Goal: Task Accomplishment & Management: Manage account settings

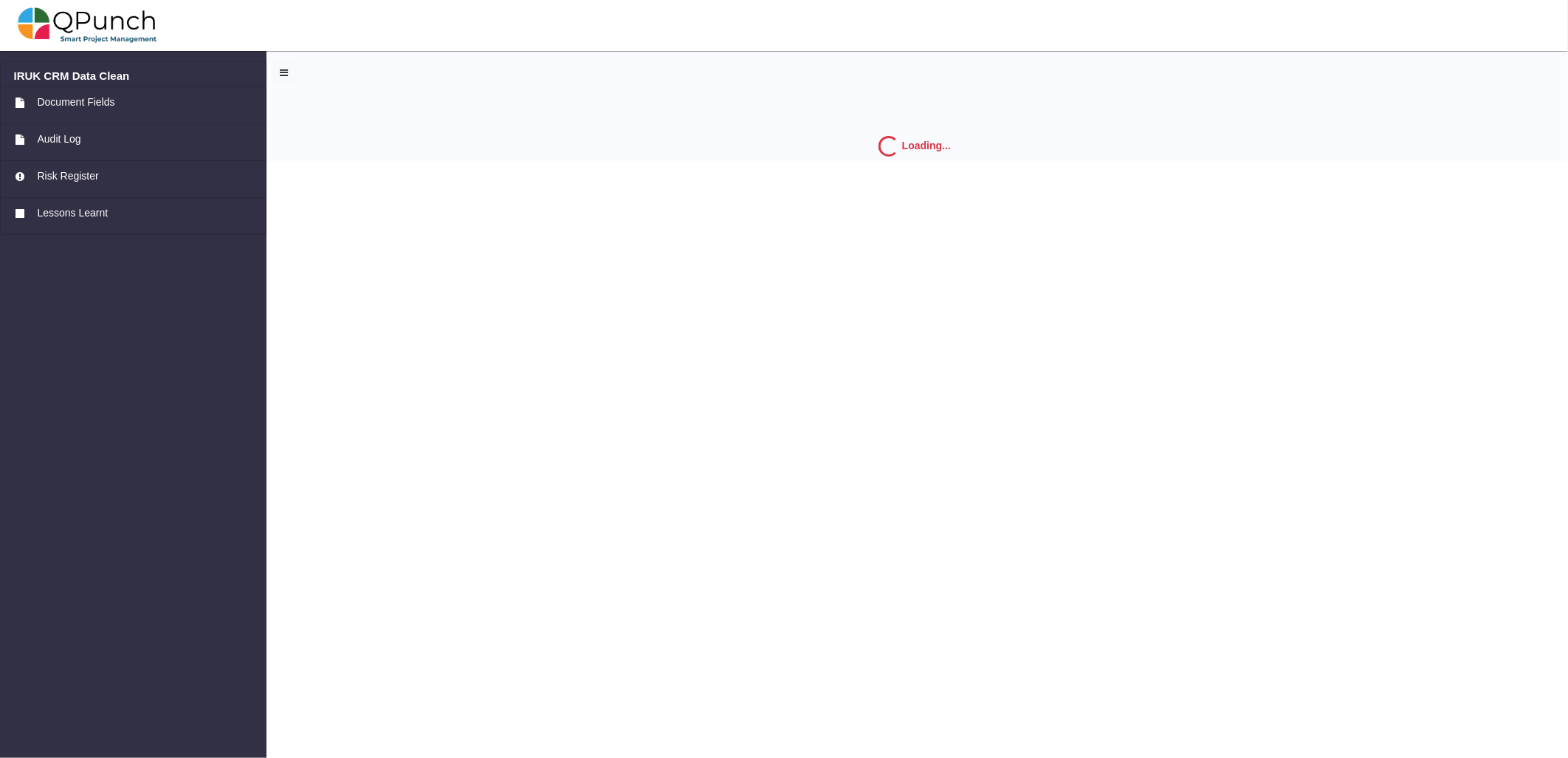
click at [70, 24] on img at bounding box center [87, 25] width 139 height 44
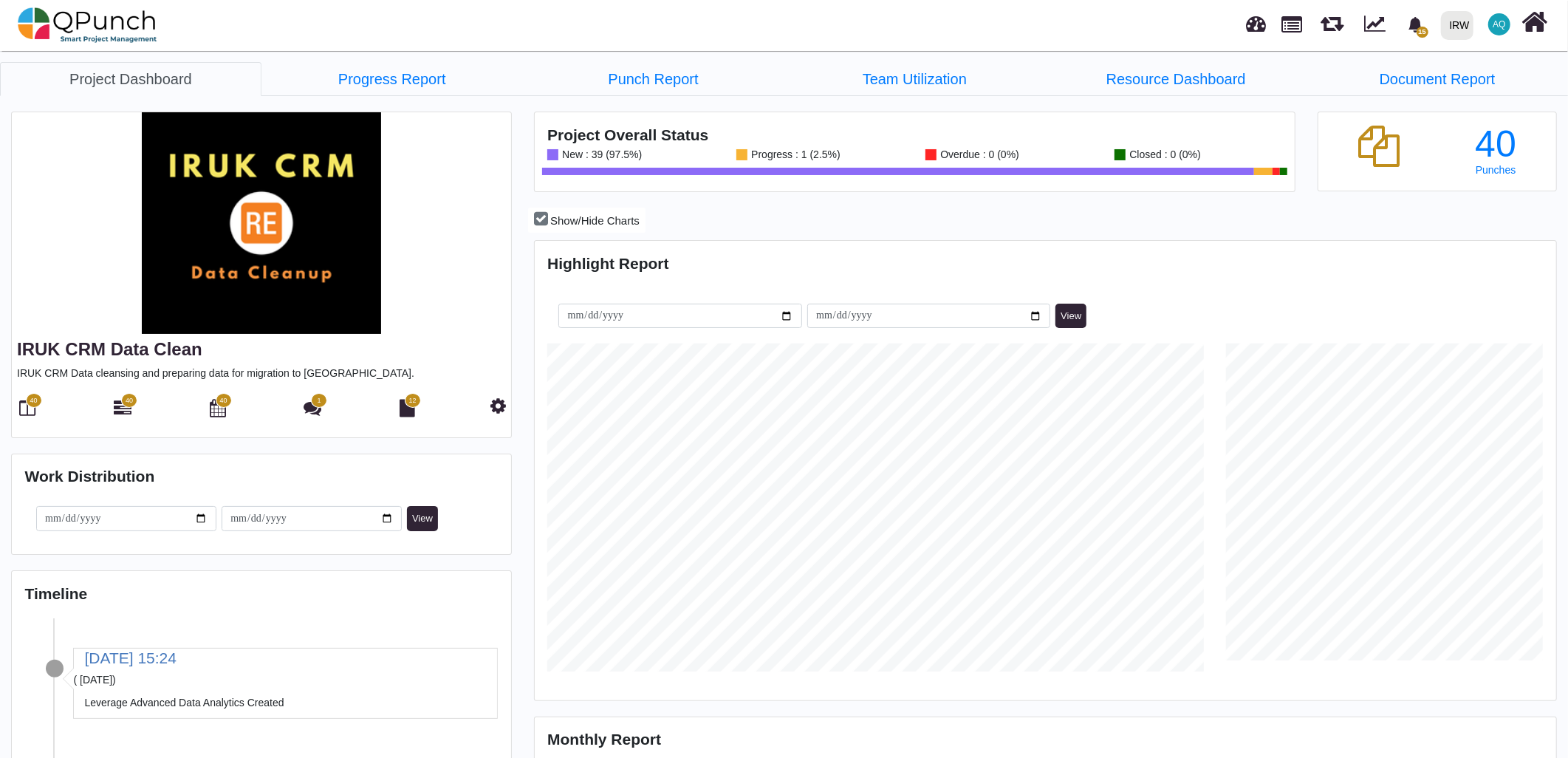
scroll to position [328, 338]
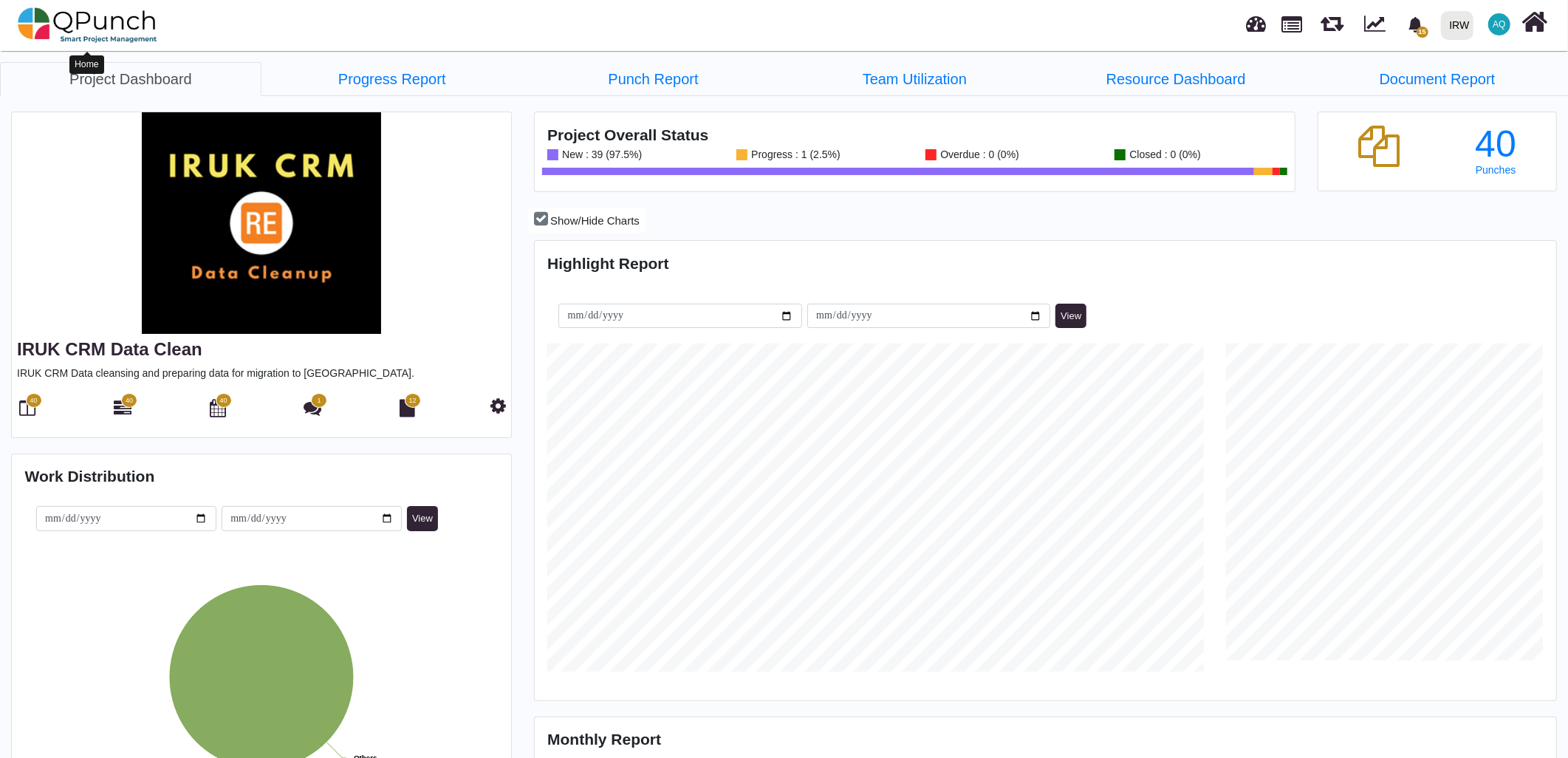
click at [67, 17] on img at bounding box center [87, 25] width 139 height 44
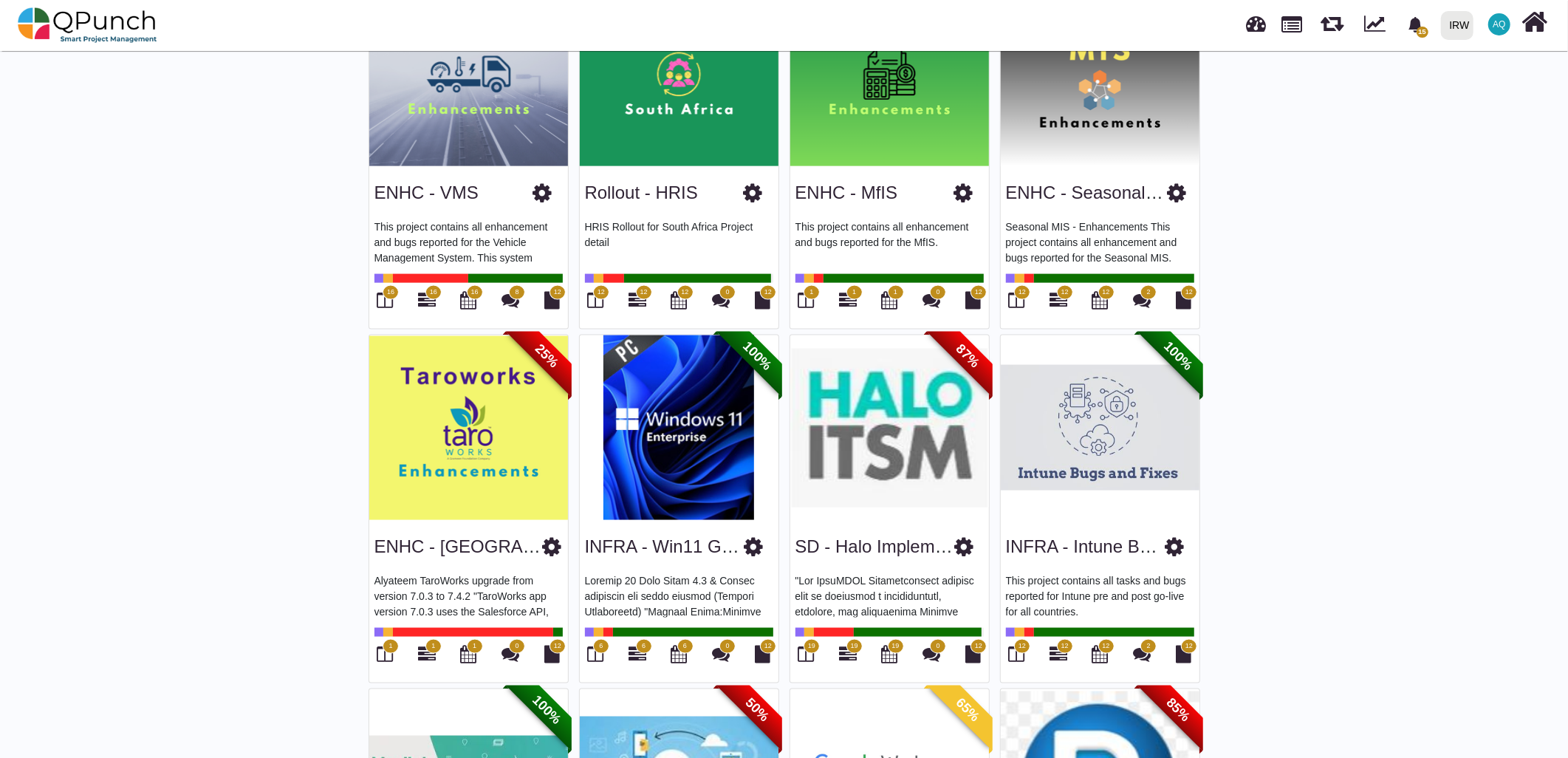
scroll to position [1805, 0]
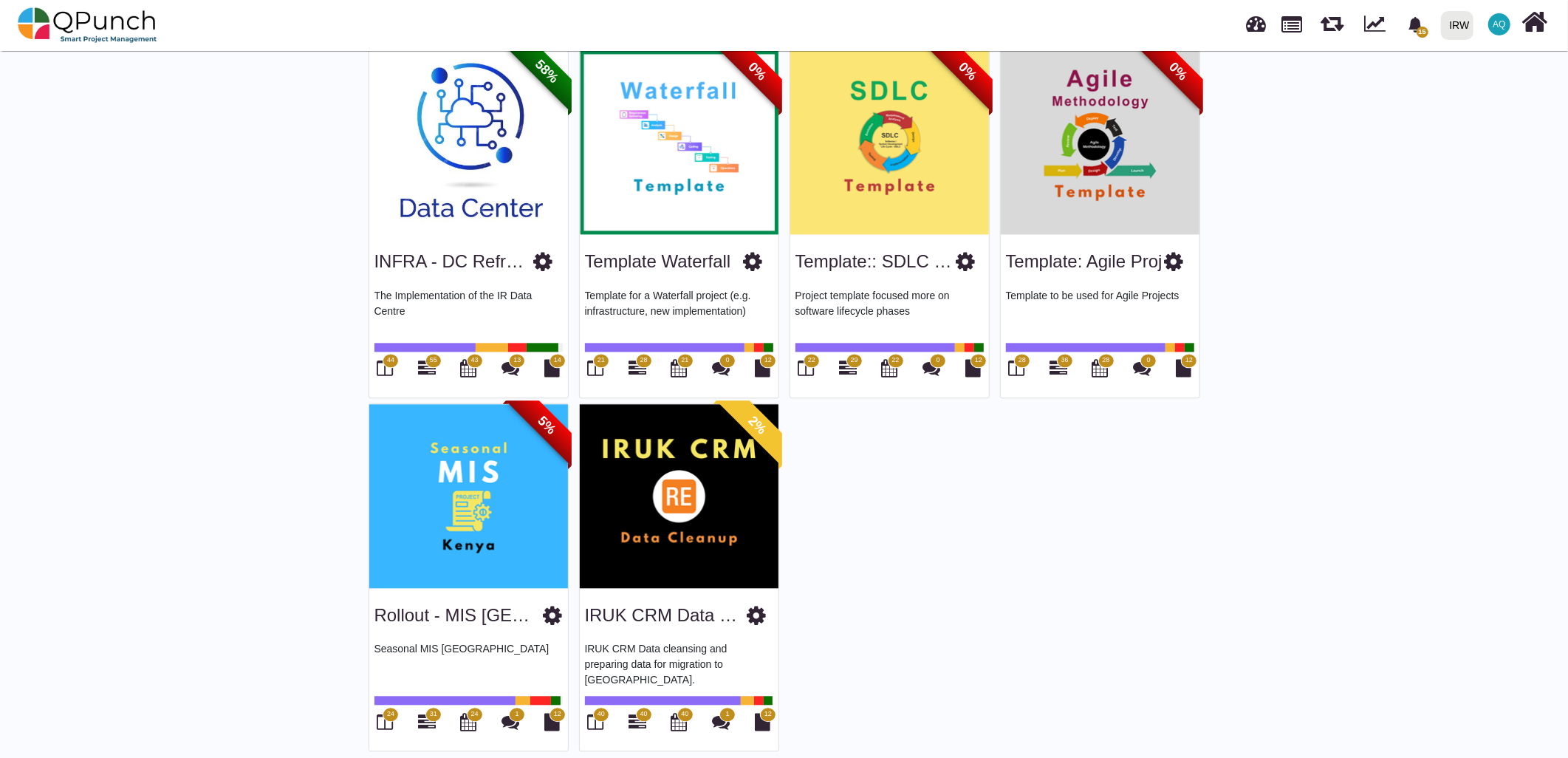
click at [678, 197] on img at bounding box center [679, 142] width 199 height 184
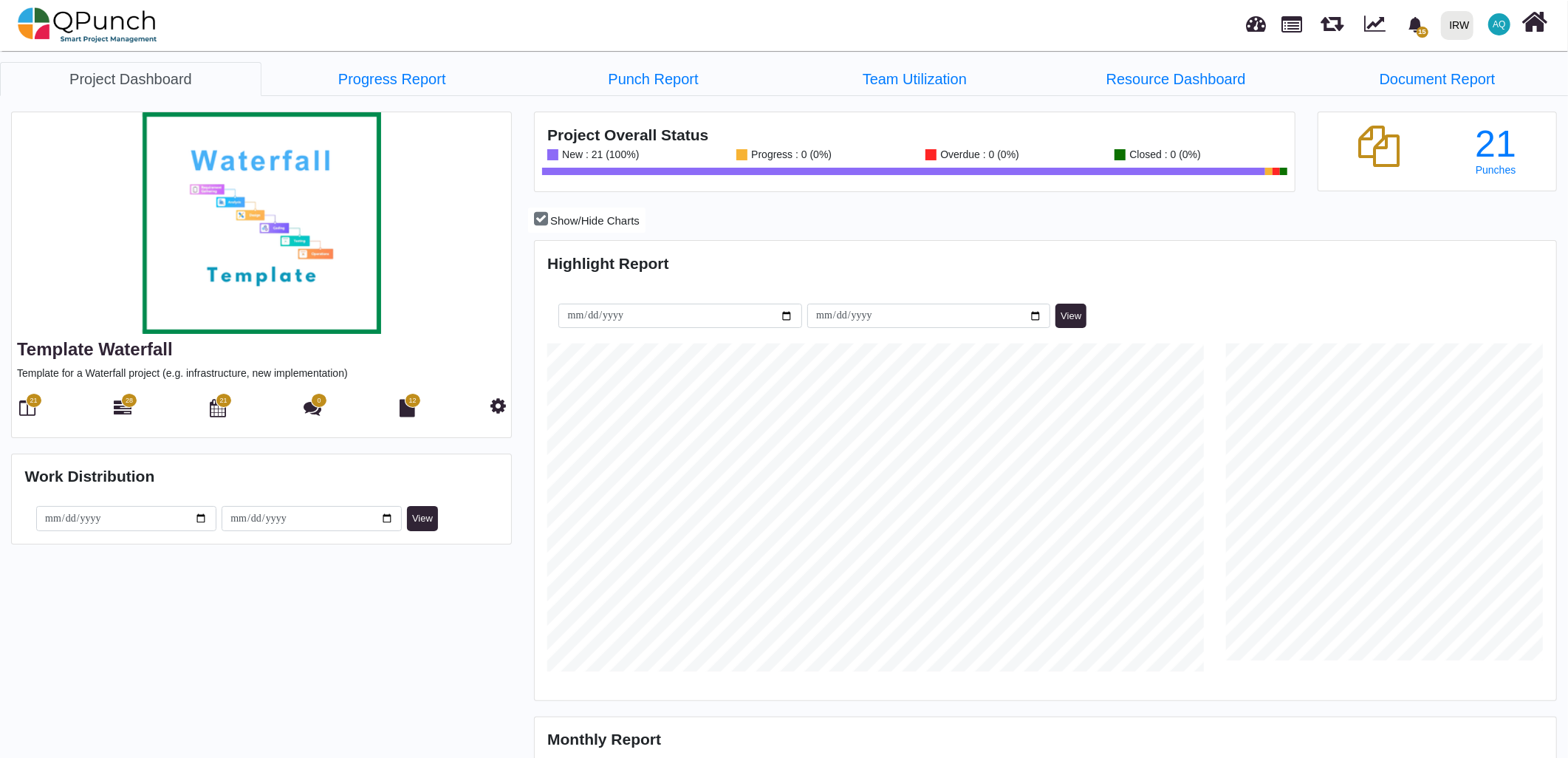
scroll to position [328, 338]
click at [113, 405] on div "28" at bounding box center [123, 409] width 23 height 25
click at [118, 409] on icon at bounding box center [122, 407] width 18 height 18
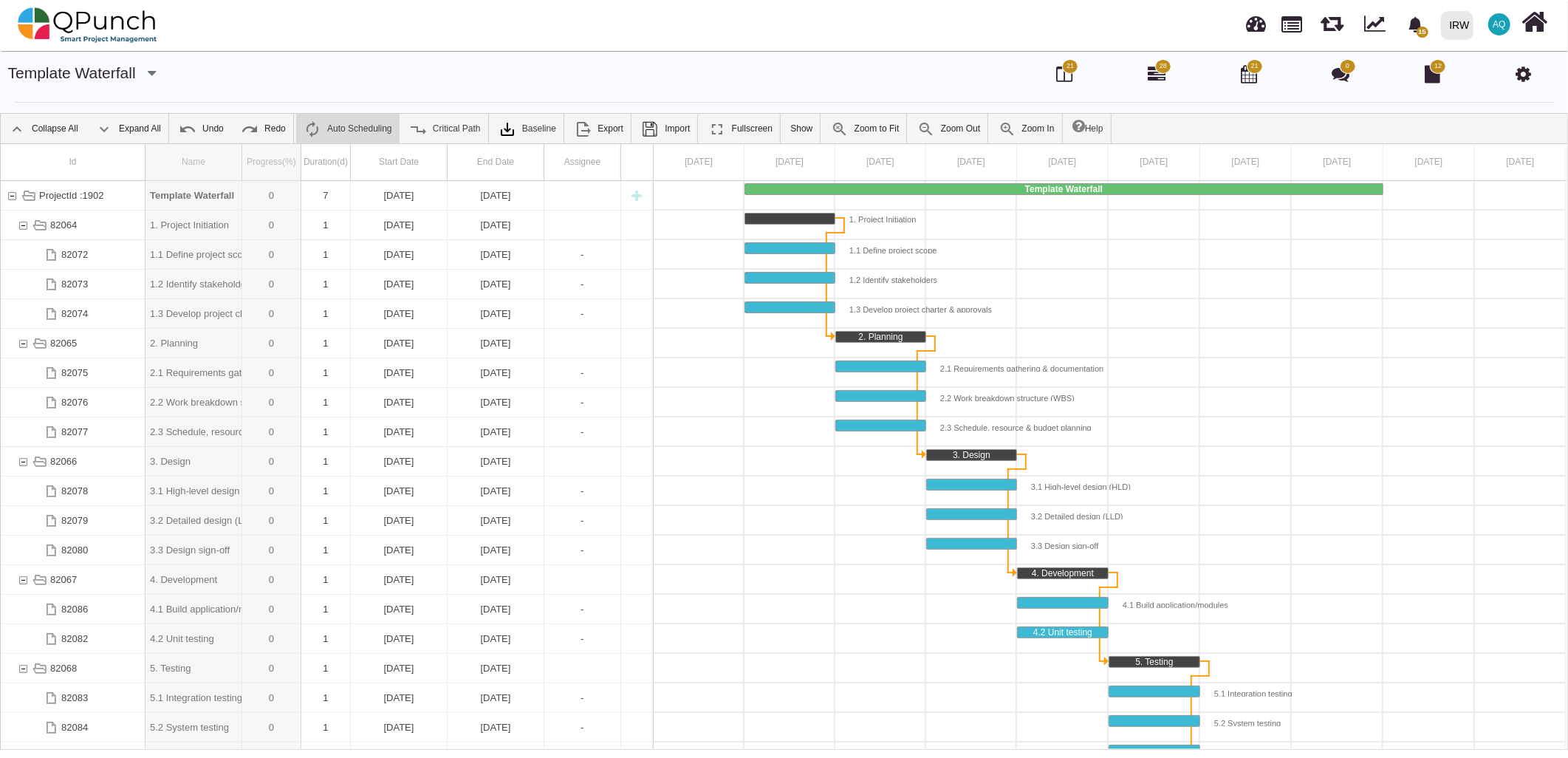
drag, startPoint x: 242, startPoint y: 159, endPoint x: 301, endPoint y: 164, distance: 59.2
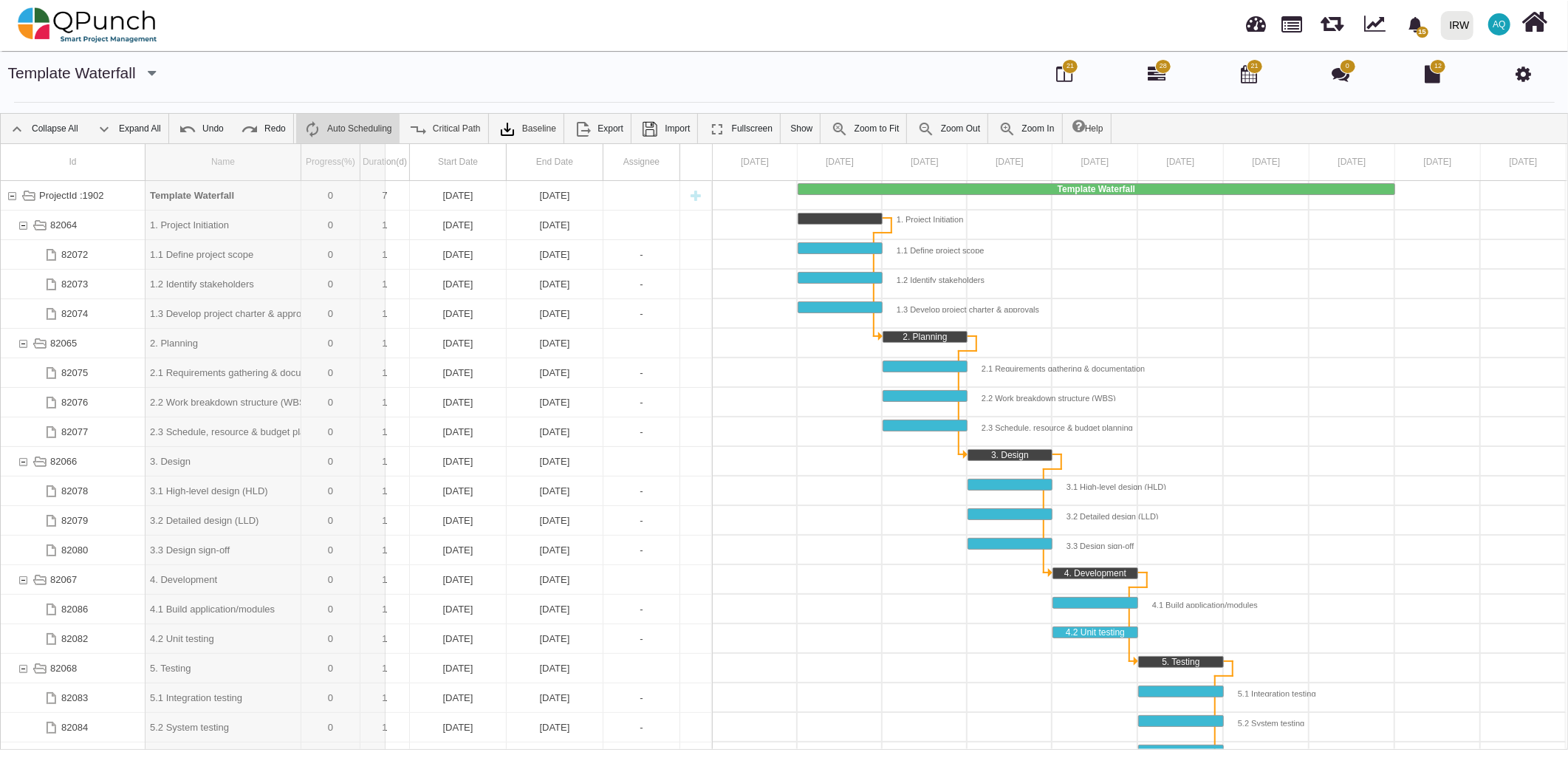
drag, startPoint x: 298, startPoint y: 164, endPoint x: 386, endPoint y: 164, distance: 88.0
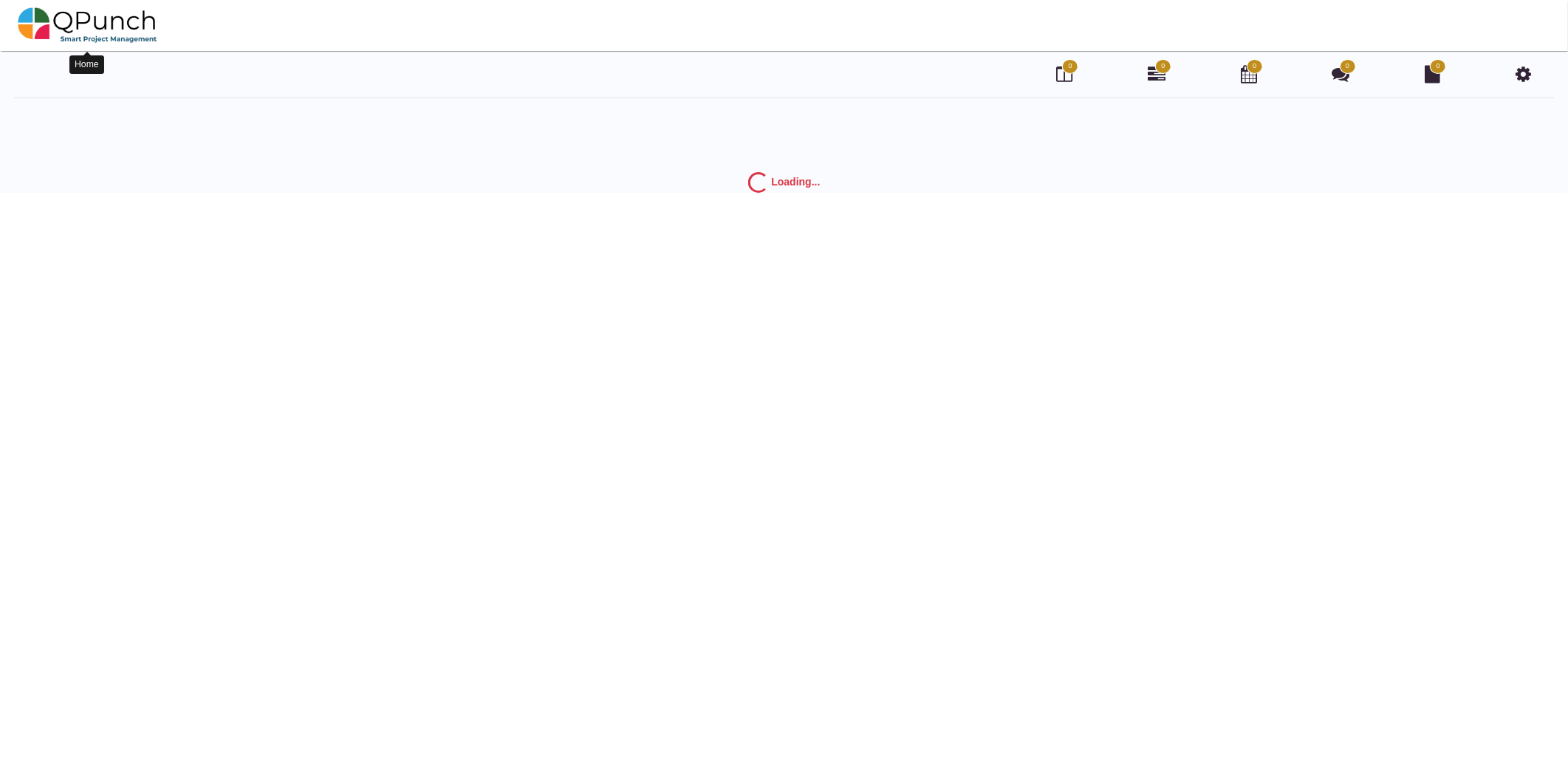
click at [79, 16] on img at bounding box center [87, 25] width 139 height 44
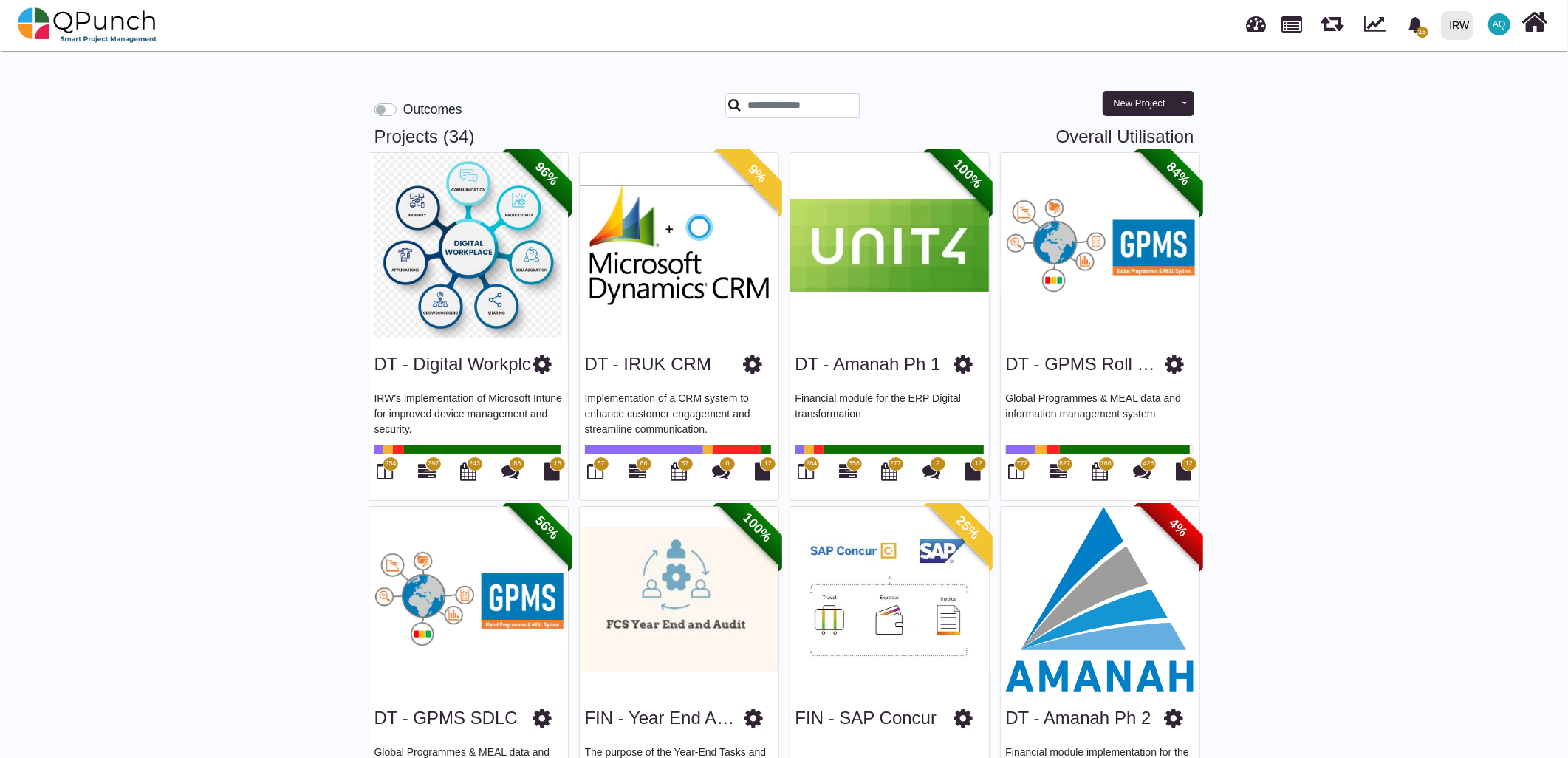
click at [1097, 139] on link "Overall Utilisation" at bounding box center [1125, 137] width 138 height 22
click at [1094, 133] on link "Overall Utilisation" at bounding box center [1125, 137] width 138 height 22
select select "**********"
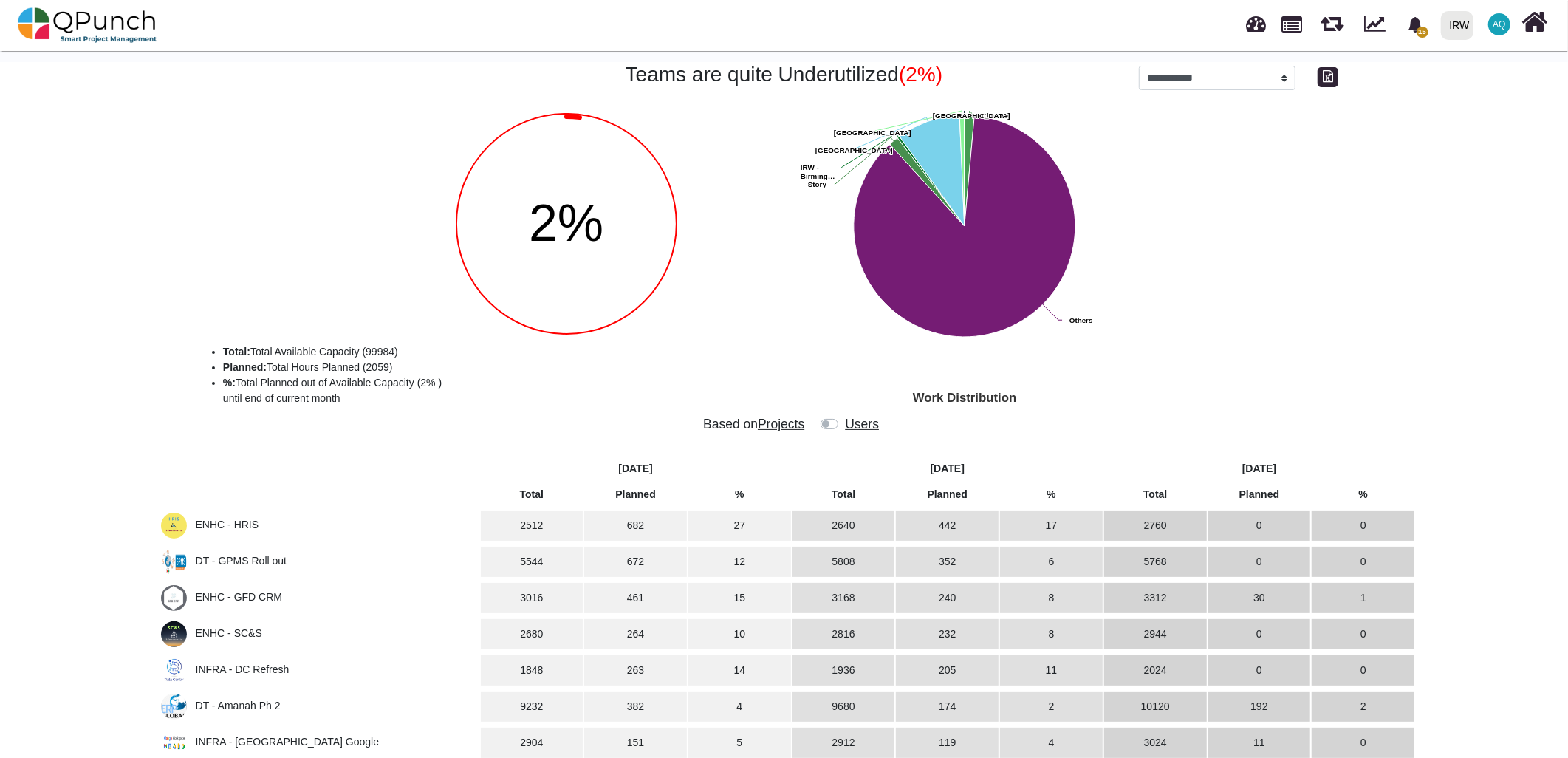
click at [843, 417] on label at bounding box center [843, 417] width 0 height 0
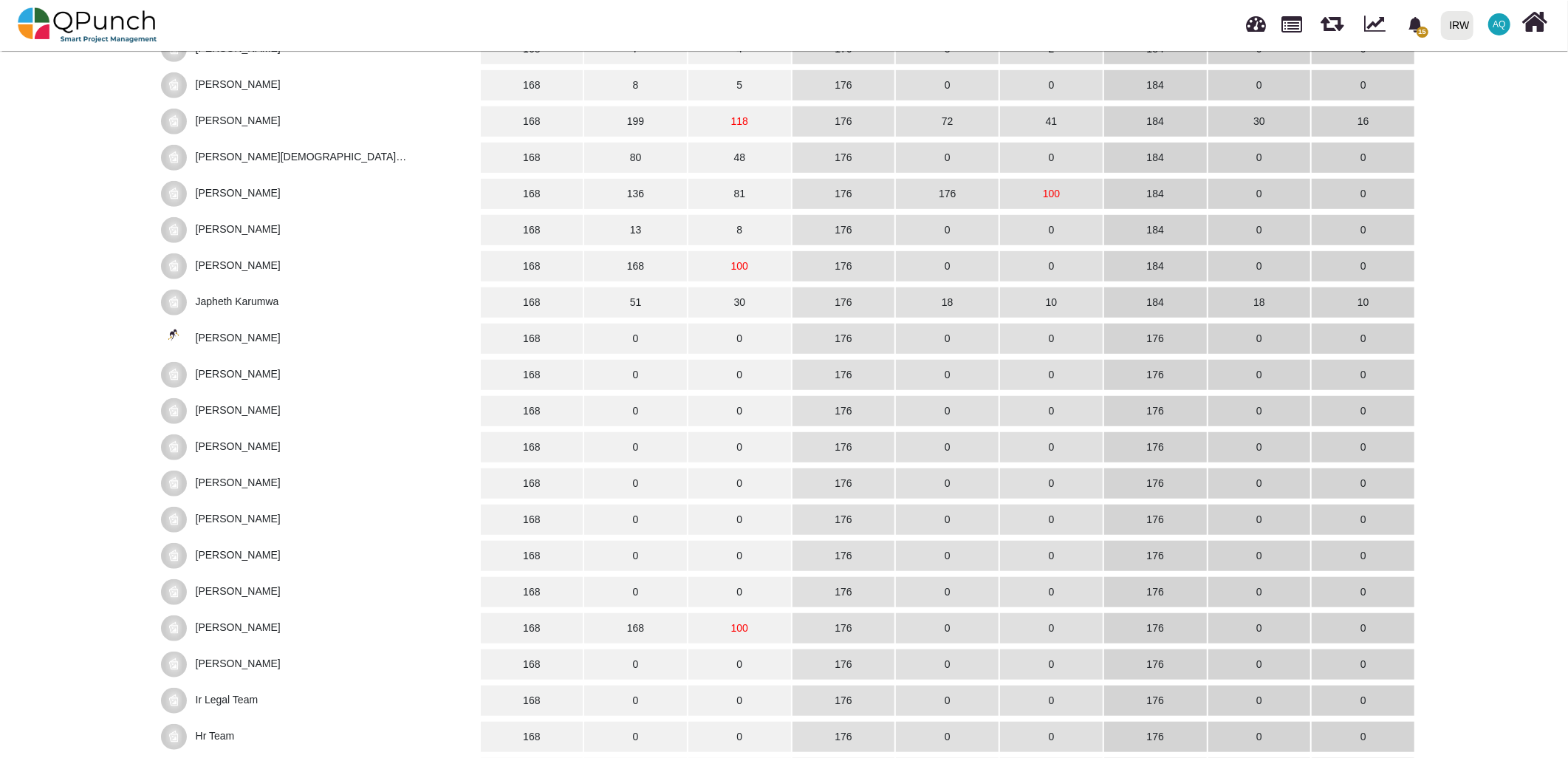
scroll to position [739, 0]
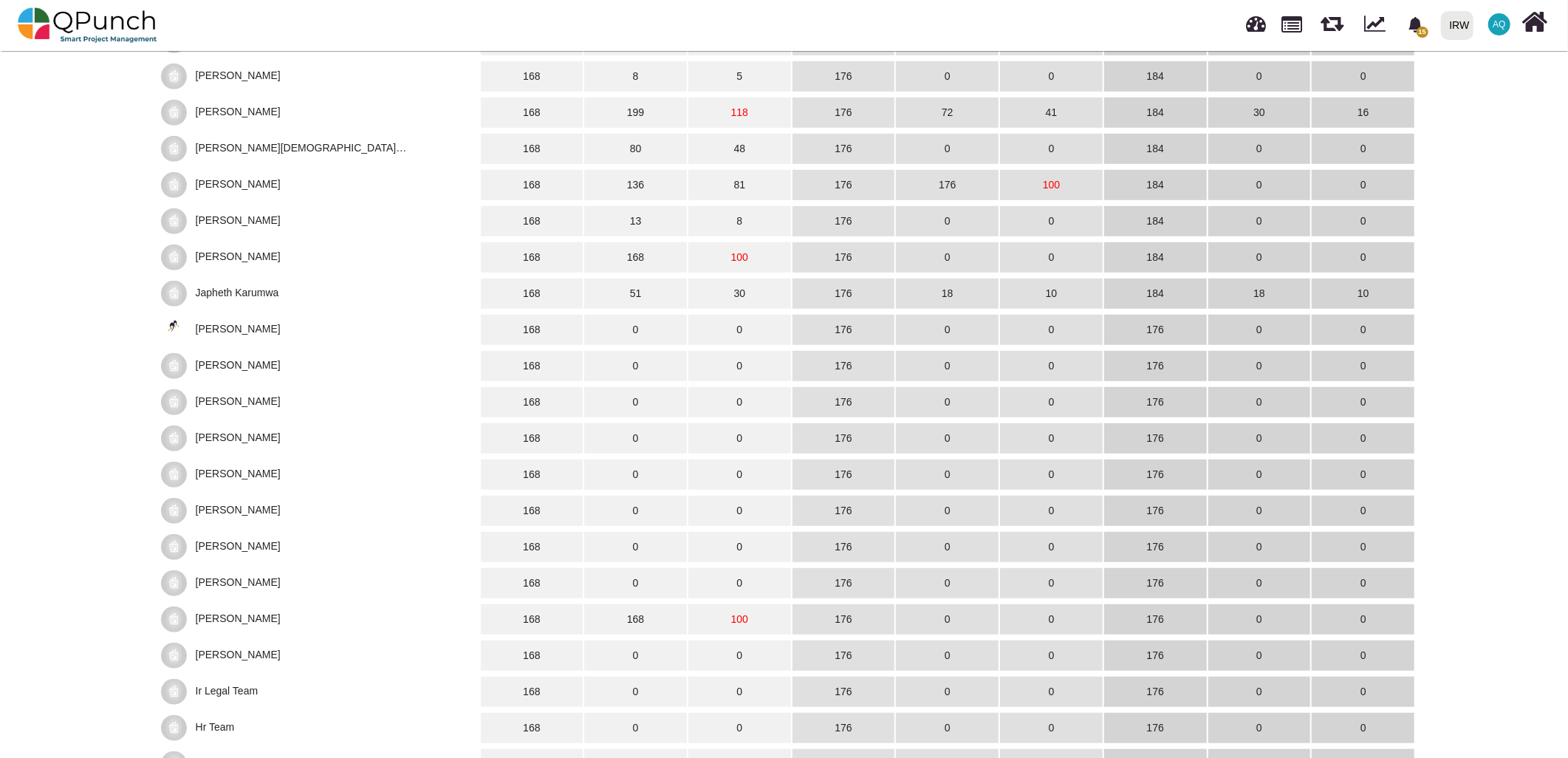
click at [279, 212] on span "[PERSON_NAME]" at bounding box center [319, 221] width 316 height 26
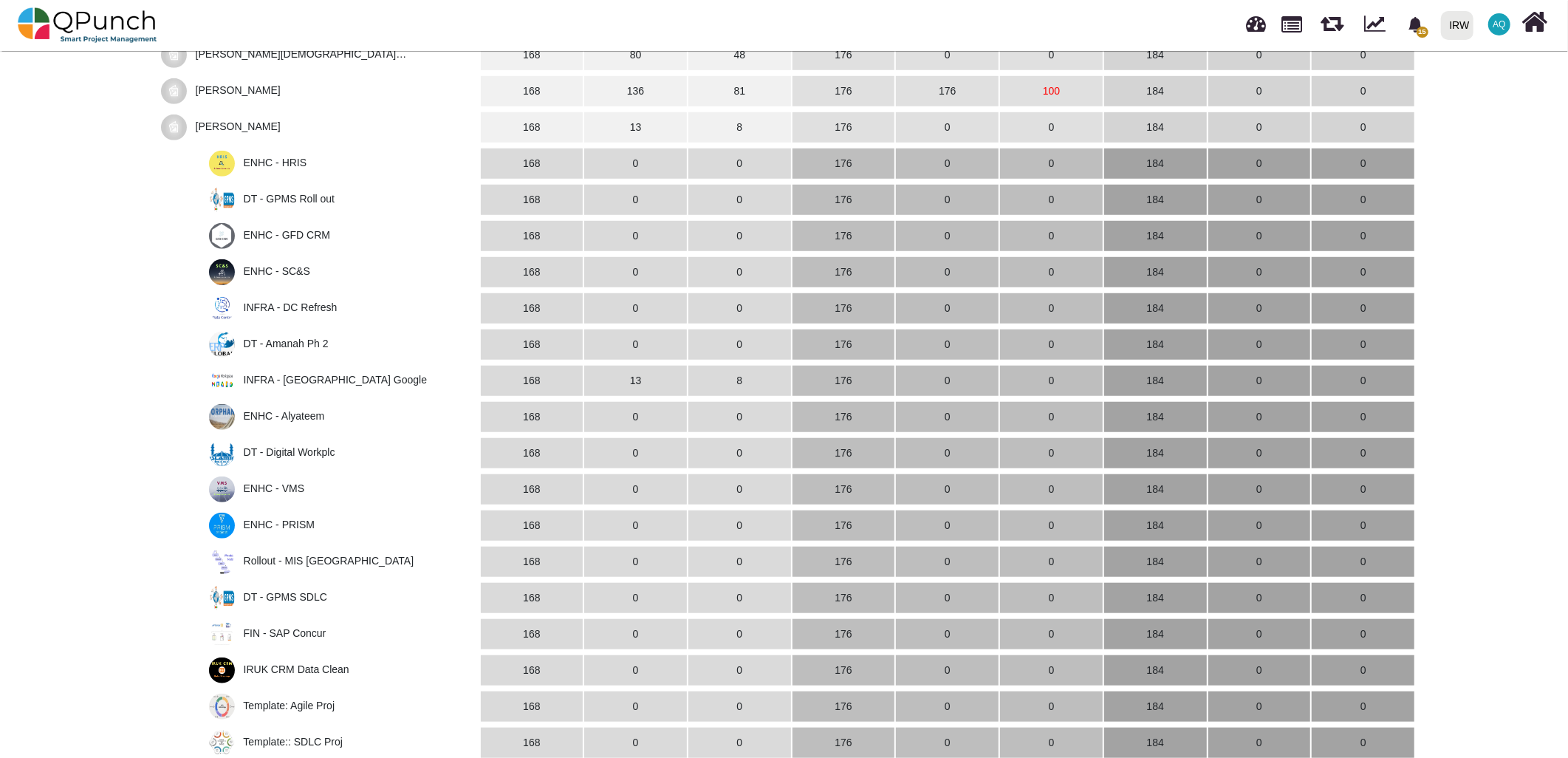
scroll to position [821, 0]
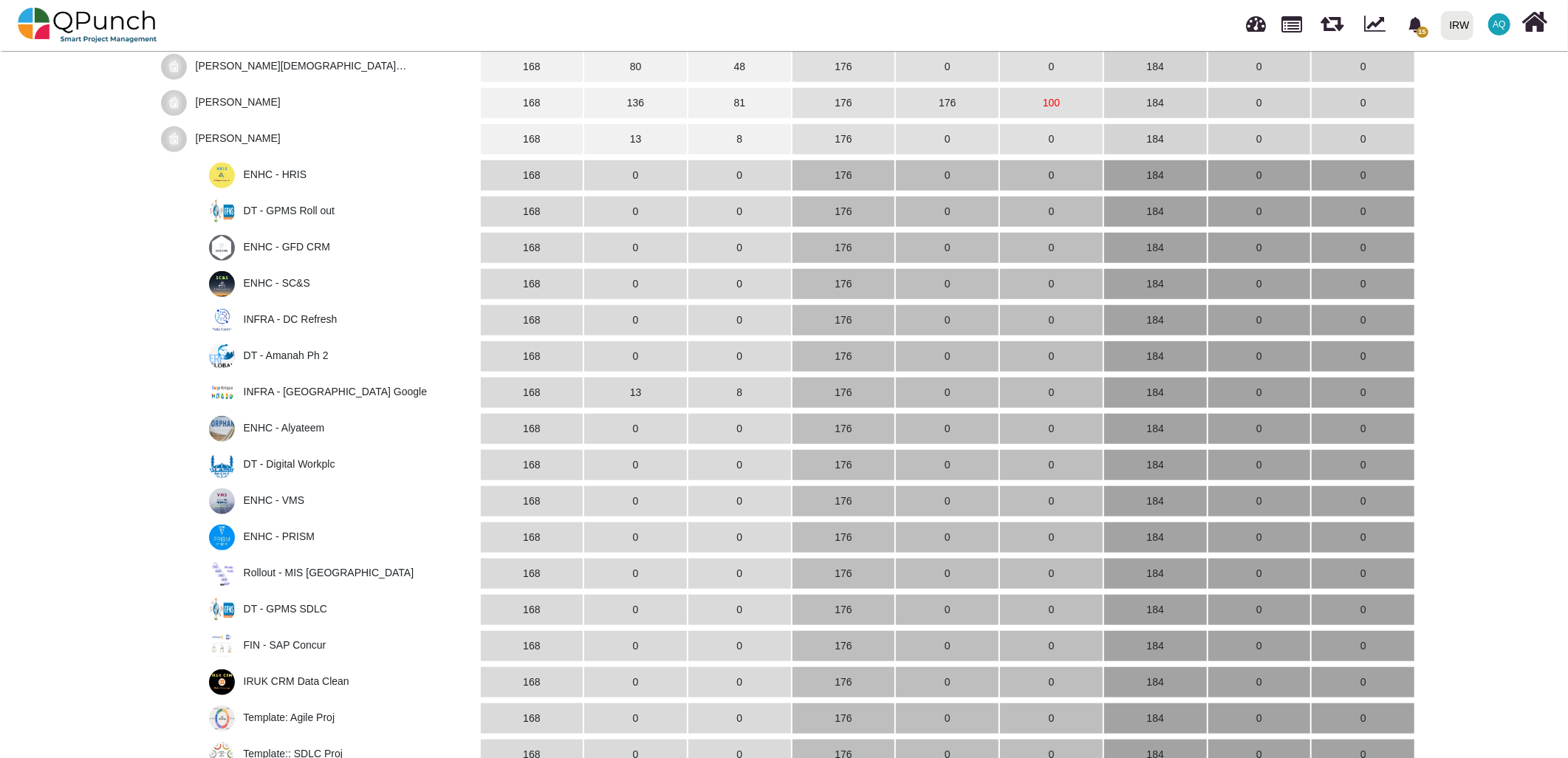
click at [225, 137] on span "[PERSON_NAME]" at bounding box center [238, 138] width 85 height 12
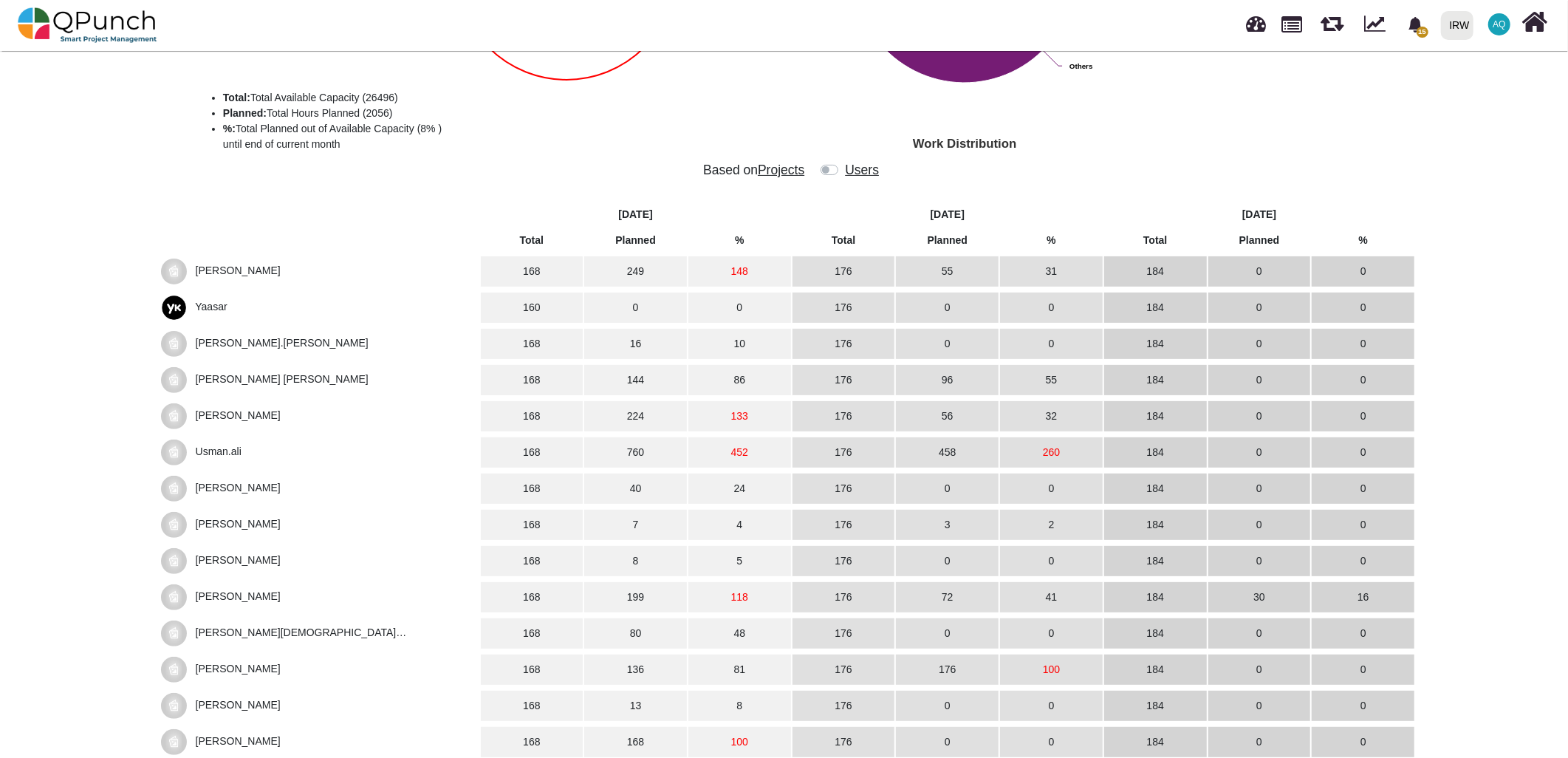
scroll to position [246, 0]
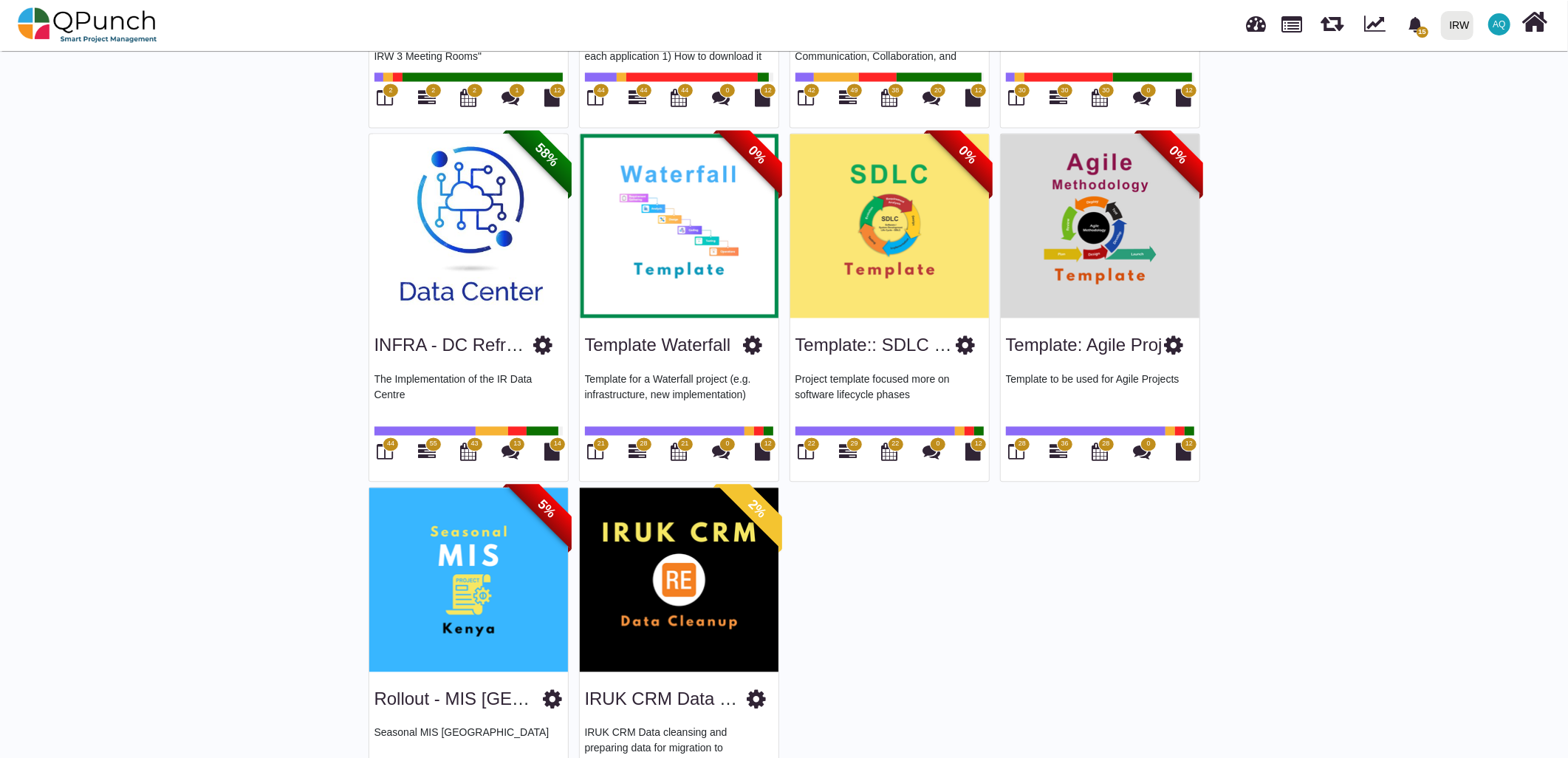
scroll to position [2578, 0]
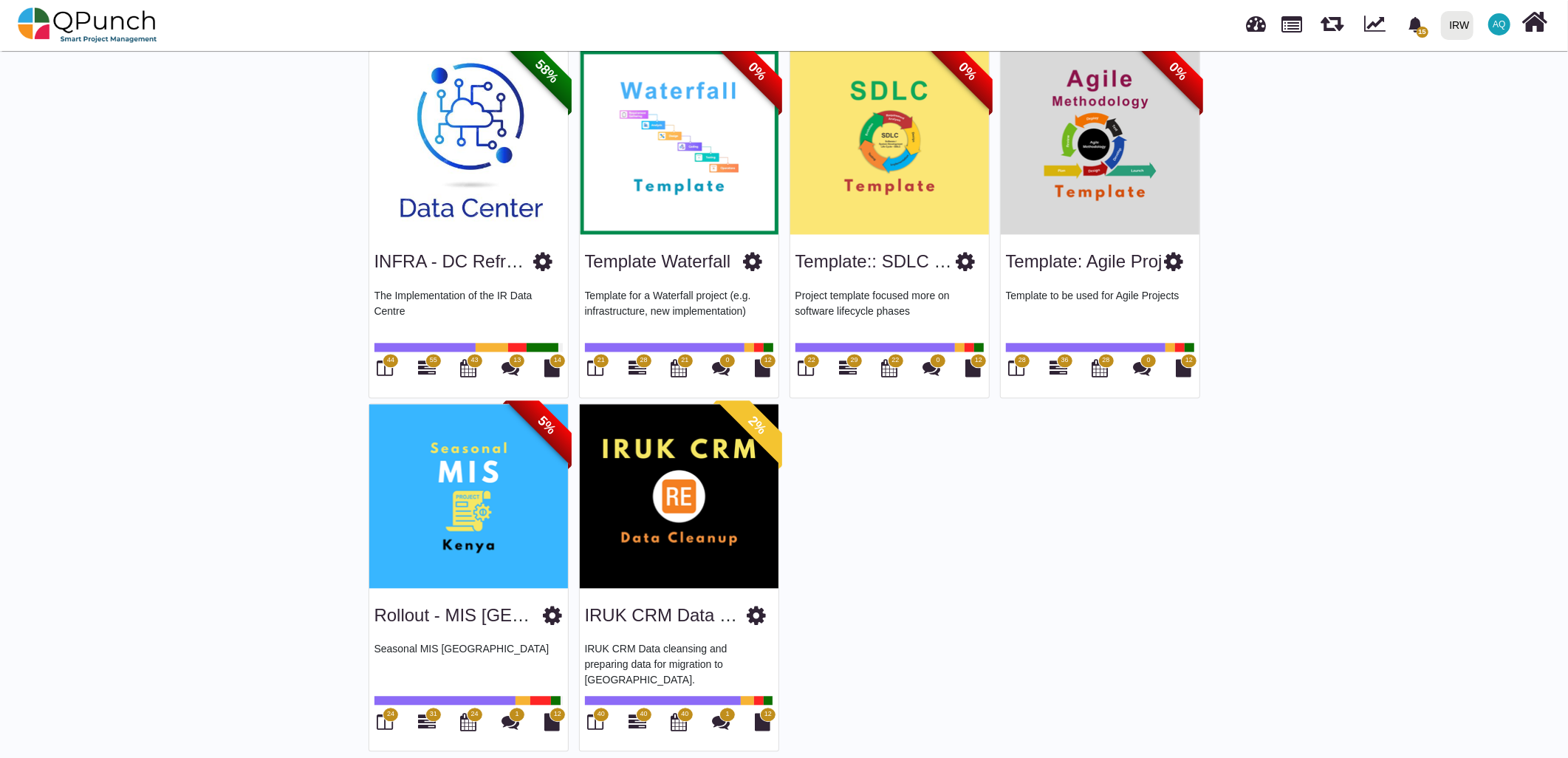
click at [1152, 117] on img at bounding box center [1100, 142] width 199 height 184
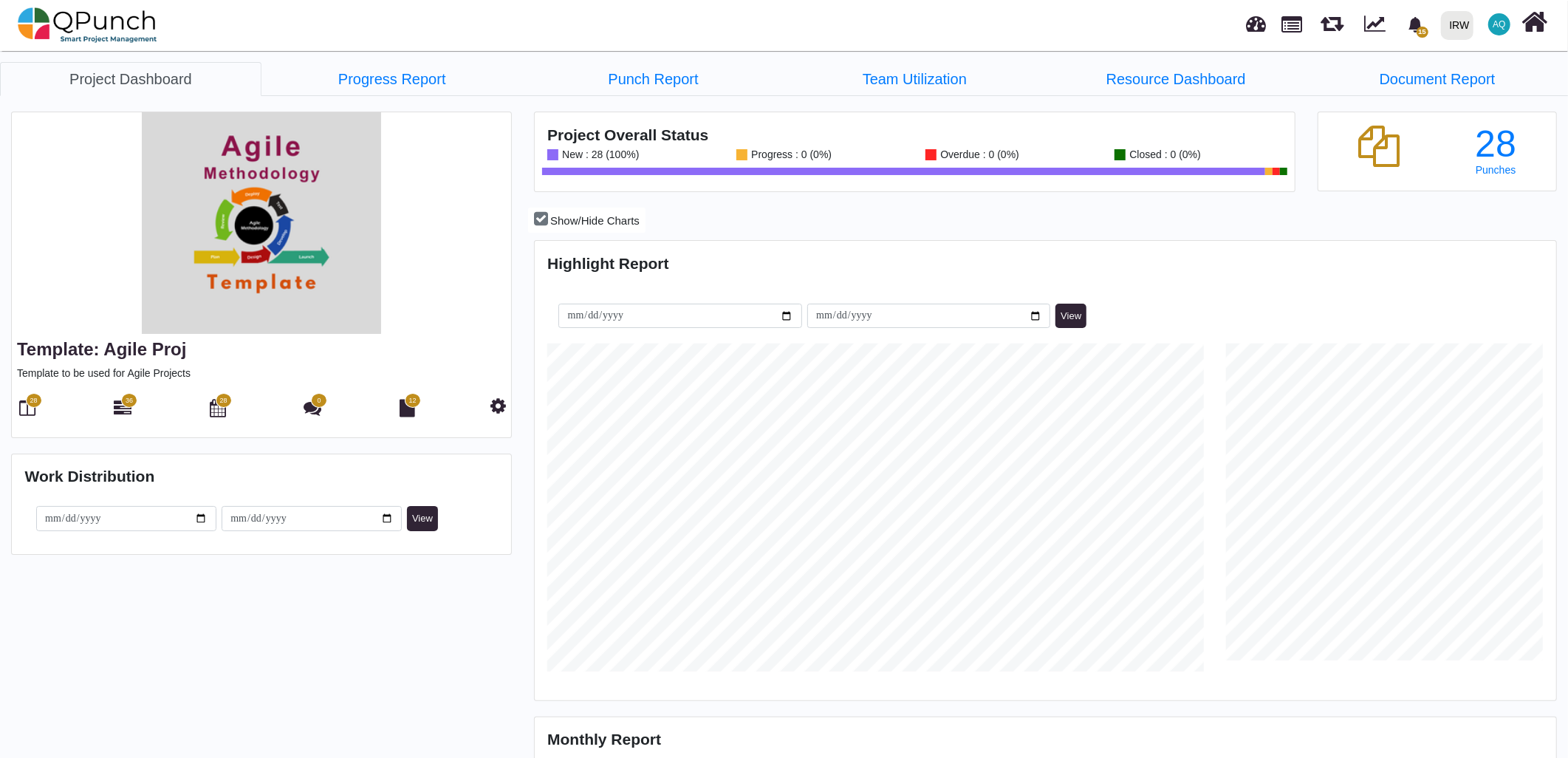
scroll to position [452, 1017]
click at [124, 410] on icon at bounding box center [122, 407] width 18 height 18
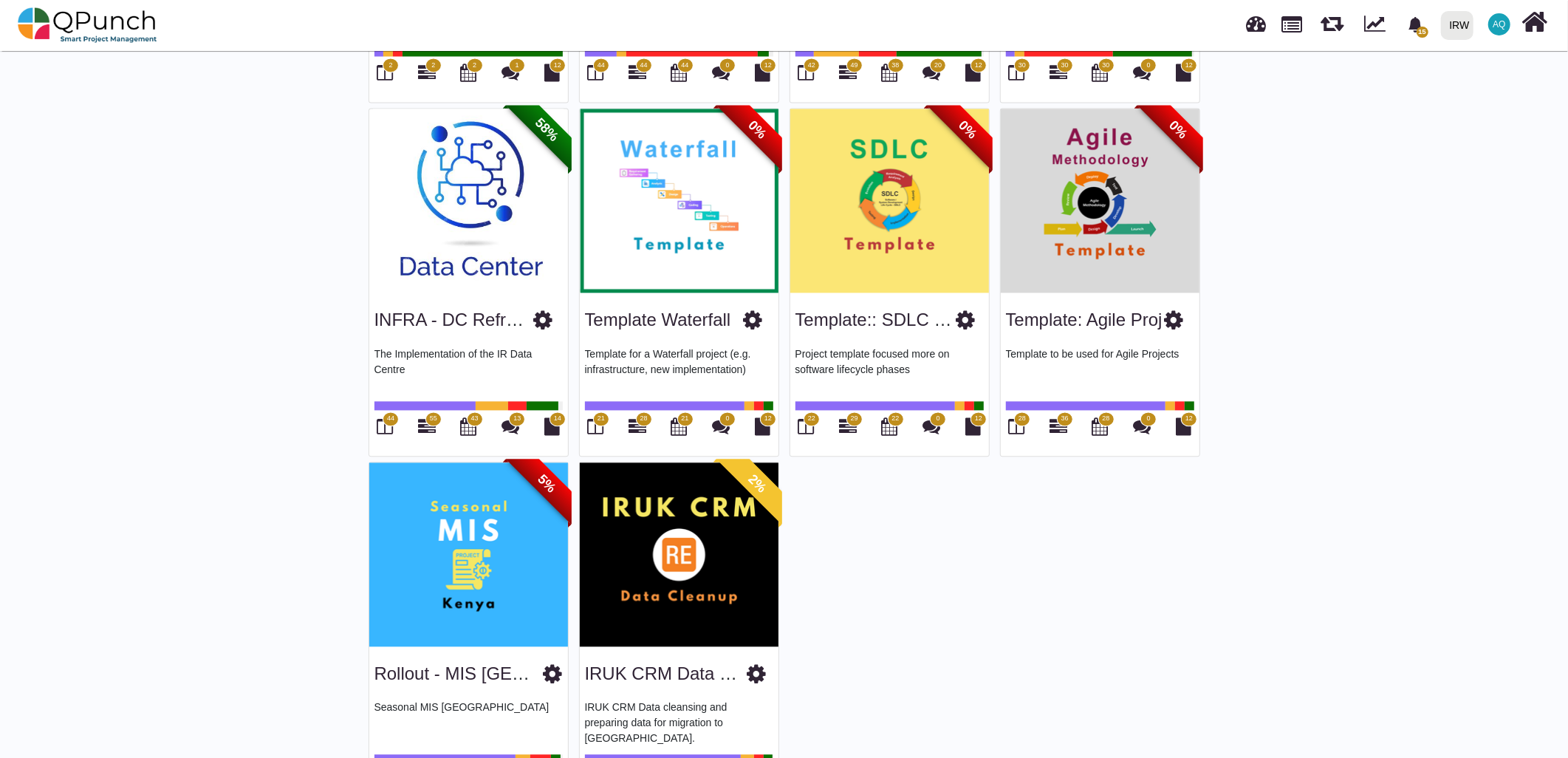
scroll to position [2578, 0]
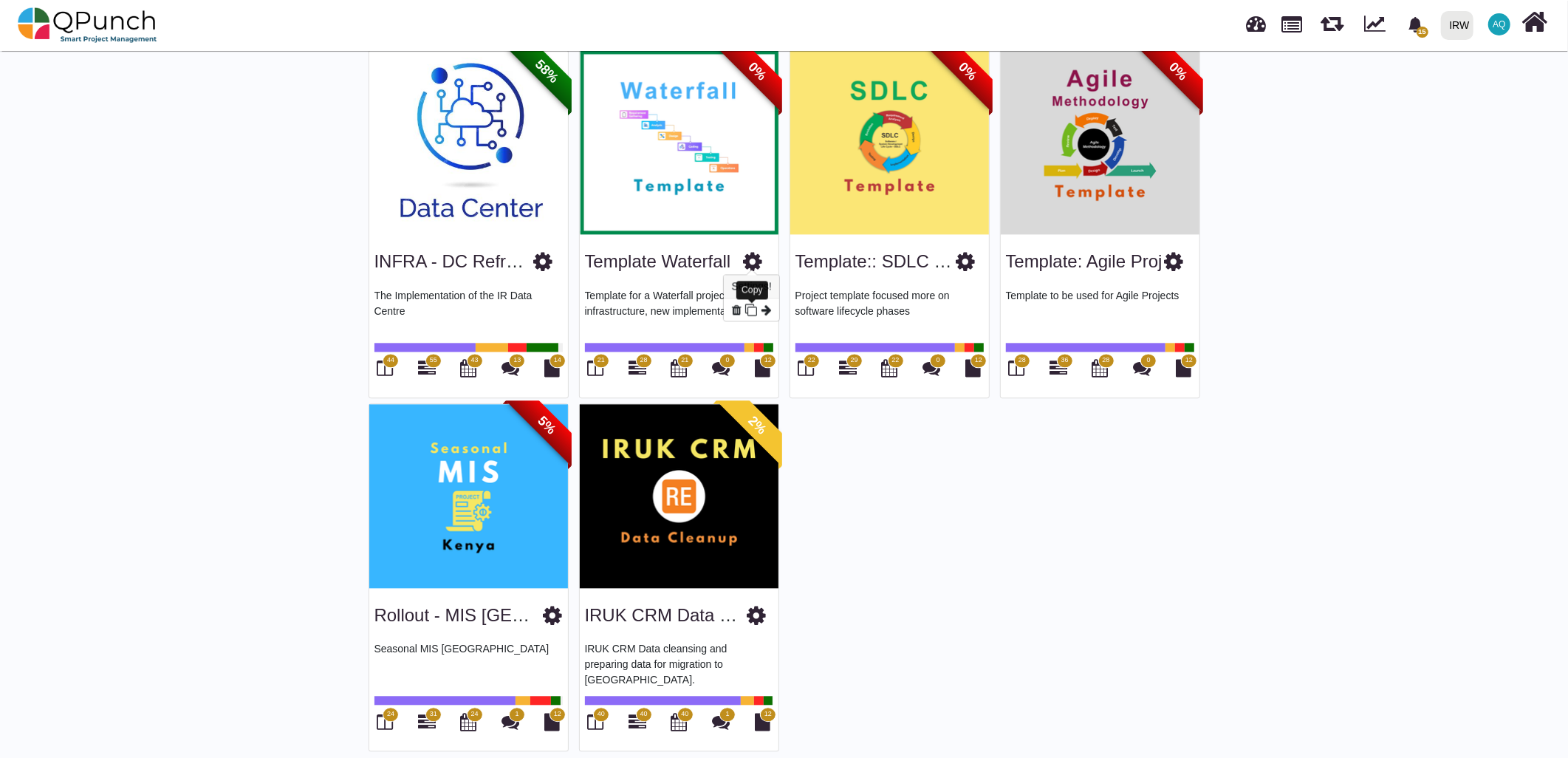
click at [750, 309] on icon at bounding box center [750, 309] width 12 height 12
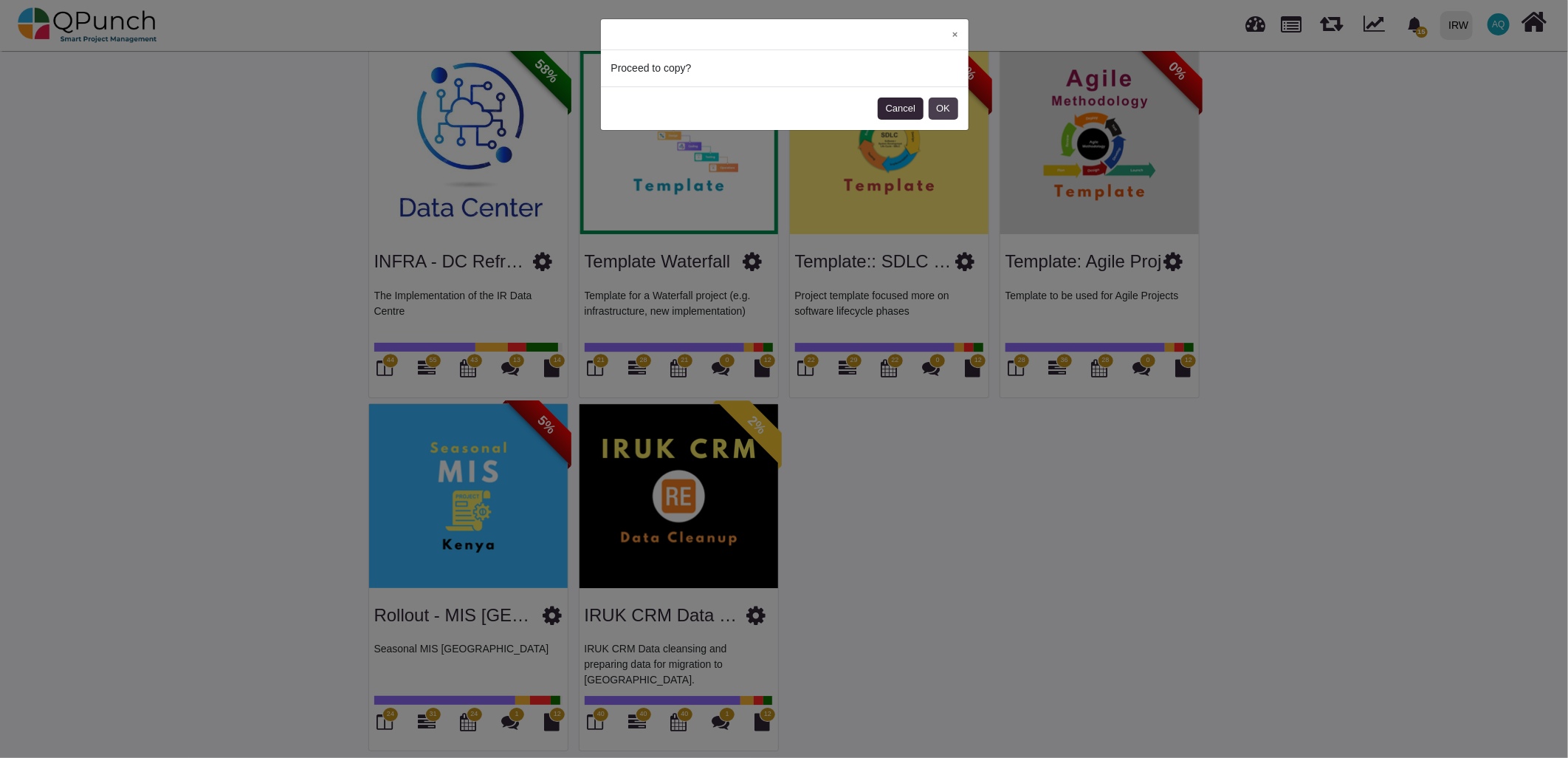
click at [953, 111] on button "OK" at bounding box center [943, 108] width 29 height 22
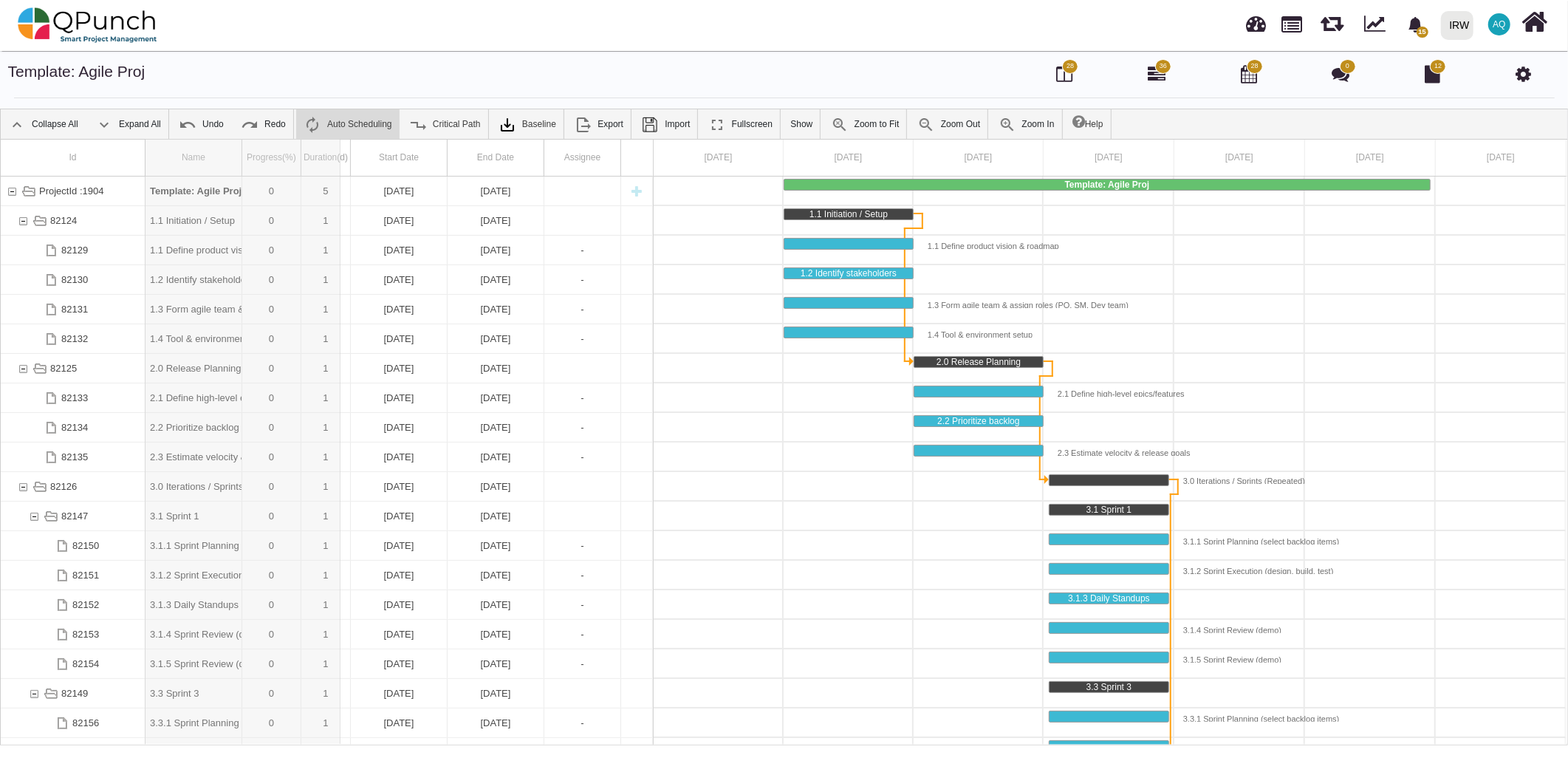
drag, startPoint x: 242, startPoint y: 139, endPoint x: 341, endPoint y: 167, distance: 102.9
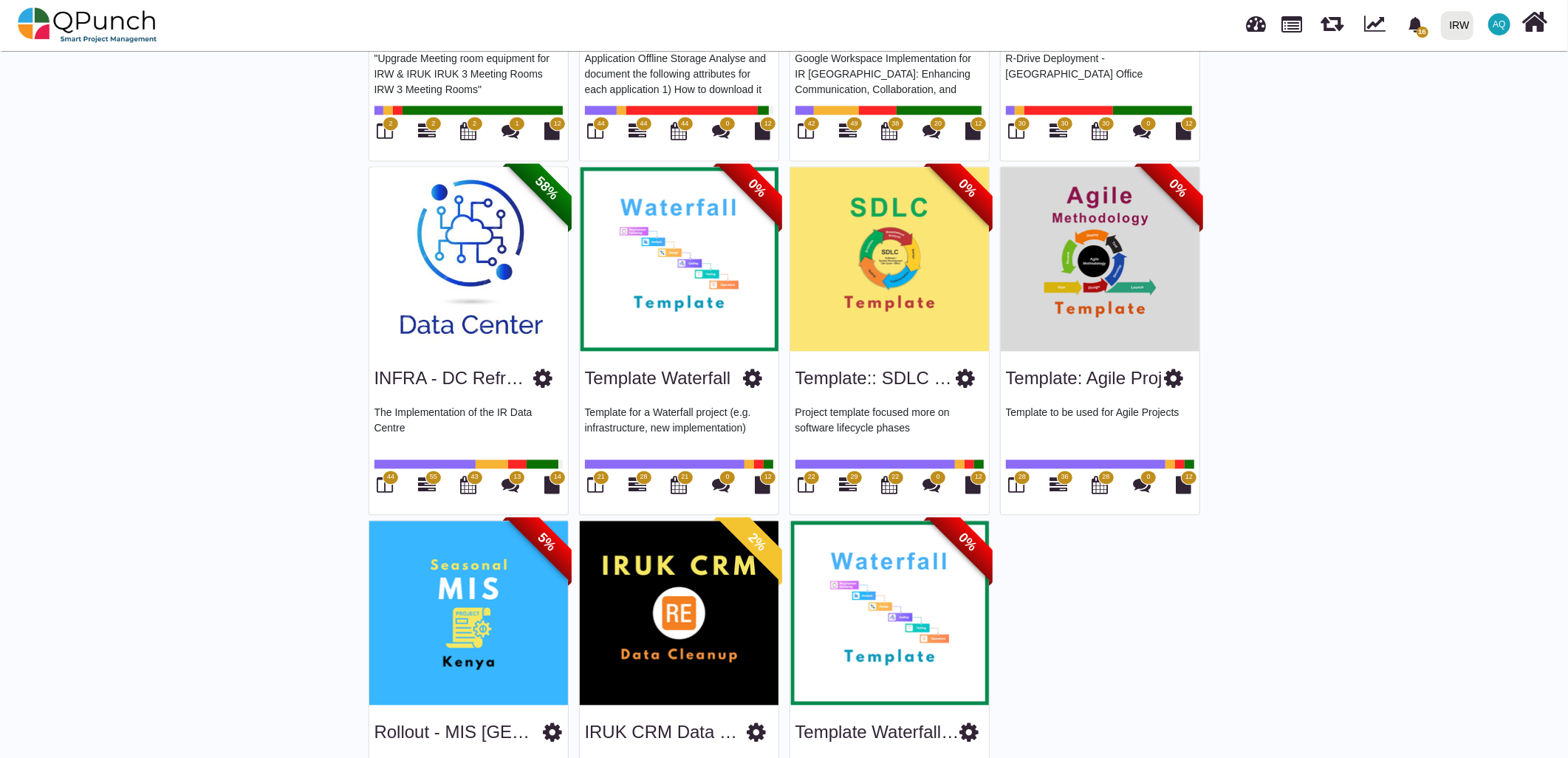
scroll to position [2588, 0]
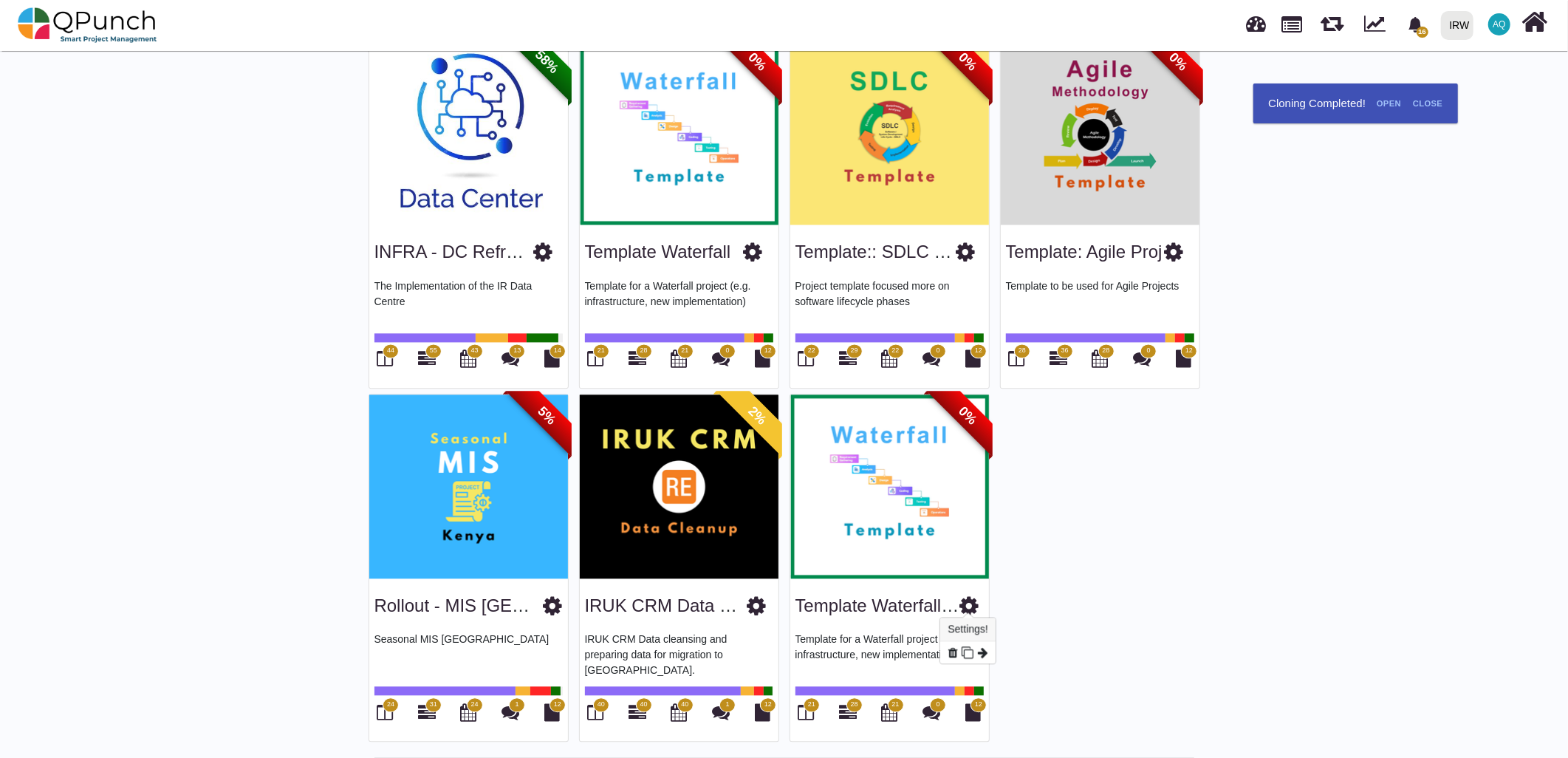
click at [962, 599] on icon at bounding box center [969, 605] width 19 height 22
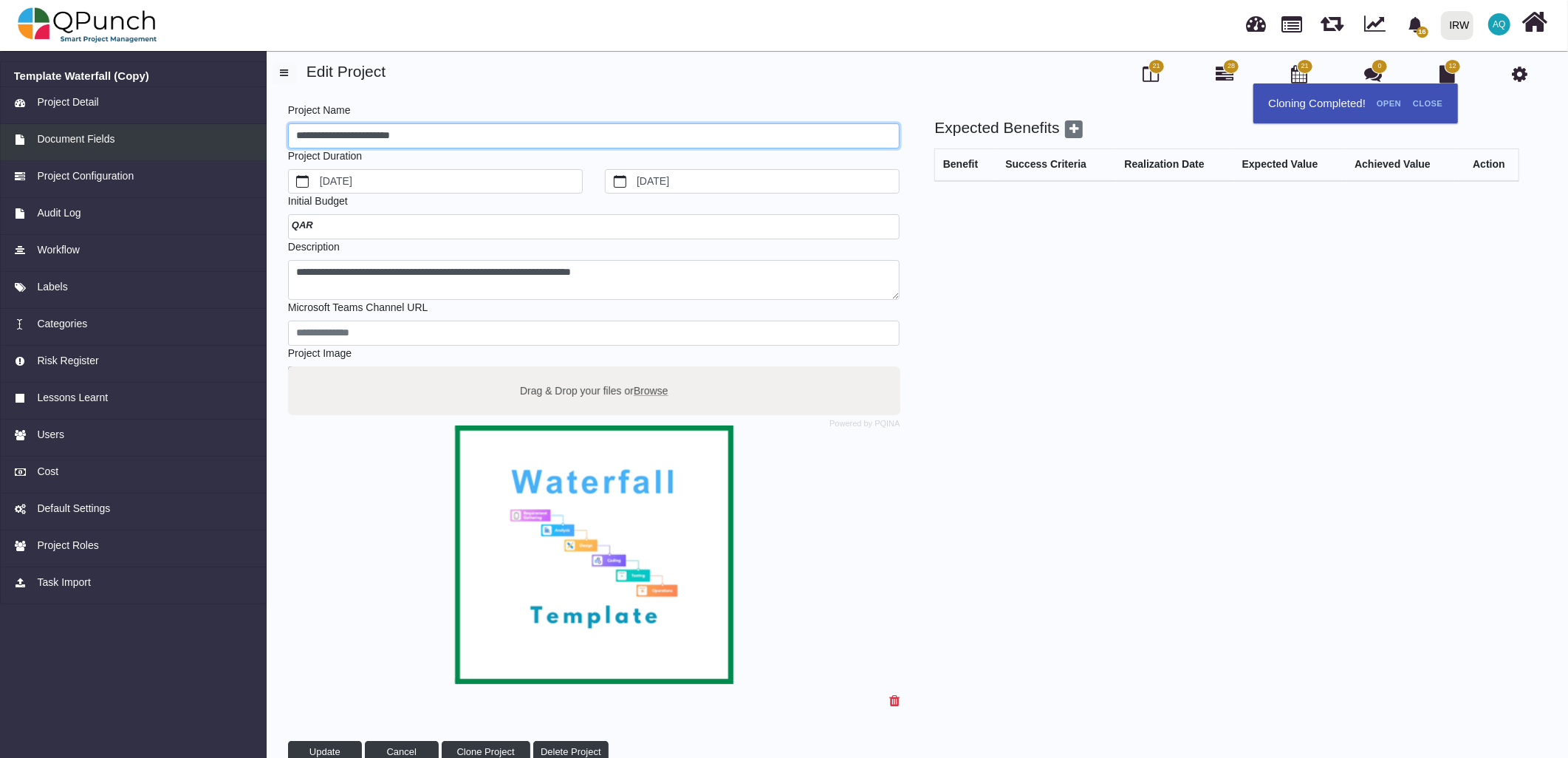
drag, startPoint x: 473, startPoint y: 135, endPoint x: 84, endPoint y: 136, distance: 389.0
click at [84, 136] on div "**********" at bounding box center [784, 417] width 1568 height 743
type input "**********"
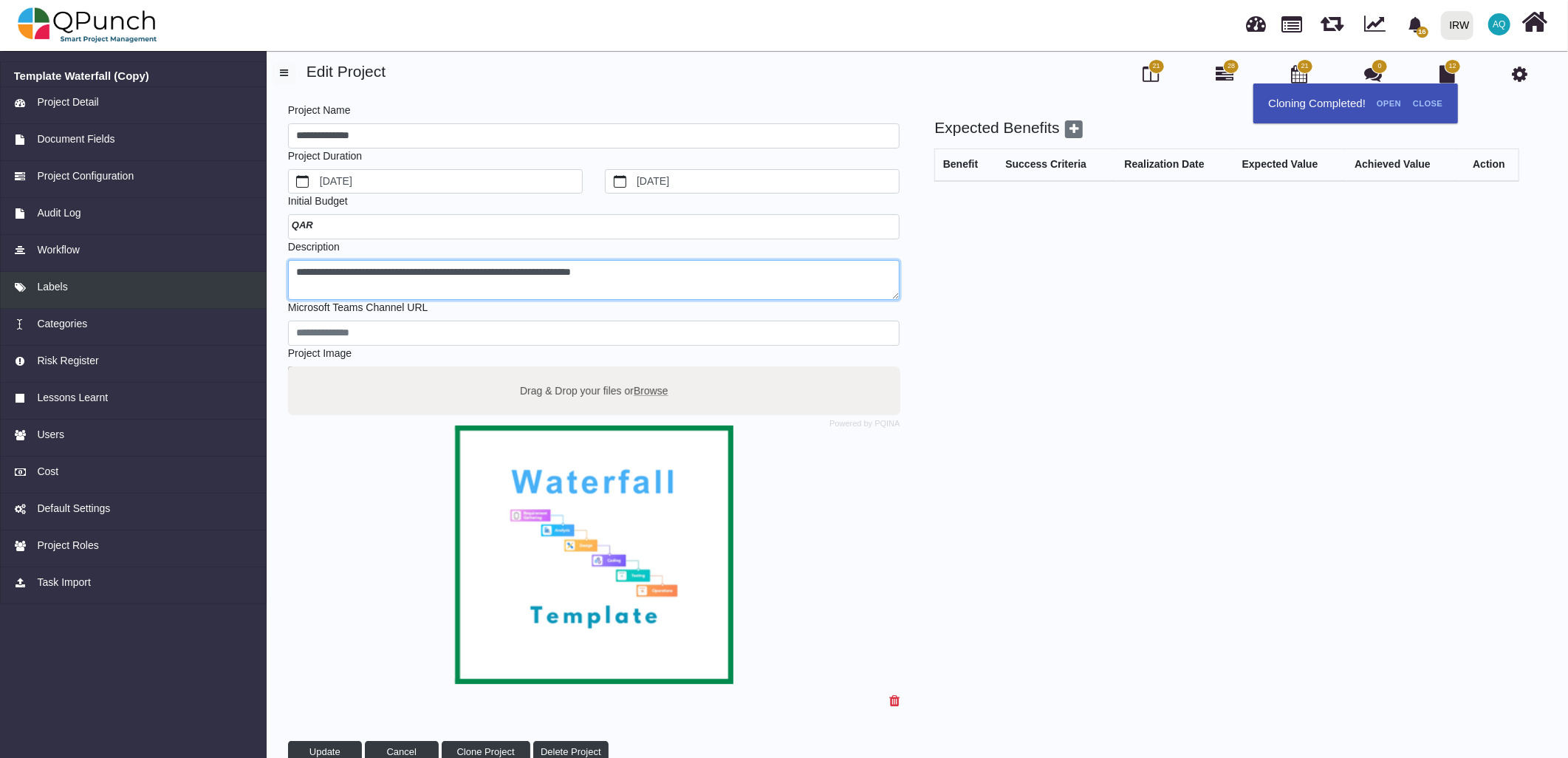
drag, startPoint x: 669, startPoint y: 277, endPoint x: 74, endPoint y: 274, distance: 595.0
click at [74, 274] on div "**********" at bounding box center [784, 417] width 1568 height 743
type textarea "**********"
click at [426, 227] on div at bounding box center [594, 227] width 612 height 25
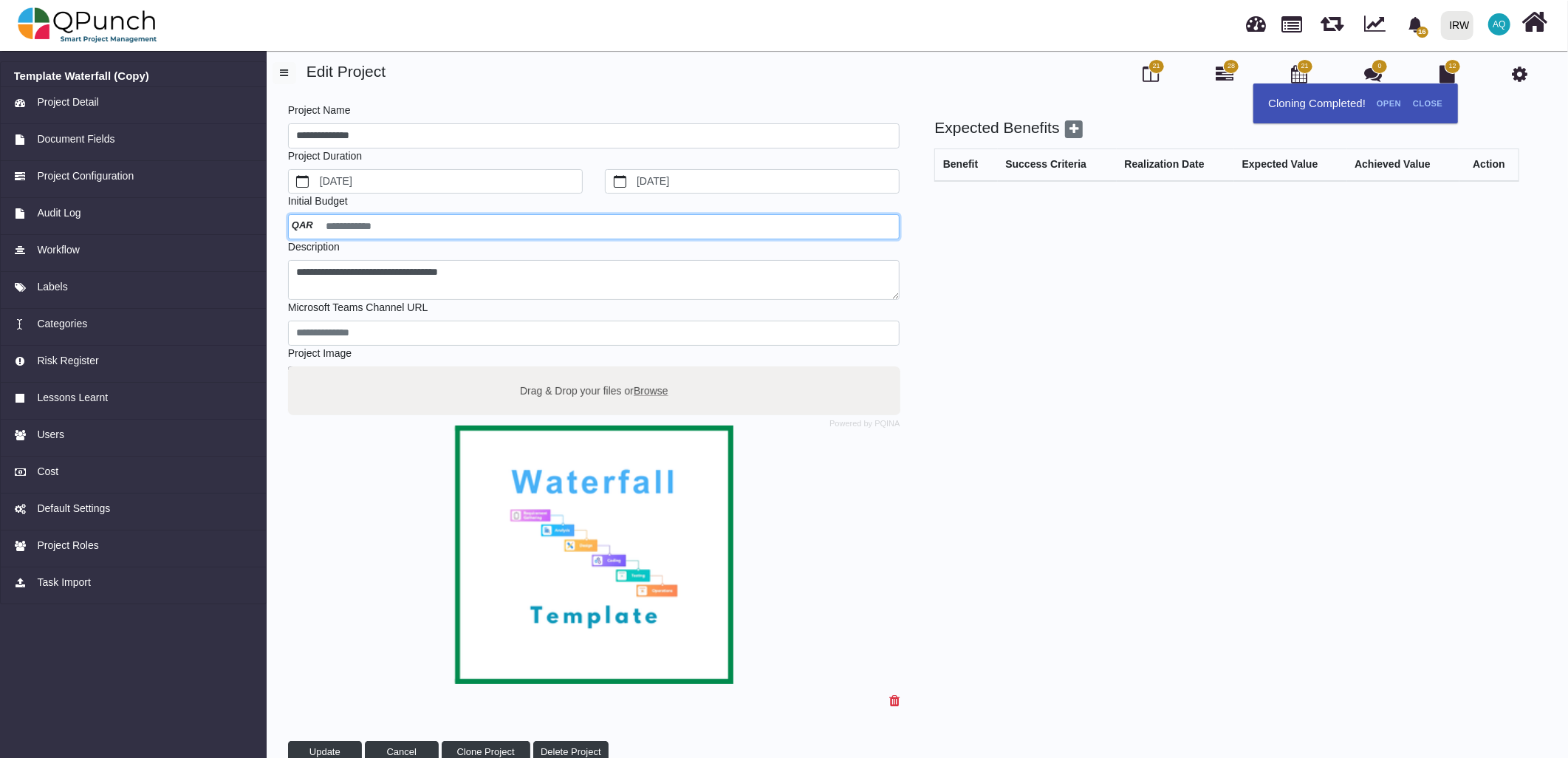
click at [470, 217] on input "number" at bounding box center [594, 227] width 612 height 25
click at [307, 228] on input "number" at bounding box center [594, 227] width 612 height 25
click at [303, 224] on input "number" at bounding box center [594, 227] width 612 height 25
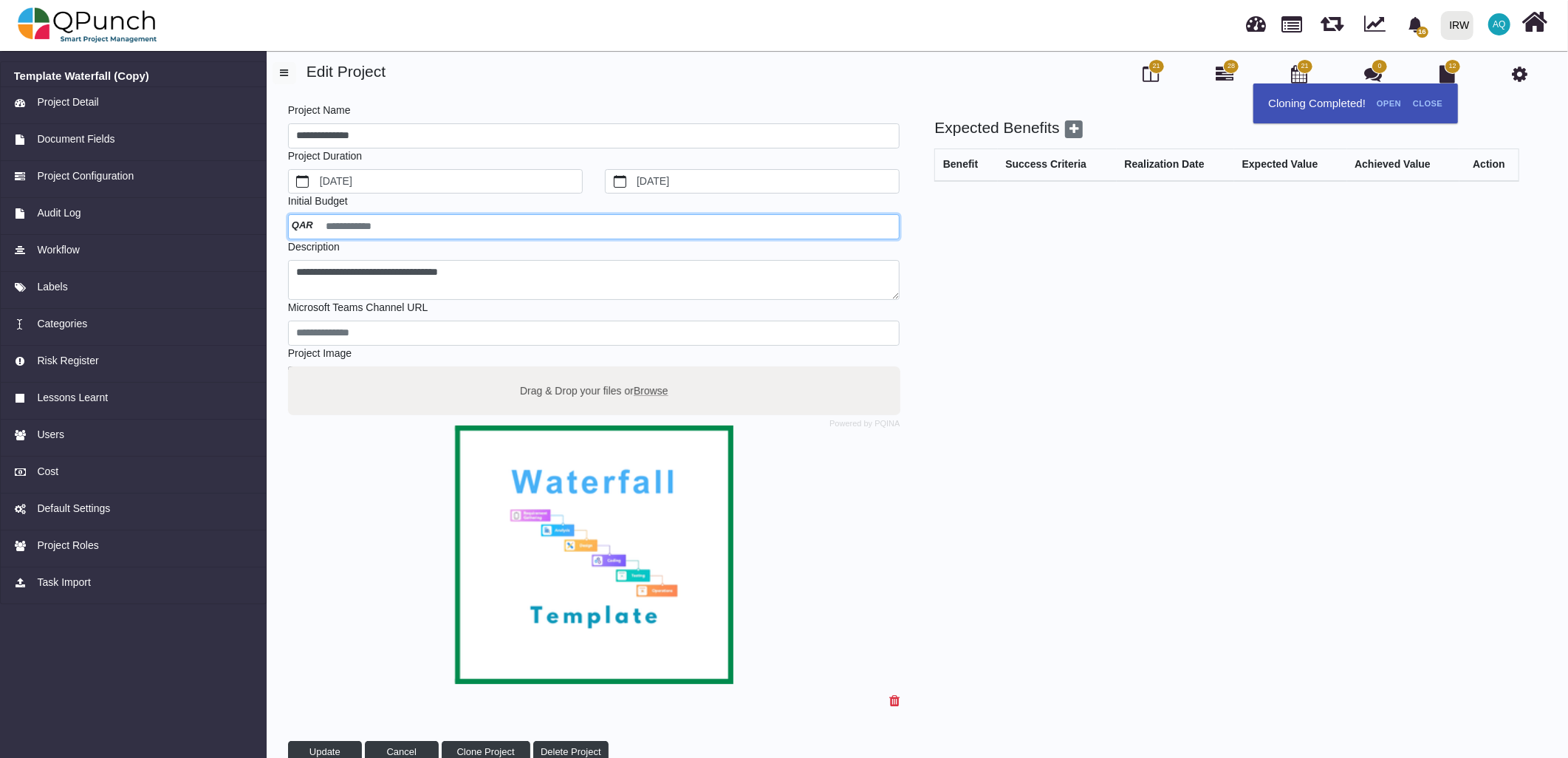
click at [303, 224] on input "number" at bounding box center [594, 227] width 612 height 25
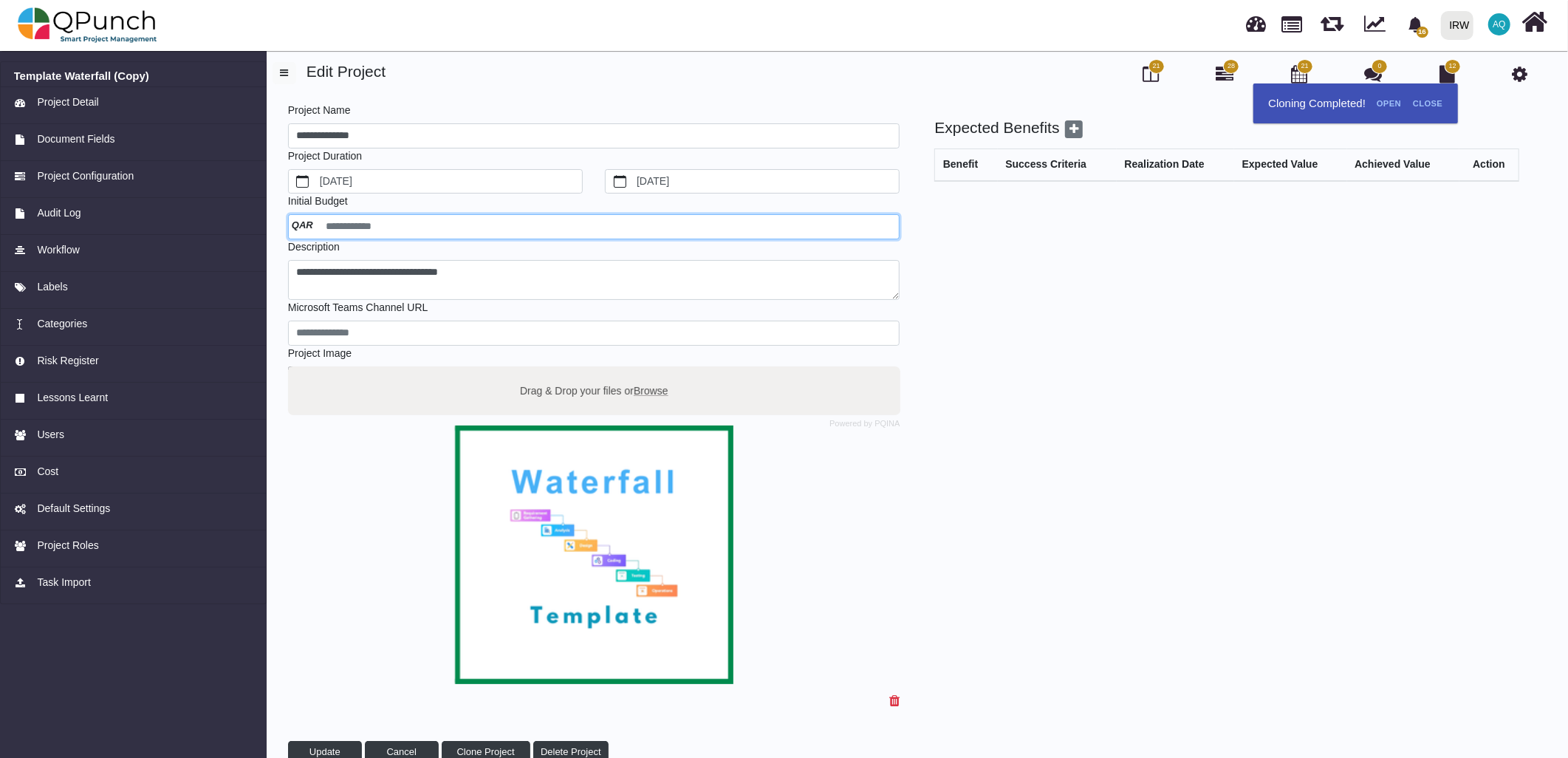
click at [303, 224] on input "number" at bounding box center [594, 227] width 612 height 25
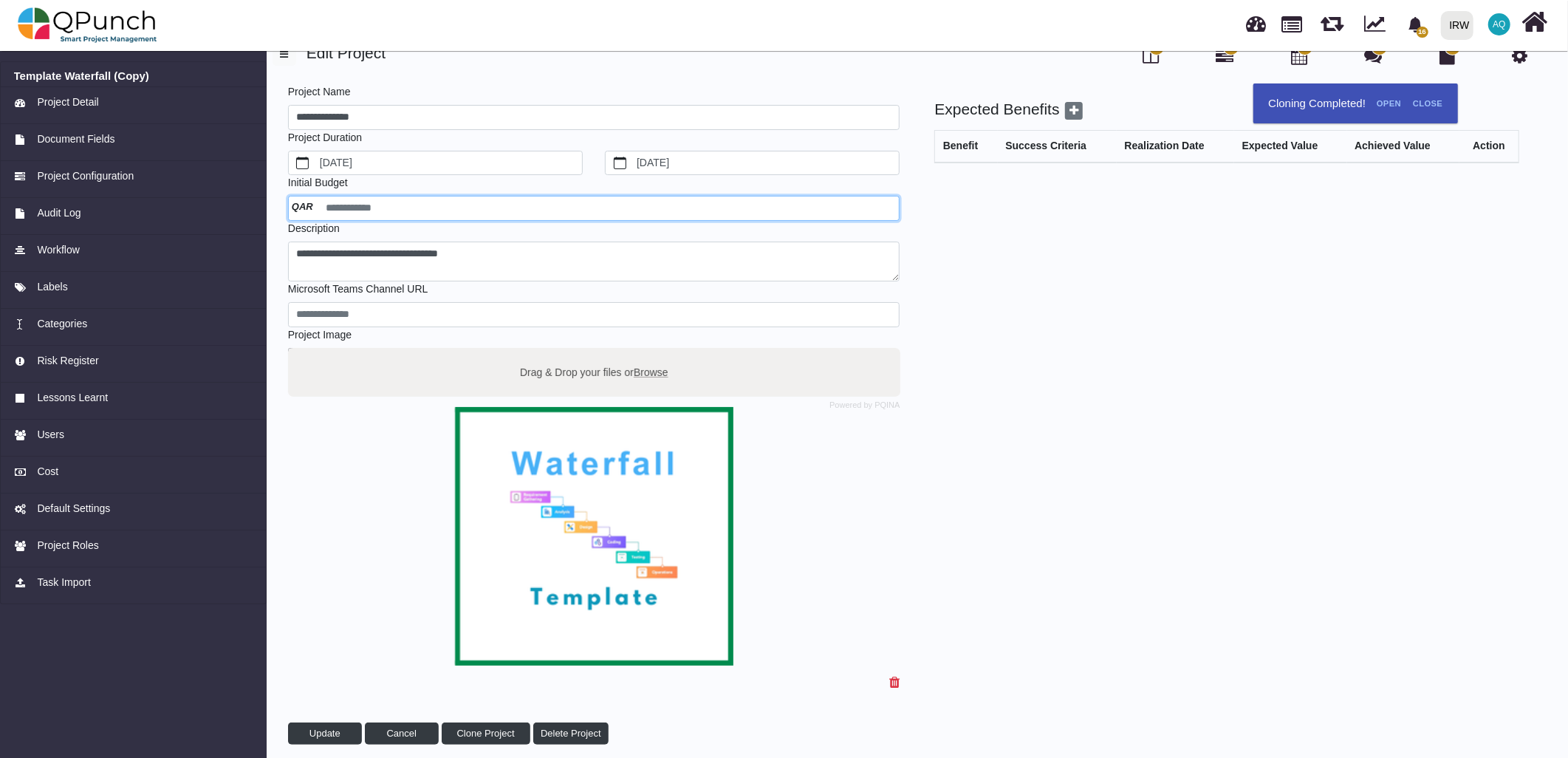
scroll to position [28, 0]
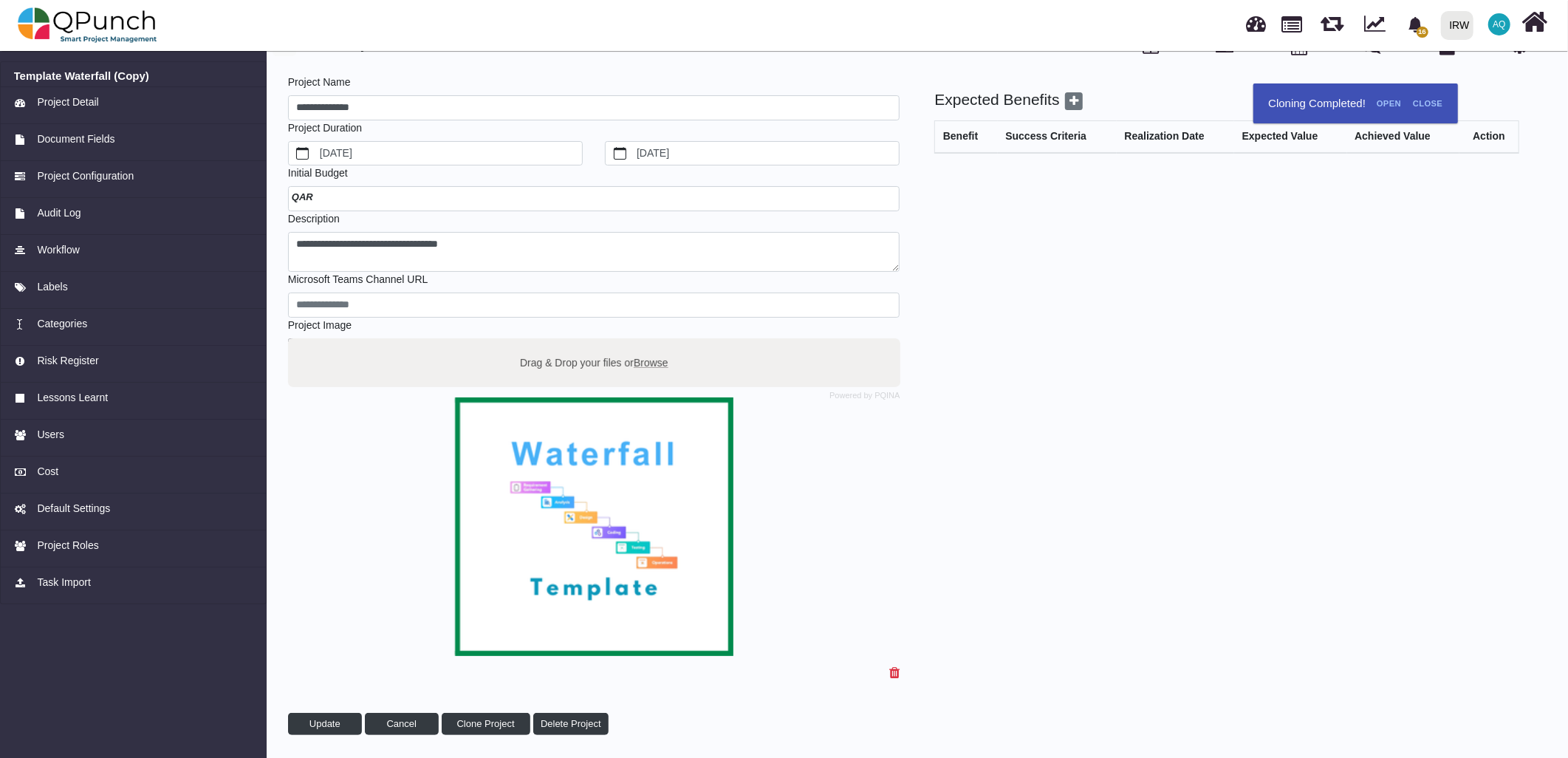
click at [591, 573] on img at bounding box center [594, 526] width 612 height 259
drag, startPoint x: 523, startPoint y: 464, endPoint x: 500, endPoint y: 533, distance: 72.7
click at [500, 533] on img at bounding box center [594, 526] width 612 height 259
click at [614, 562] on img at bounding box center [594, 526] width 612 height 259
click at [640, 357] on span "Browse" at bounding box center [650, 362] width 35 height 12
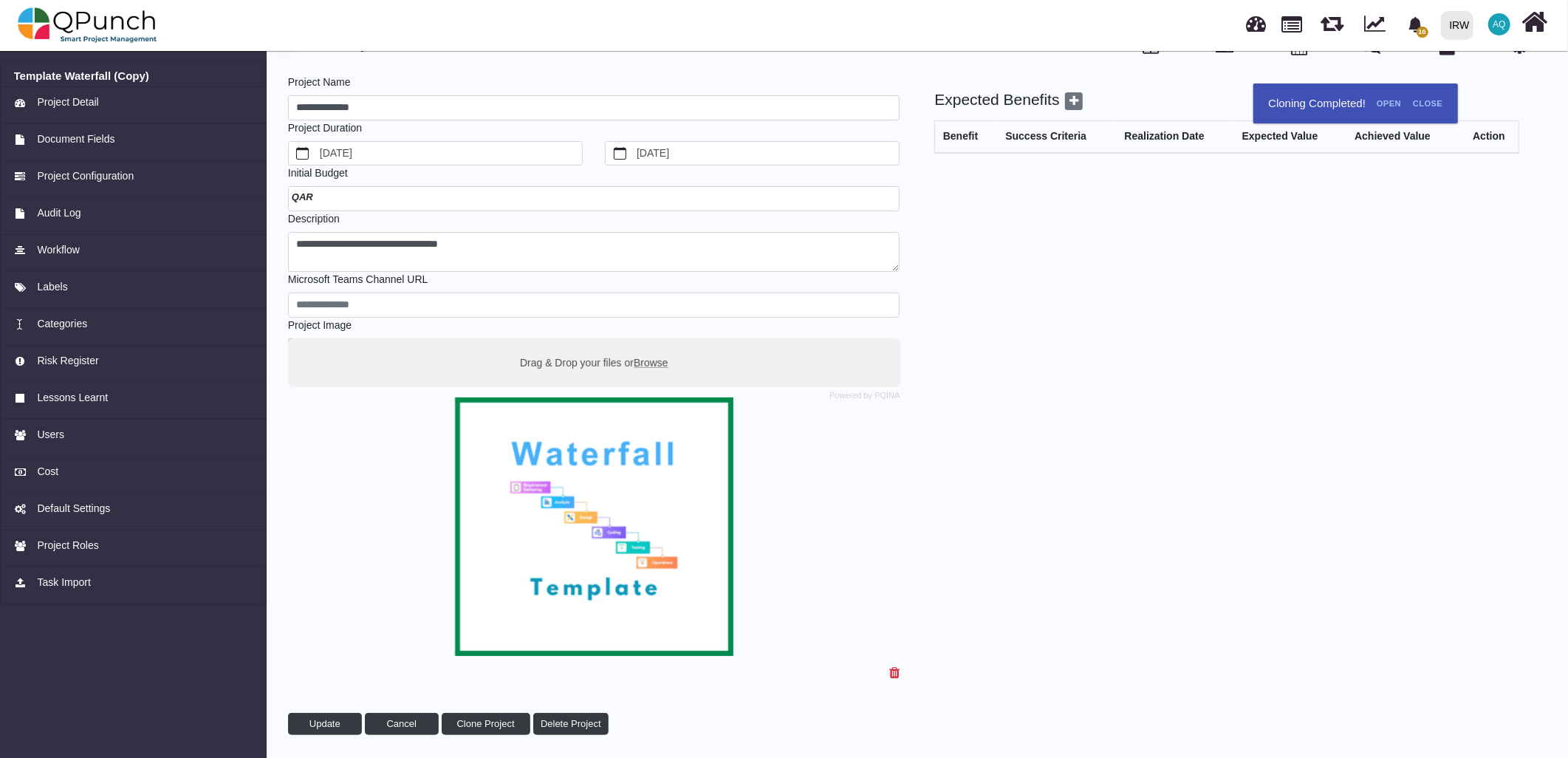
click at [640, 343] on input "Drag & Drop your files or Browse" at bounding box center [594, 341] width 612 height 5
type input "**********"
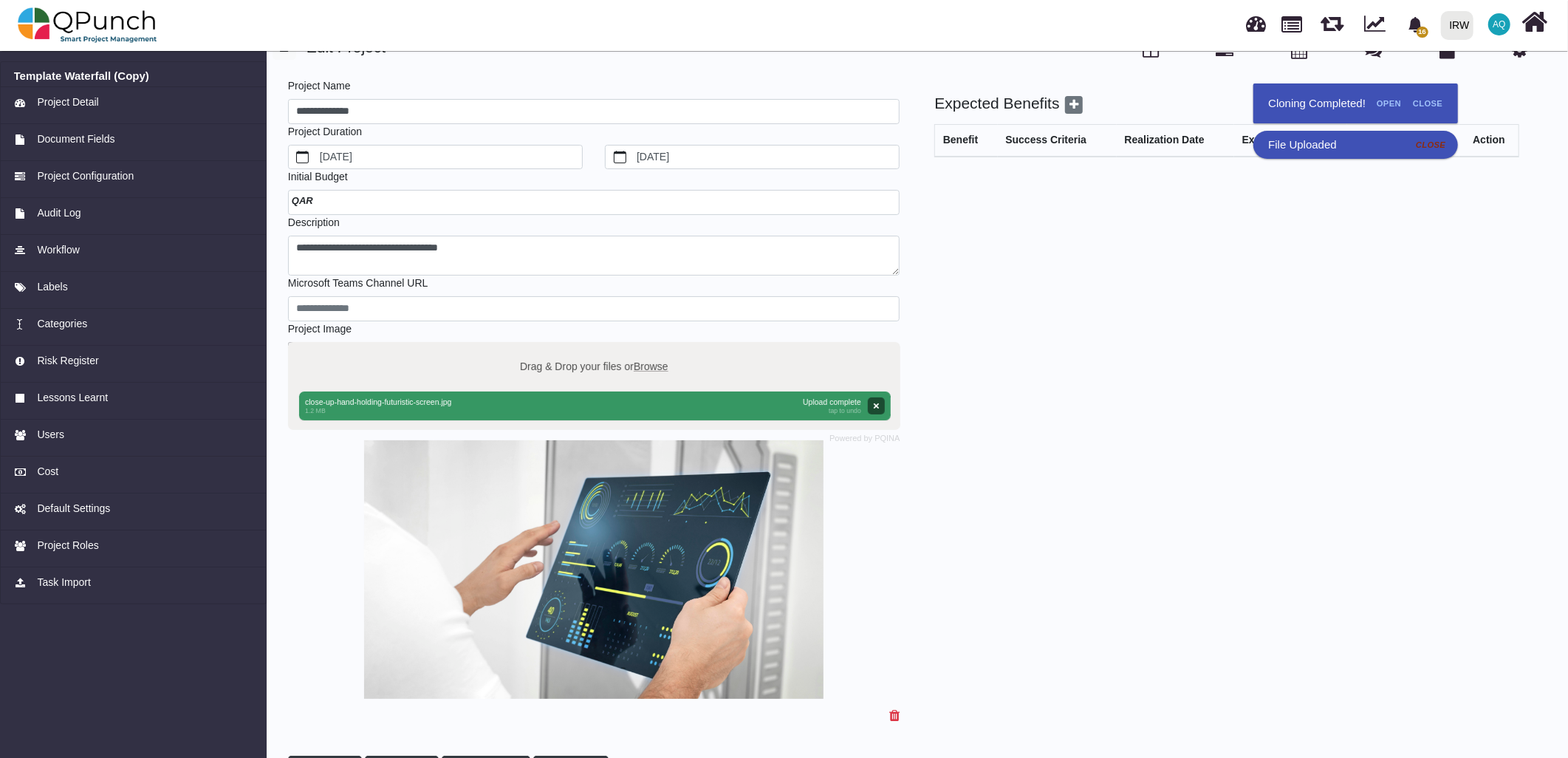
scroll to position [0, 0]
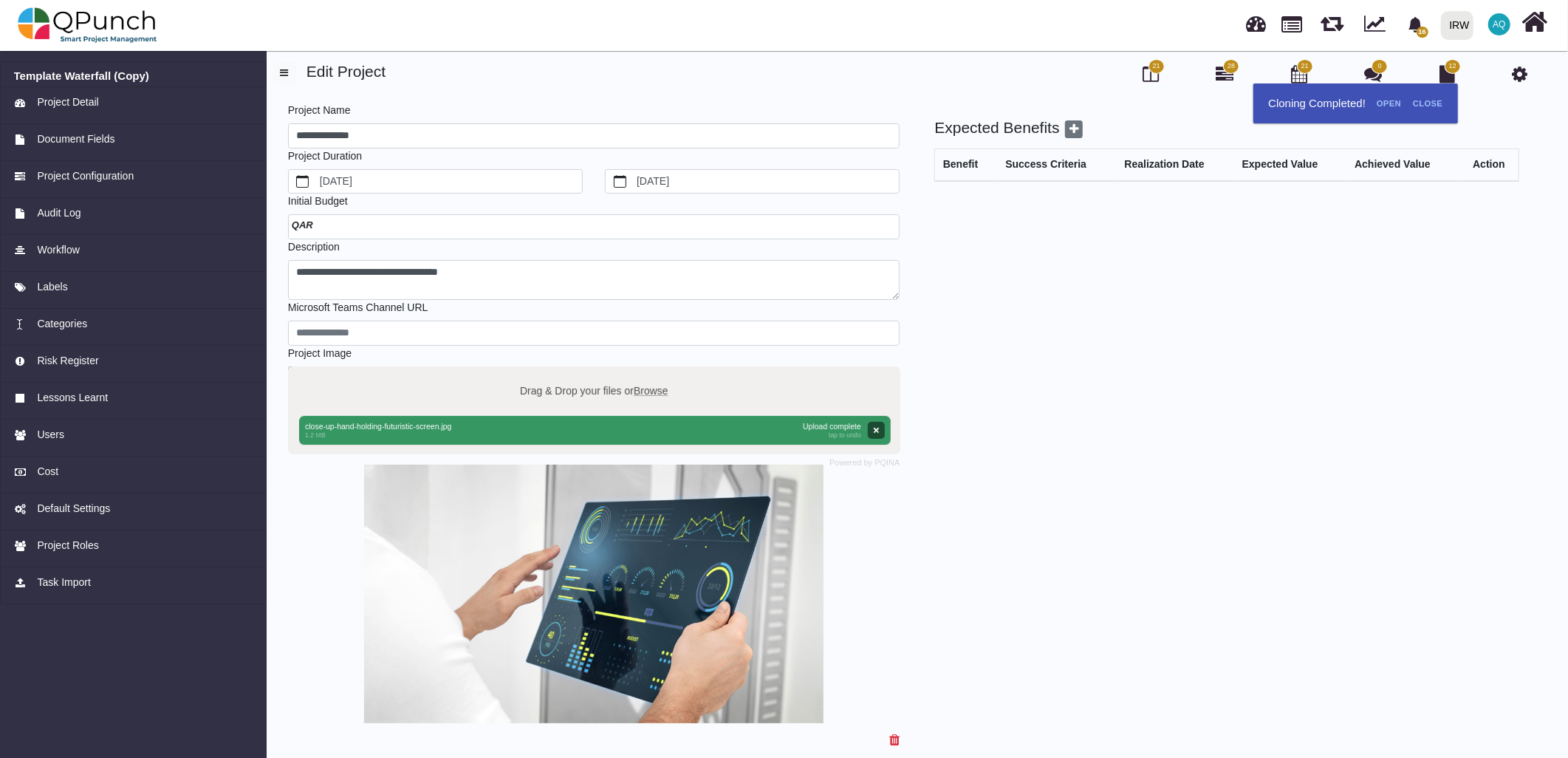
click at [1096, 430] on div "Expected Benefits Benefit Success Criteria Realization Date Expected Value Achi…" at bounding box center [1213, 460] width 619 height 684
click at [94, 443] on link "Users" at bounding box center [133, 438] width 266 height 37
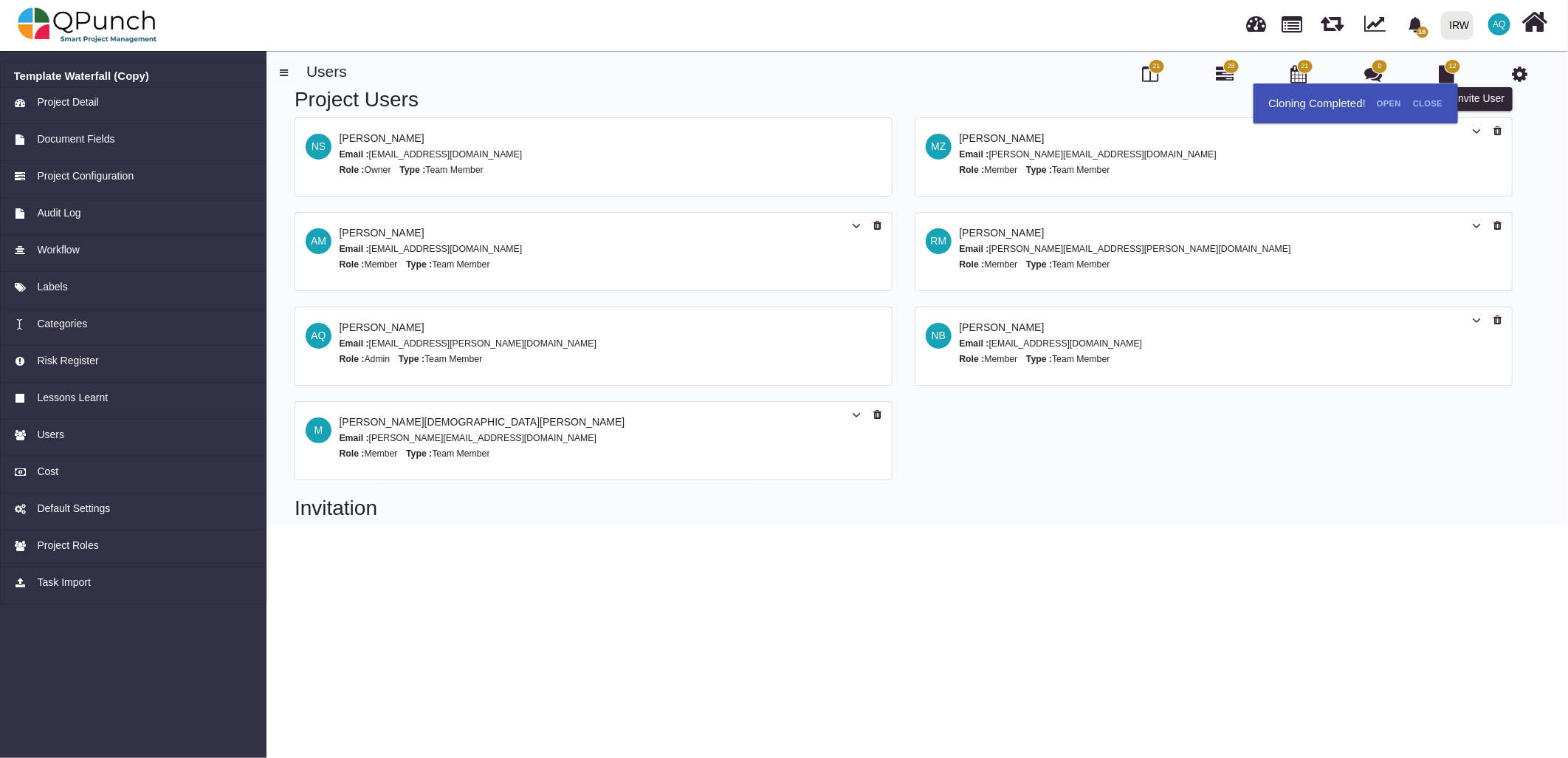
click at [403, 525] on html "16 Notification Clear Template Waterfall (Copy) [PERSON_NAME] [DATE] 4.2 Securi…" at bounding box center [784, 262] width 1568 height 525
click at [384, 504] on h2 "Invitation" at bounding box center [904, 508] width 1218 height 25
drag, startPoint x: 712, startPoint y: 557, endPoint x: 714, endPoint y: 564, distance: 7.3
click at [714, 525] on html "16 Notification Clear Template Waterfall (Copy) [PERSON_NAME] [DATE] 4.2 Securi…" at bounding box center [784, 262] width 1568 height 525
click at [722, 525] on html "16 Notification Clear Template Waterfall (Copy) [PERSON_NAME] [DATE] 4.2 Securi…" at bounding box center [784, 262] width 1568 height 525
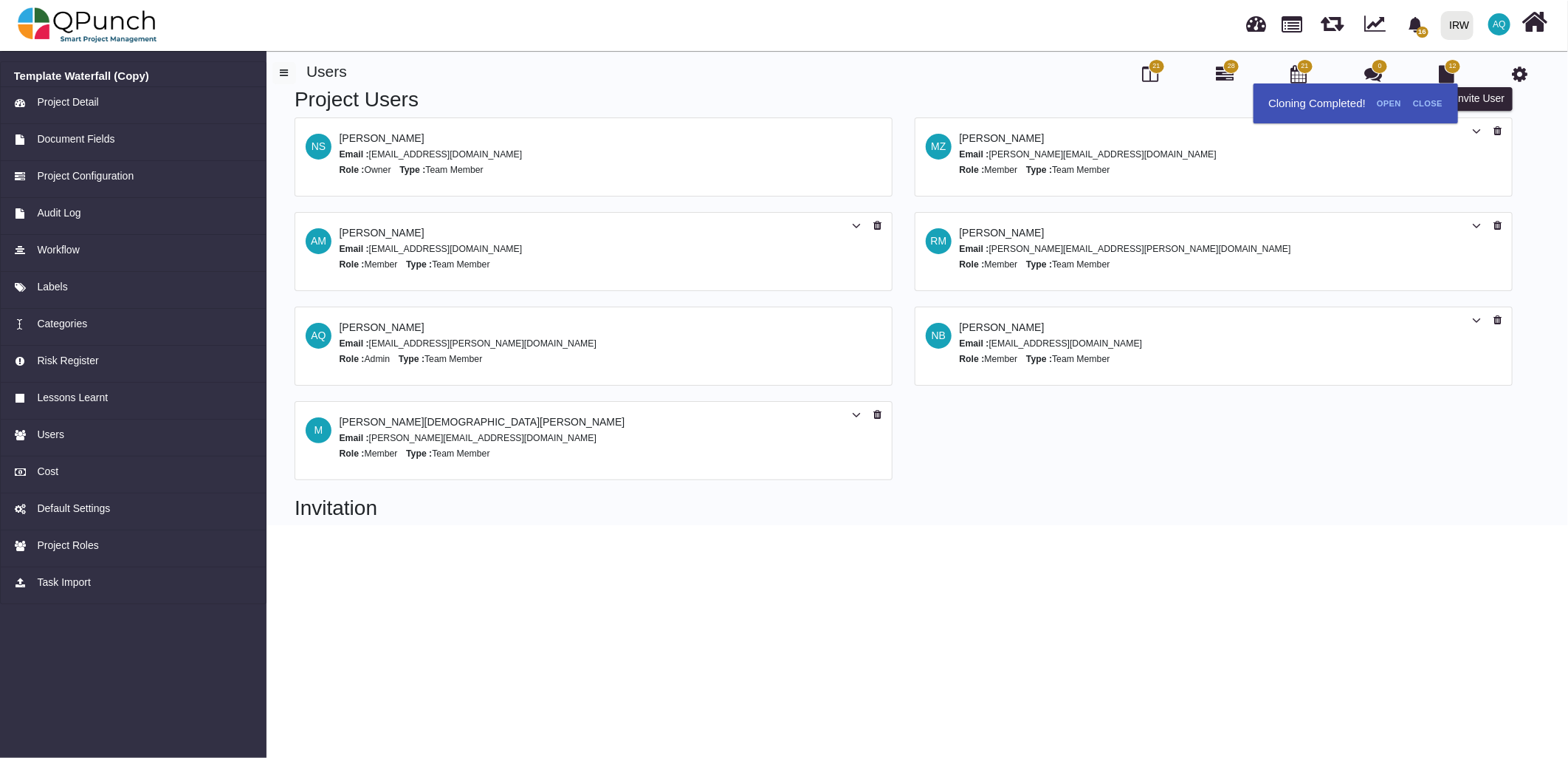
click at [722, 525] on html "16 Notification Clear Template Waterfall (Copy) [PERSON_NAME] [DATE] 4.2 Securi…" at bounding box center [784, 262] width 1568 height 525
click at [289, 72] on button "button" at bounding box center [284, 73] width 24 height 22
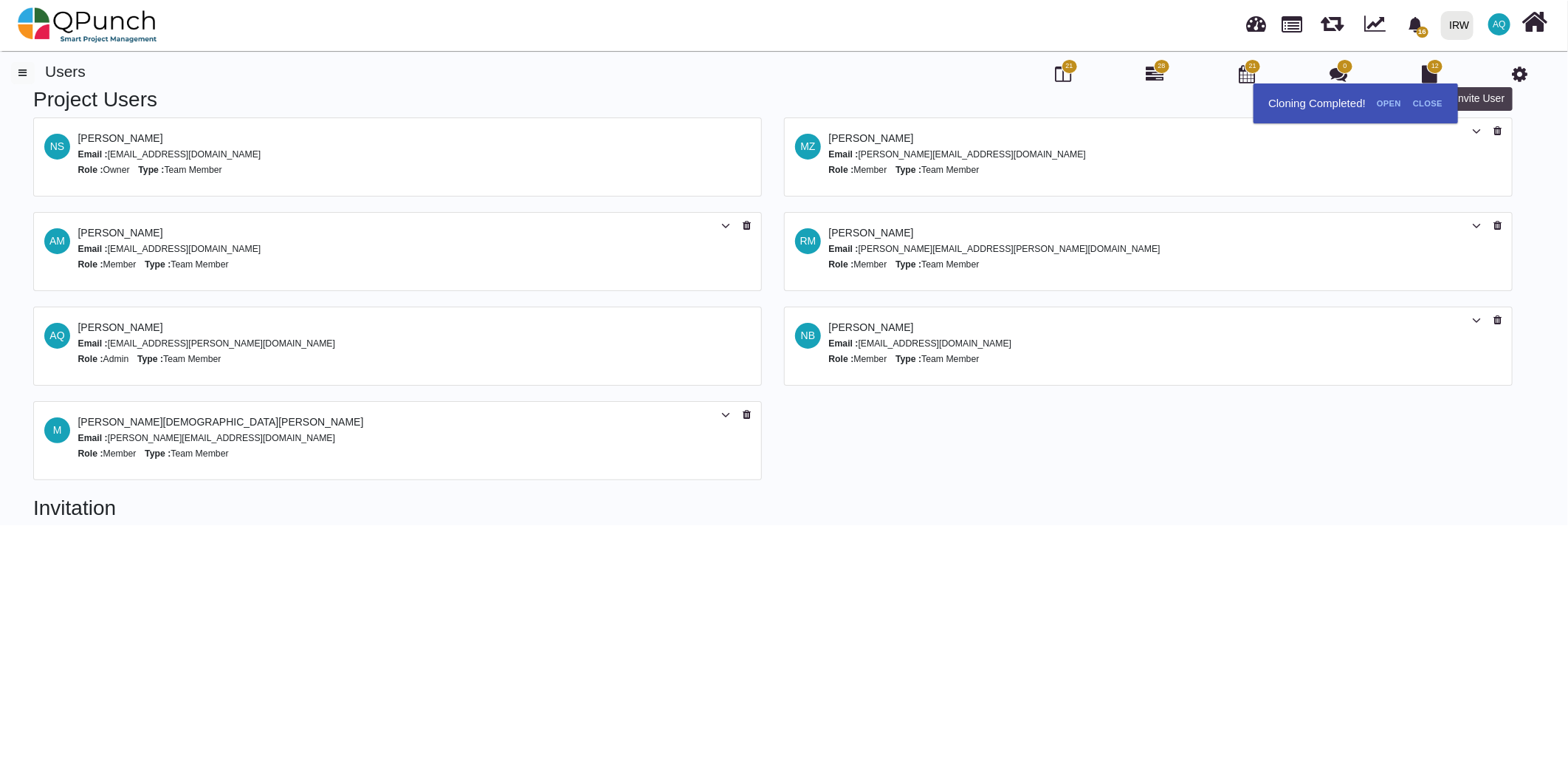
click at [1492, 96] on button "Invite User" at bounding box center [1480, 99] width 65 height 24
select select "*"
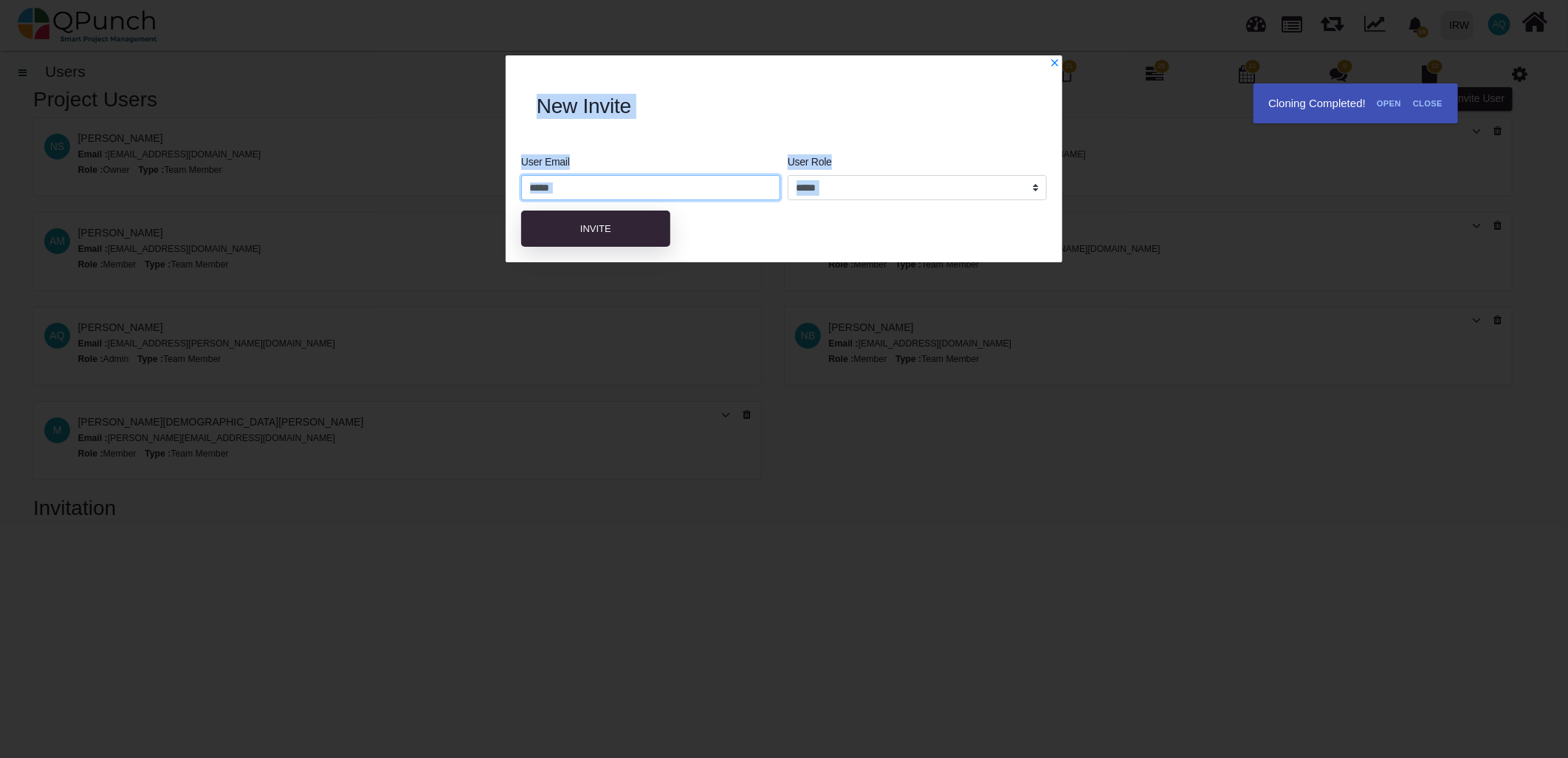
click at [693, 187] on input "email" at bounding box center [650, 187] width 259 height 25
type input "**********"
click at [850, 181] on select "**********" at bounding box center [917, 187] width 259 height 25
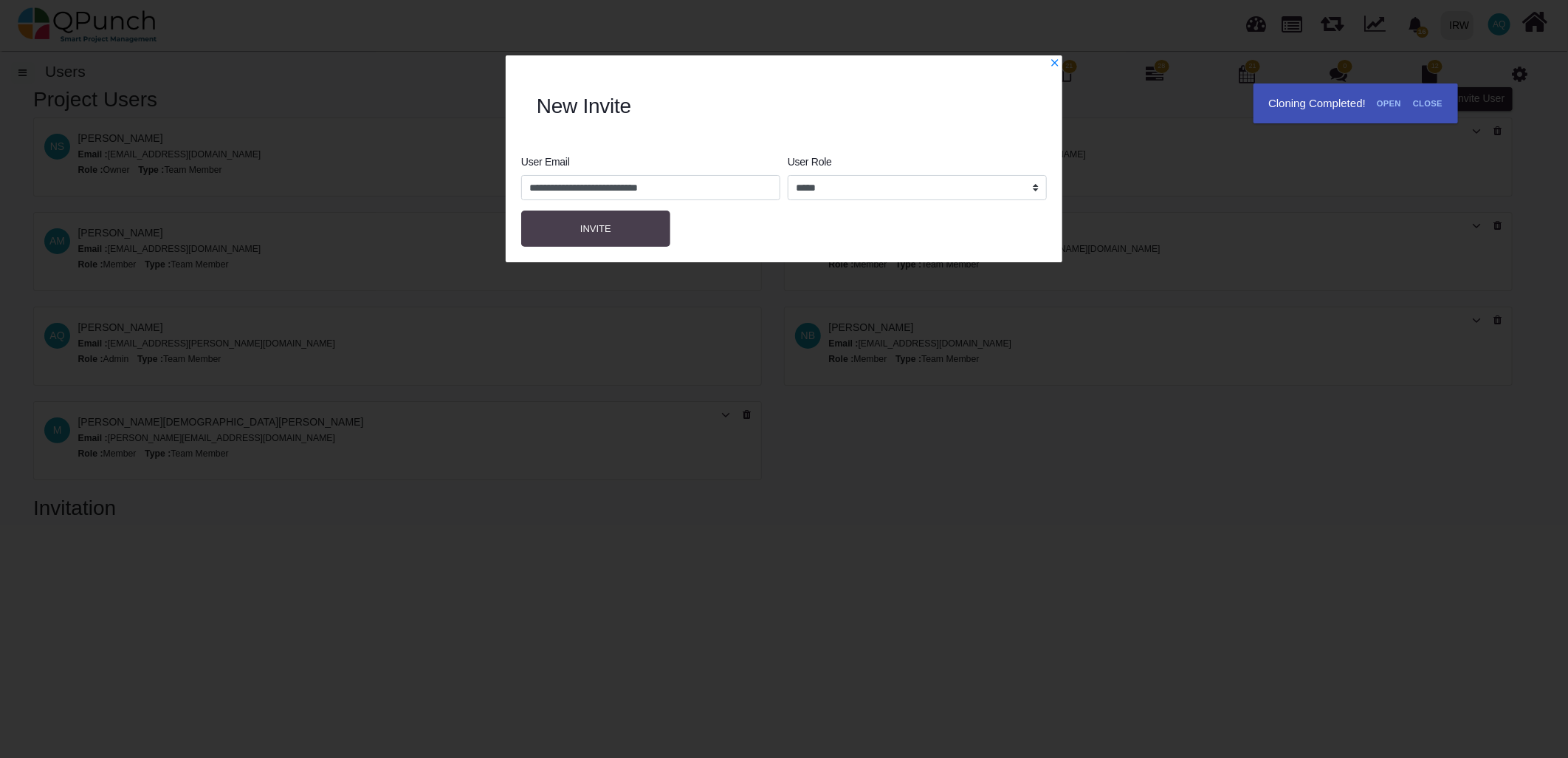
click at [628, 236] on button "Invite" at bounding box center [595, 229] width 149 height 37
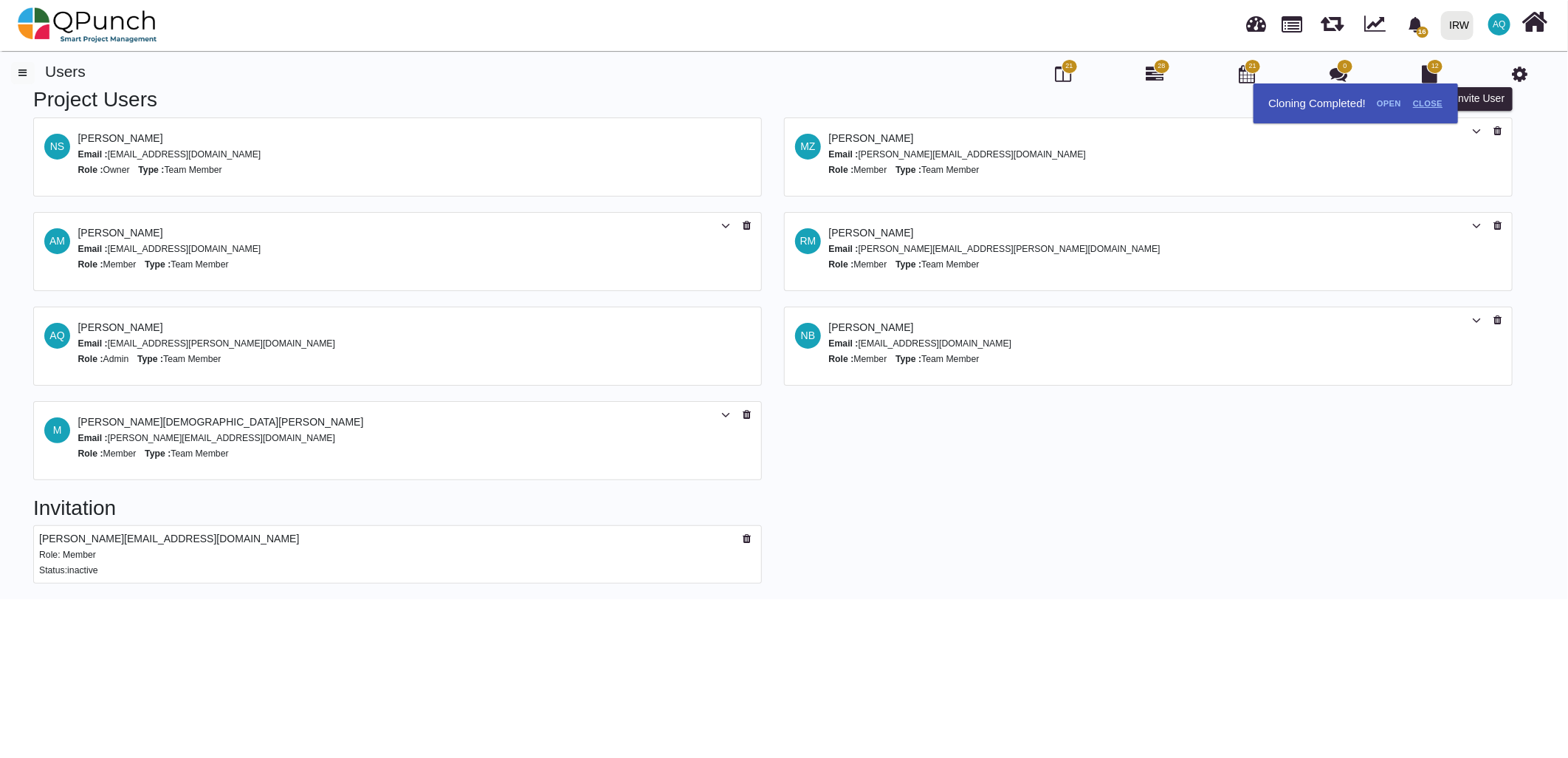
click at [1433, 104] on link "Close" at bounding box center [1427, 103] width 41 height 24
click at [1474, 98] on button "Invite User" at bounding box center [1480, 99] width 65 height 24
select select "*"
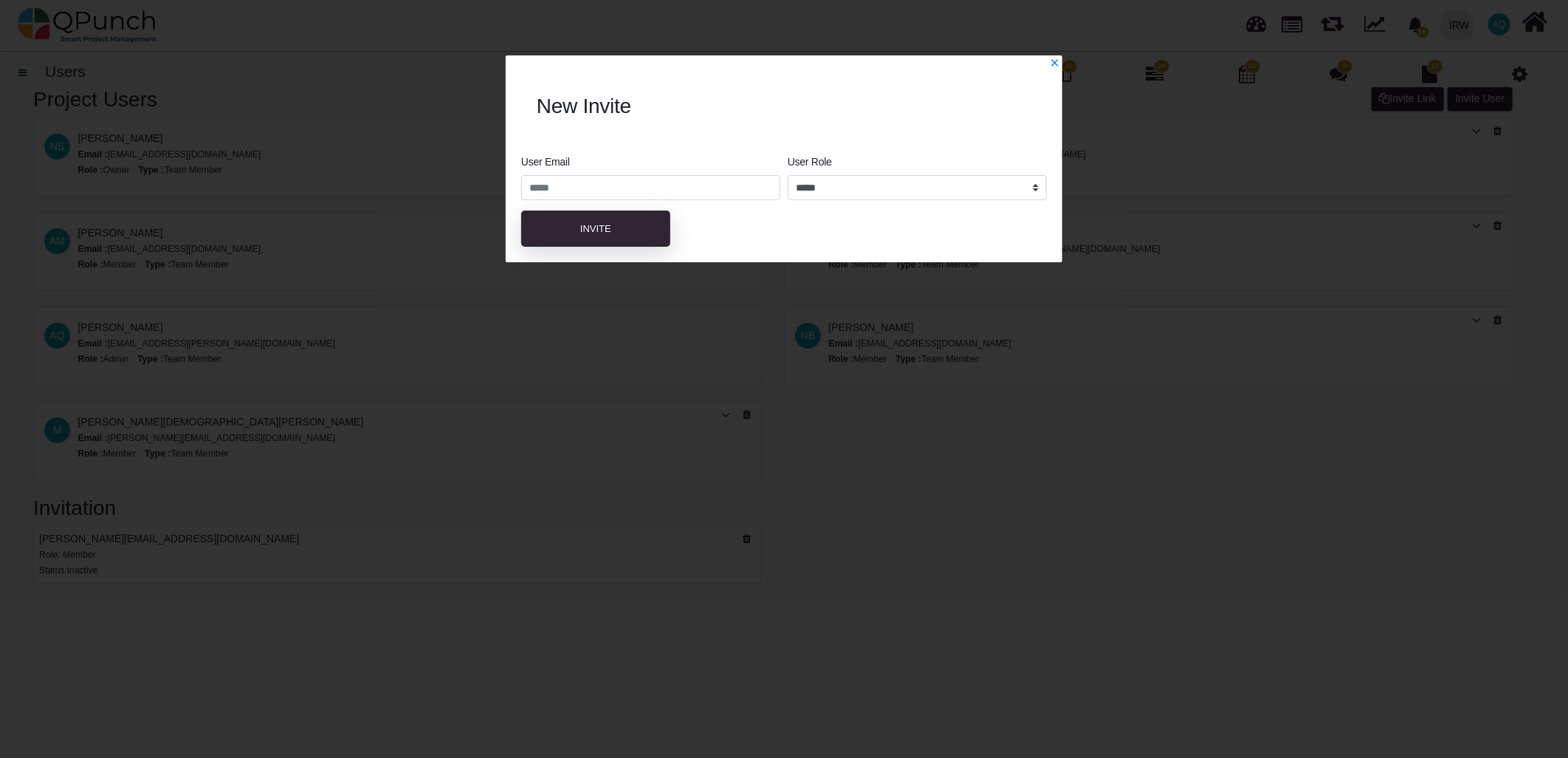
click at [652, 159] on div "User Email" at bounding box center [651, 177] width 266 height 46
click at [662, 185] on input "email" at bounding box center [650, 187] width 259 height 25
type input "**********"
click at [836, 196] on select "**********" at bounding box center [917, 187] width 259 height 25
select select "*"
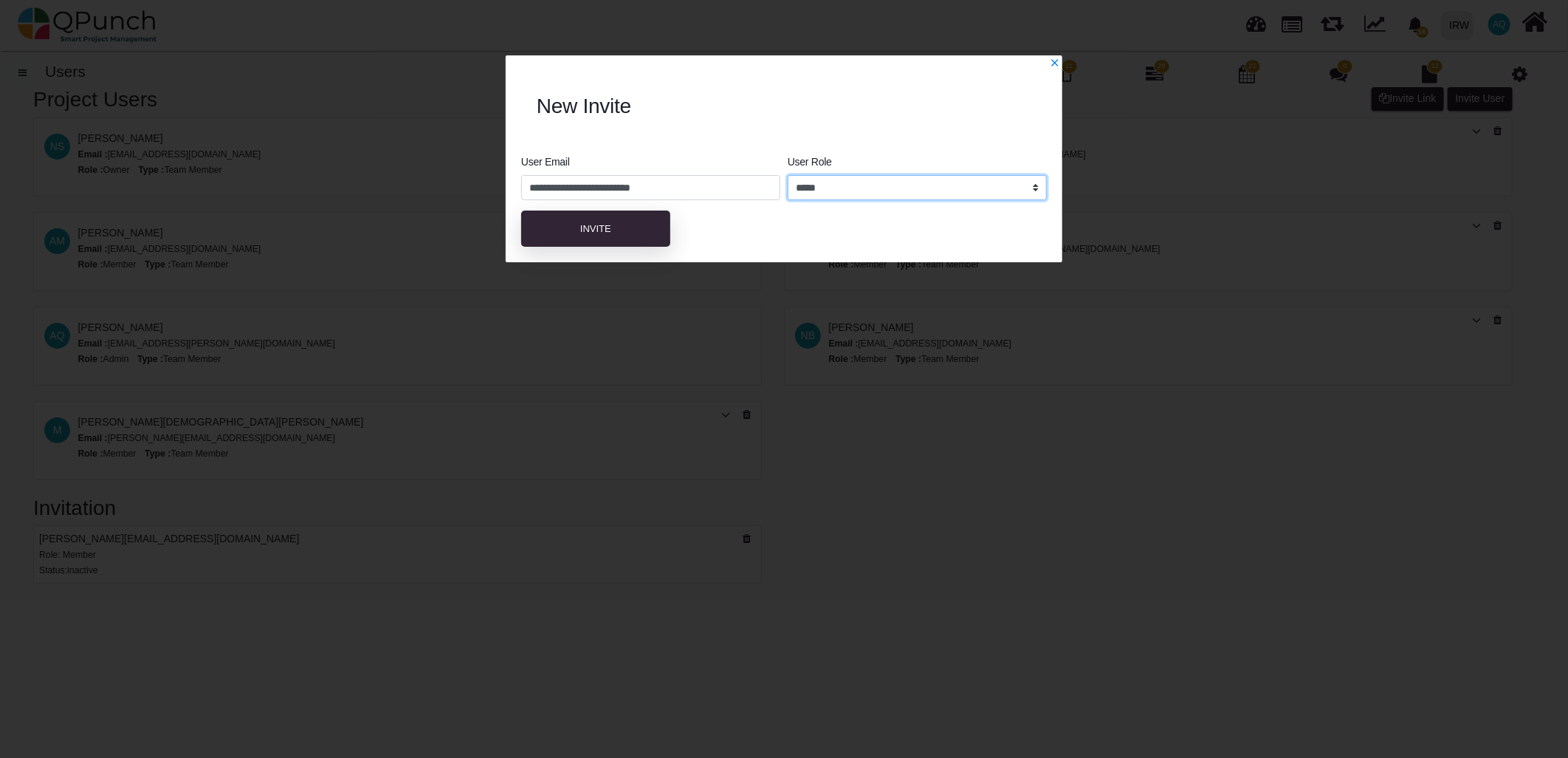
click at [788, 175] on select "**********" at bounding box center [917, 187] width 259 height 25
click at [607, 235] on button "Invite" at bounding box center [595, 229] width 149 height 37
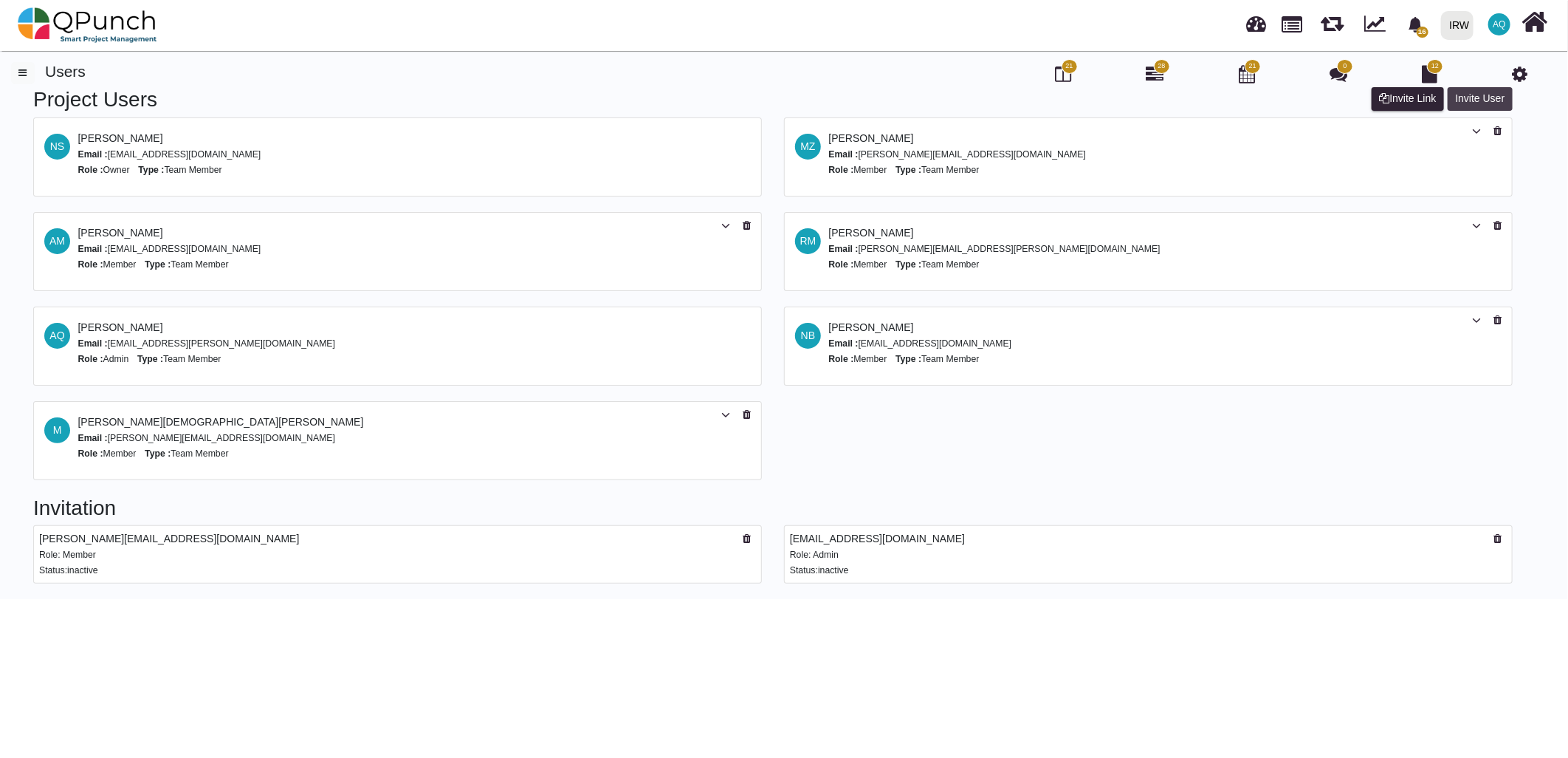
click at [1495, 101] on button "Invite User" at bounding box center [1480, 99] width 65 height 24
select select "*"
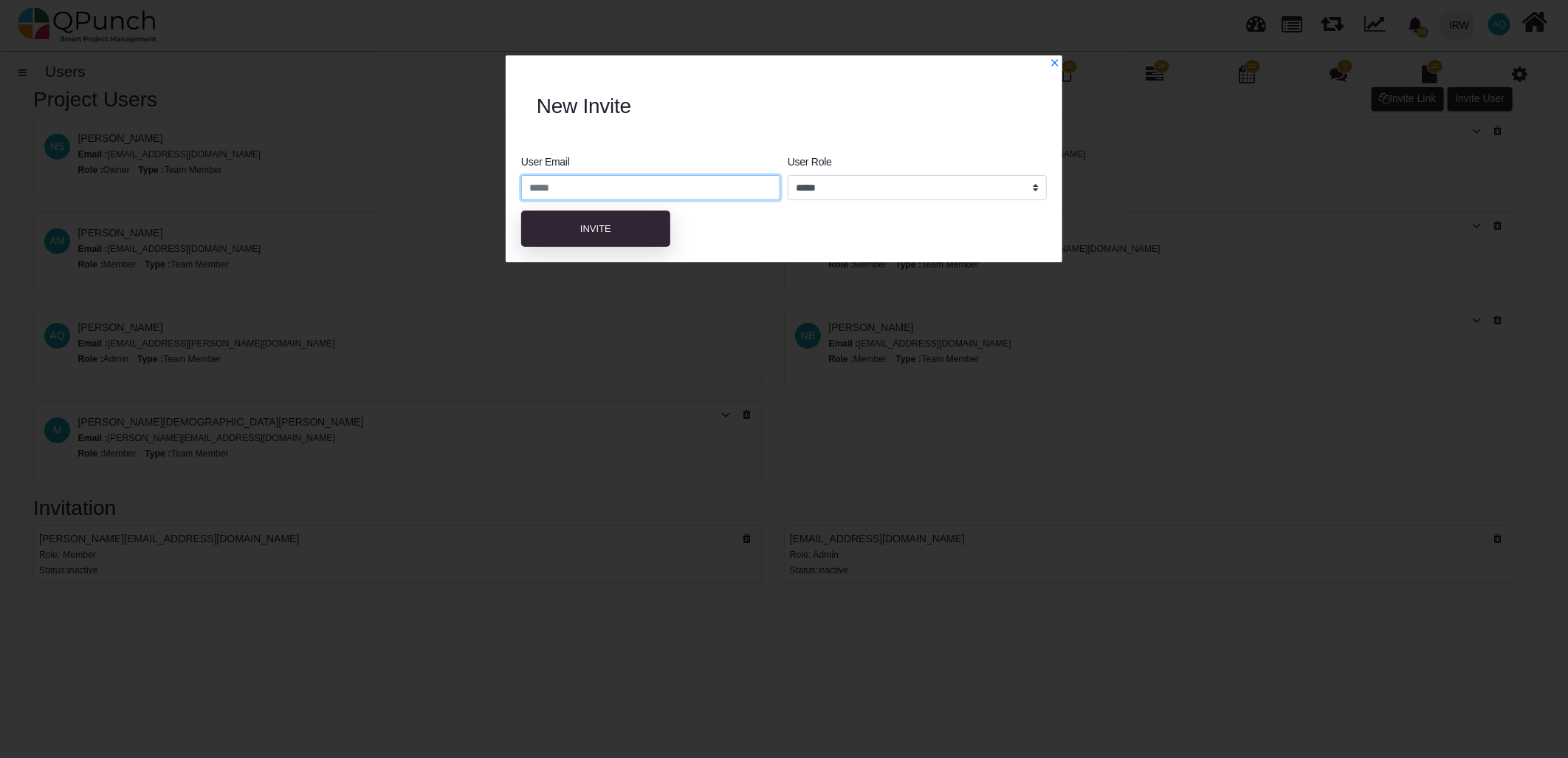
click at [661, 176] on input "email" at bounding box center [650, 187] width 259 height 25
type input "**********"
click at [647, 235] on button "Invite" at bounding box center [595, 229] width 149 height 37
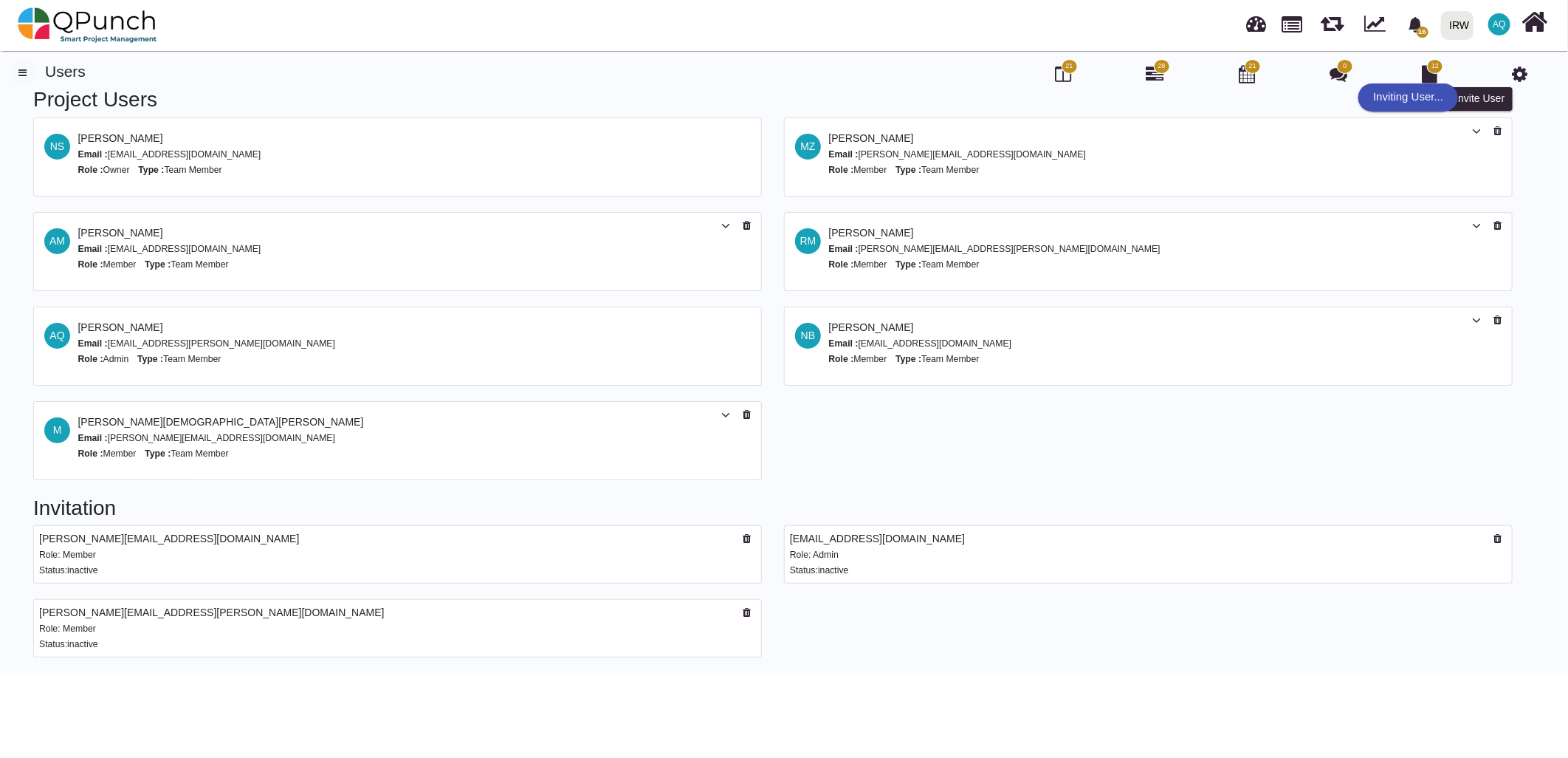
click at [1327, 111] on div "Invite User Invite Link" at bounding box center [1140, 102] width 745 height 30
click at [1435, 456] on div "Project Users Invite User Invite Link NS [PERSON_NAME] Email : [EMAIL_ADDRESS][…" at bounding box center [772, 291] width 1524 height 408
click at [1422, 99] on div "Inviting User..." at bounding box center [1408, 98] width 100 height 28
click at [1405, 98] on button "Invite Link" at bounding box center [1407, 99] width 72 height 24
click at [17, 71] on button "button" at bounding box center [22, 73] width 24 height 22
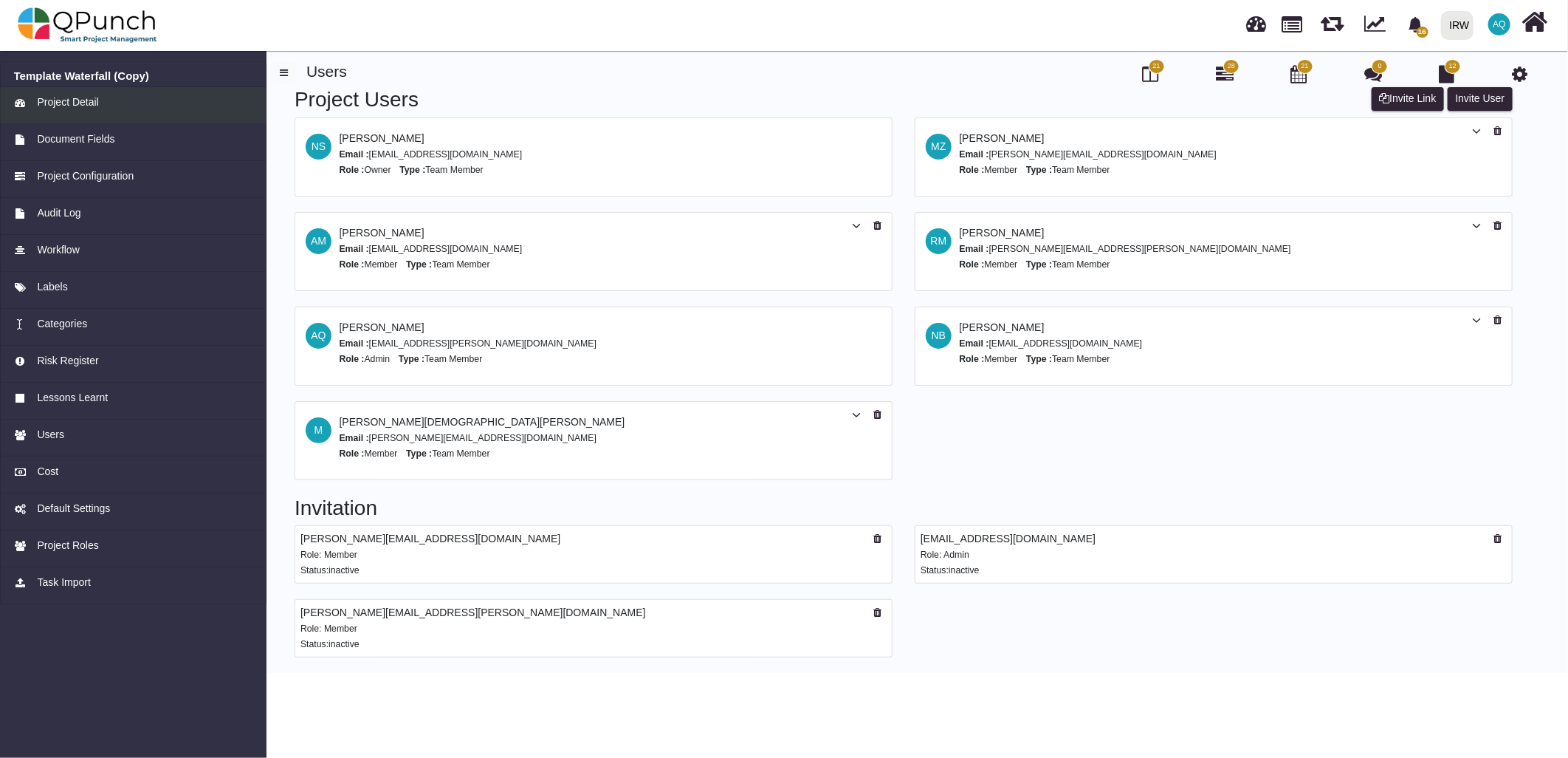
click at [56, 96] on span "Project Detail" at bounding box center [67, 102] width 61 height 15
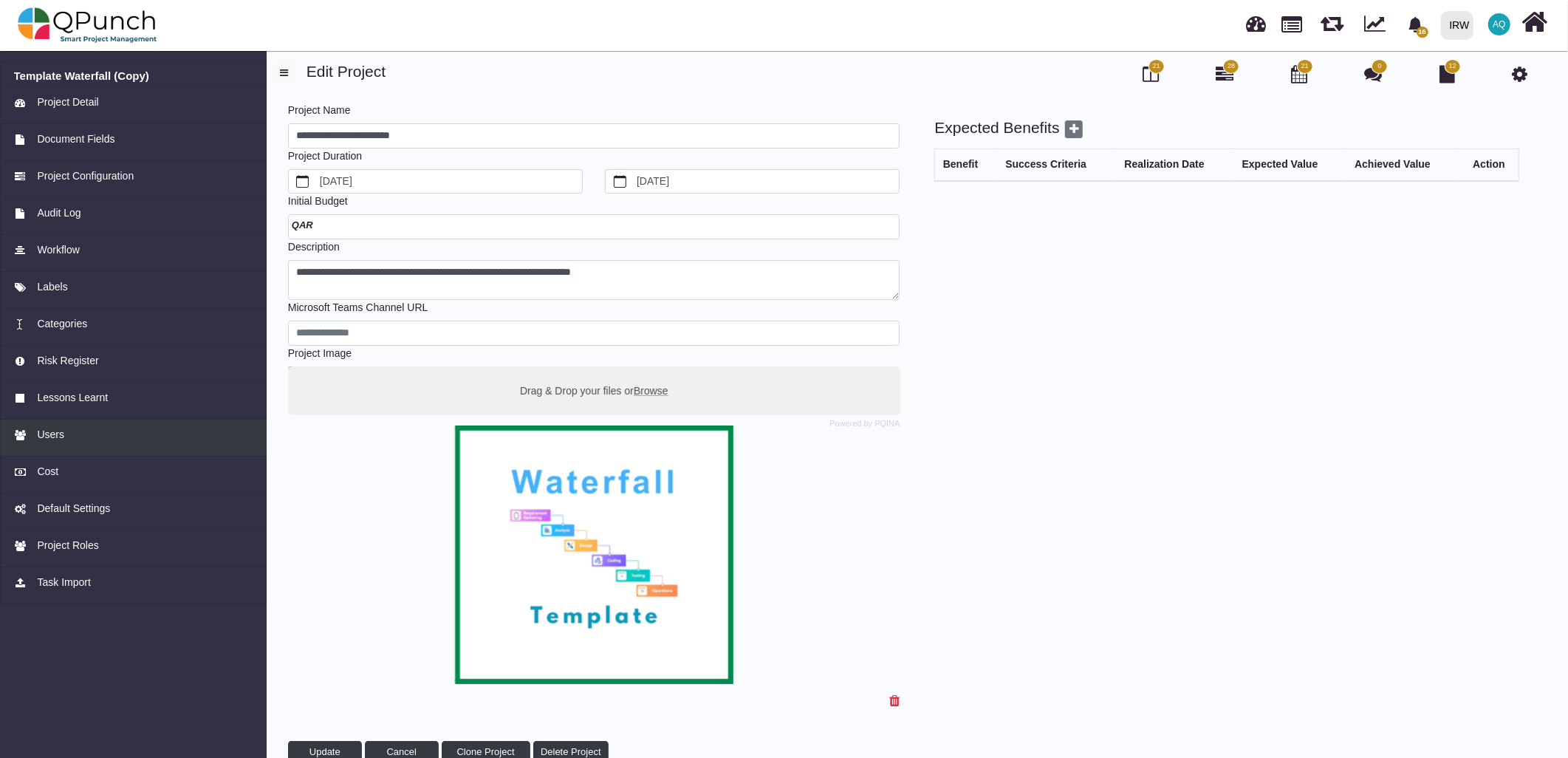
click at [77, 444] on link "Users" at bounding box center [133, 438] width 266 height 37
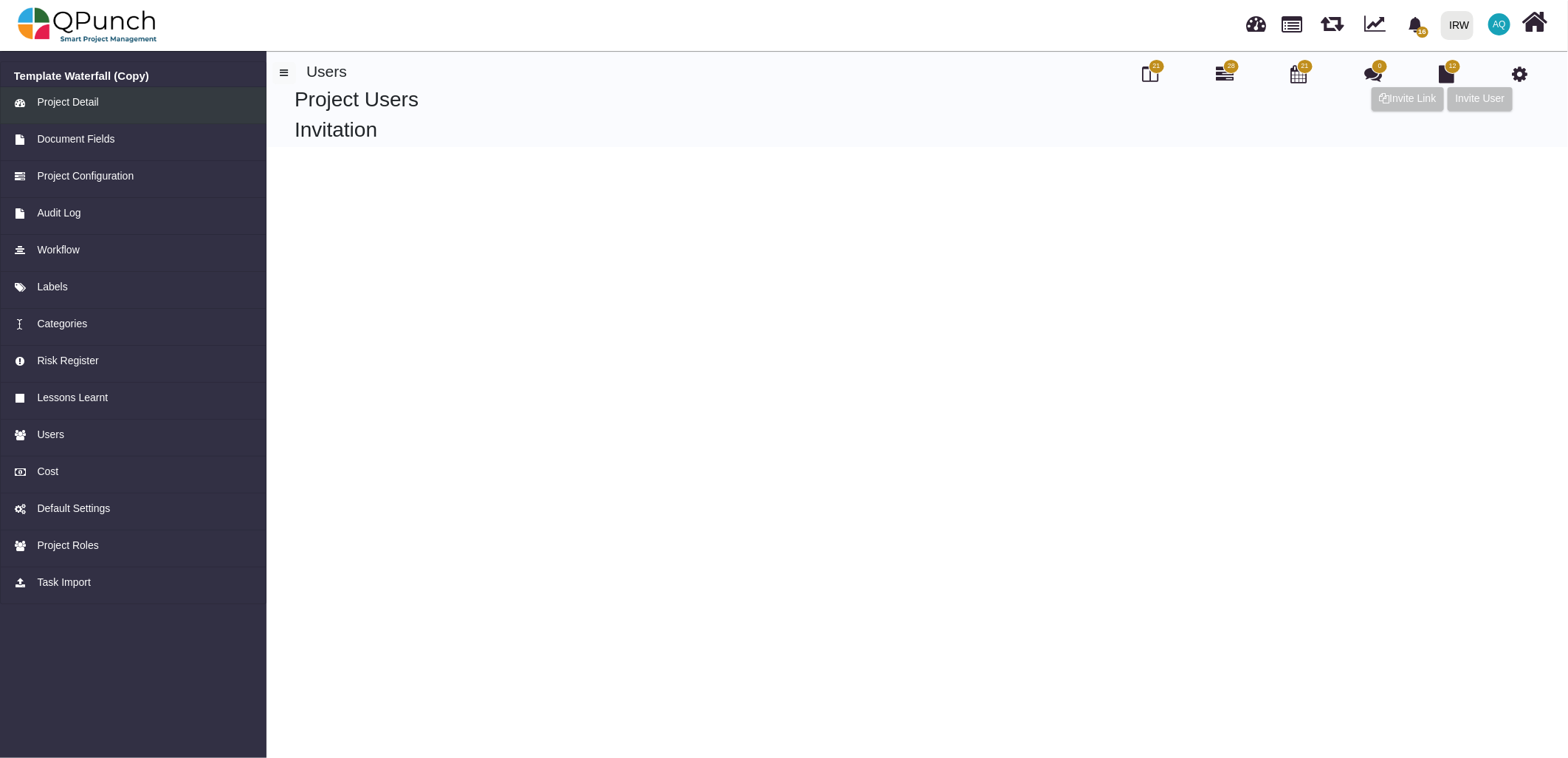
click at [92, 111] on link "Project Detail" at bounding box center [133, 106] width 266 height 37
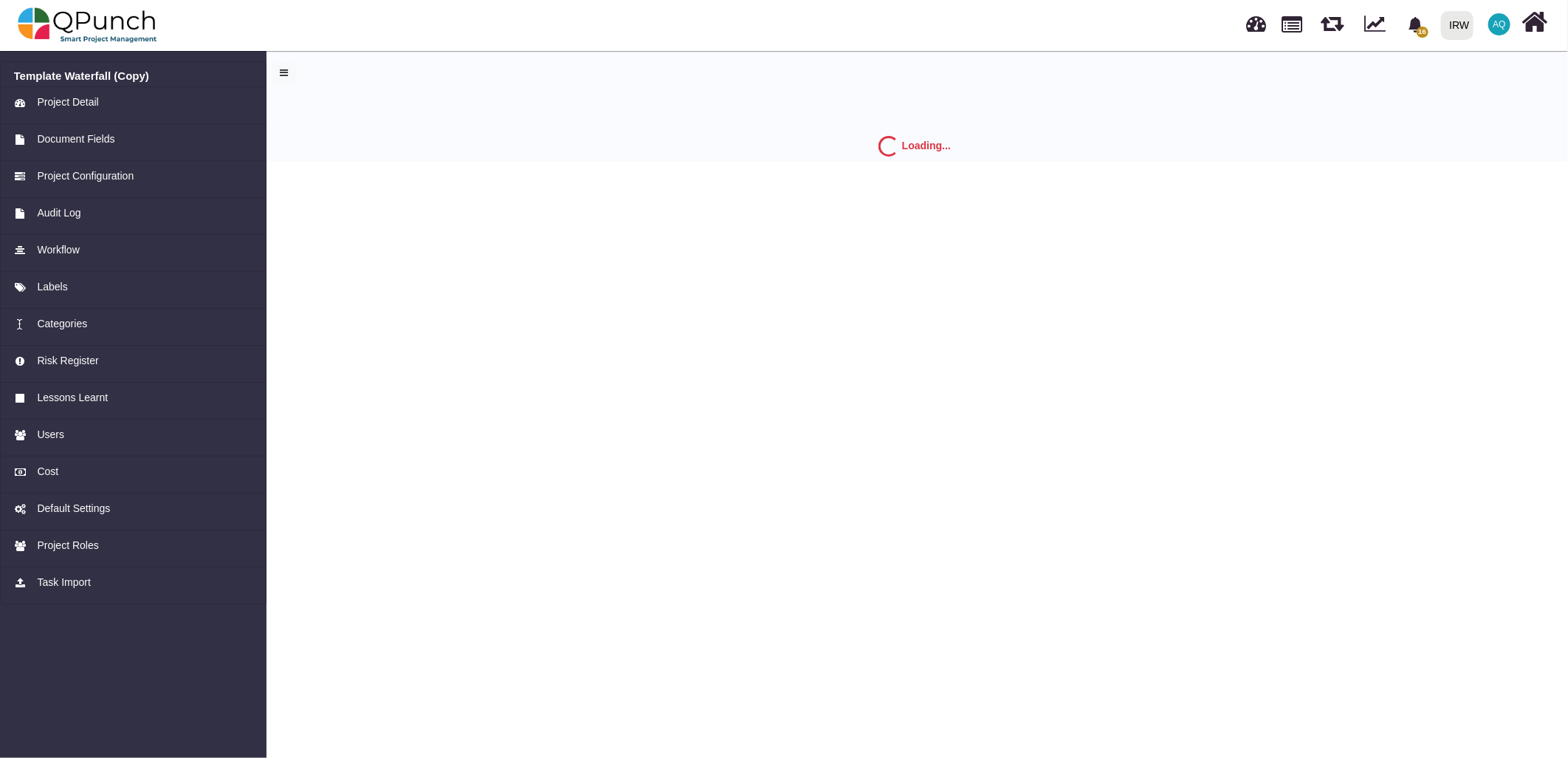
click at [501, 135] on div "Loading..." at bounding box center [915, 104] width 1306 height 115
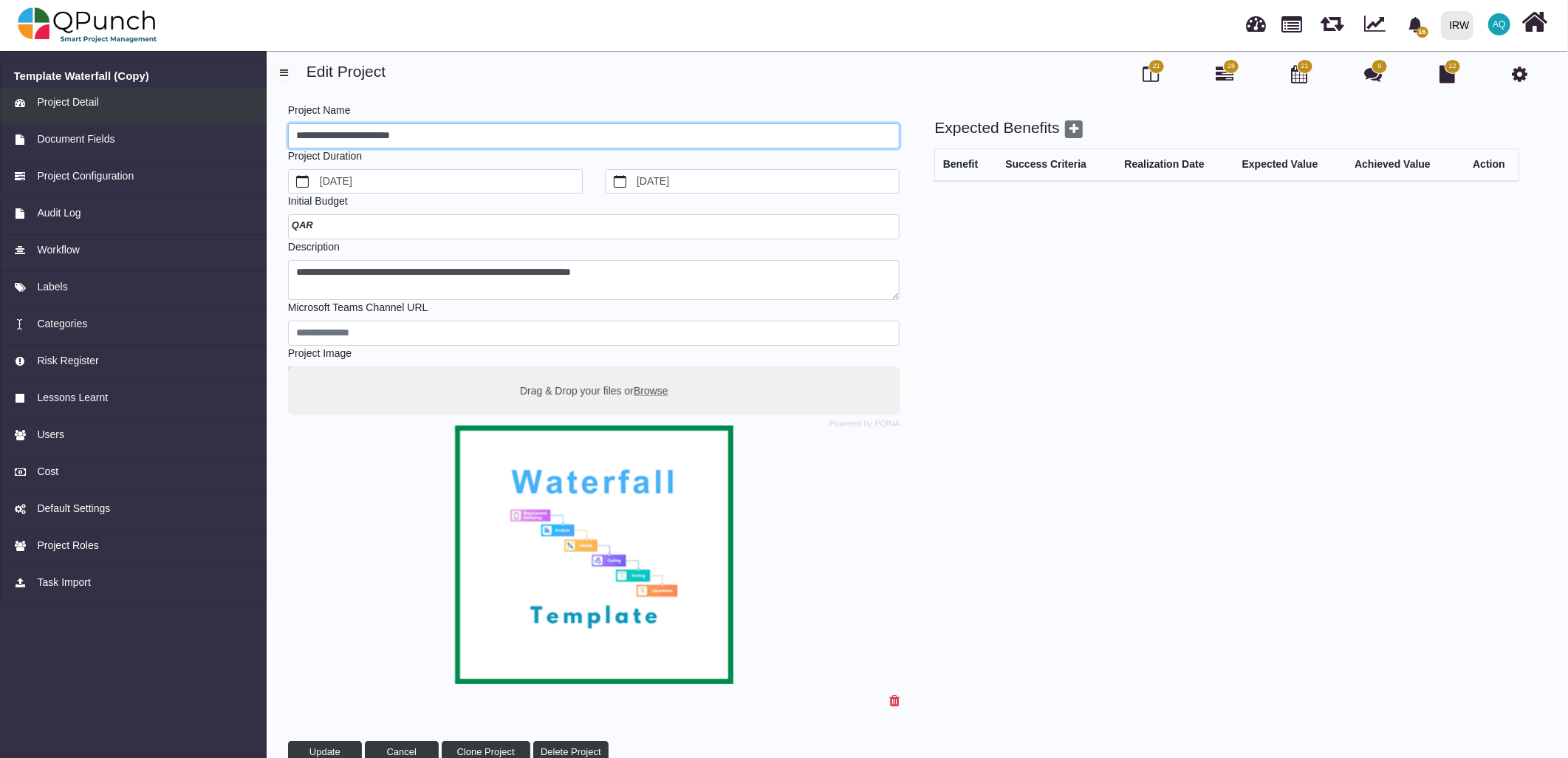
drag, startPoint x: 475, startPoint y: 133, endPoint x: 248, endPoint y: 107, distance: 228.5
click at [248, 107] on div "**********" at bounding box center [784, 417] width 1568 height 743
type input "**********"
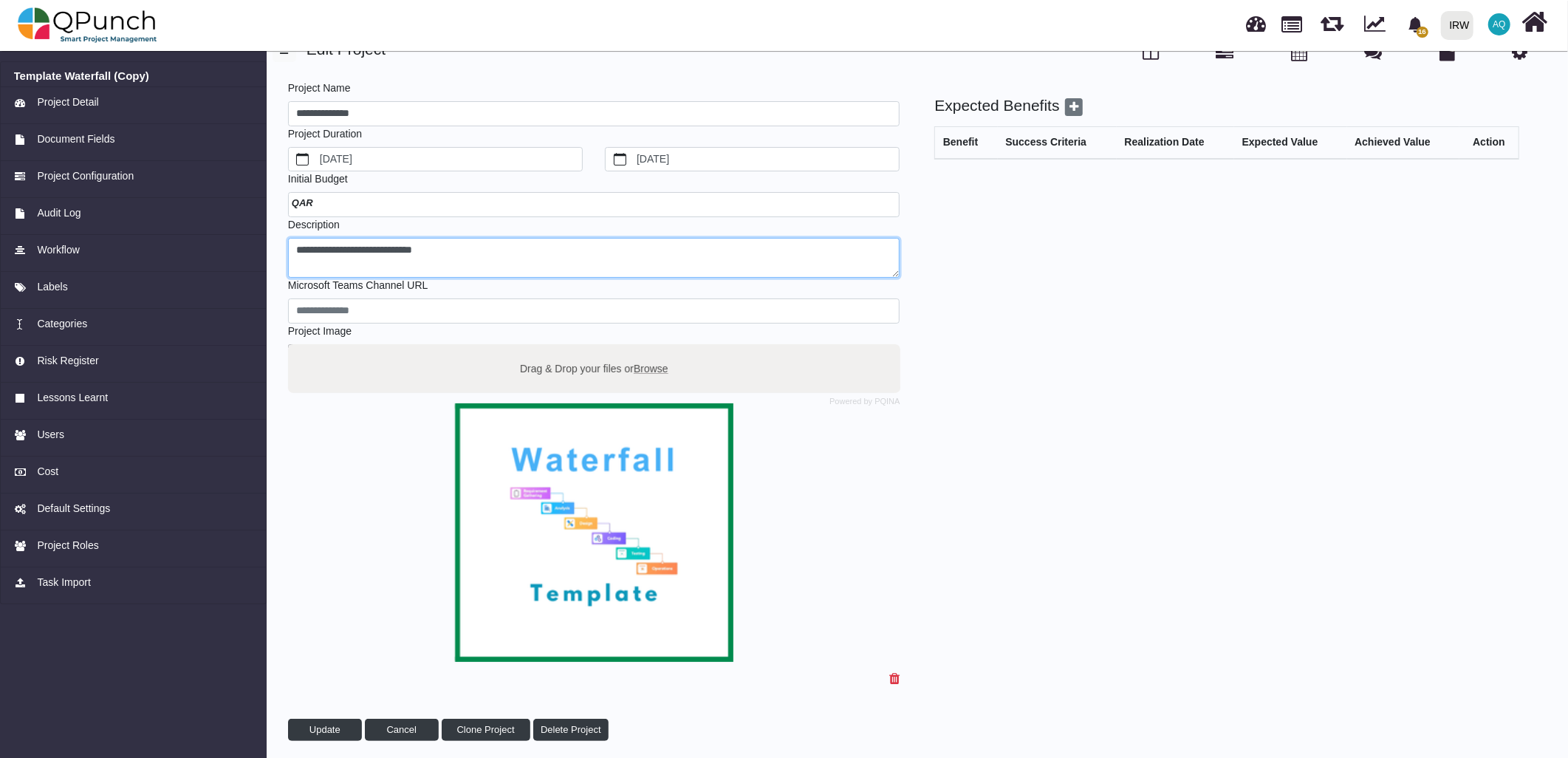
scroll to position [28, 0]
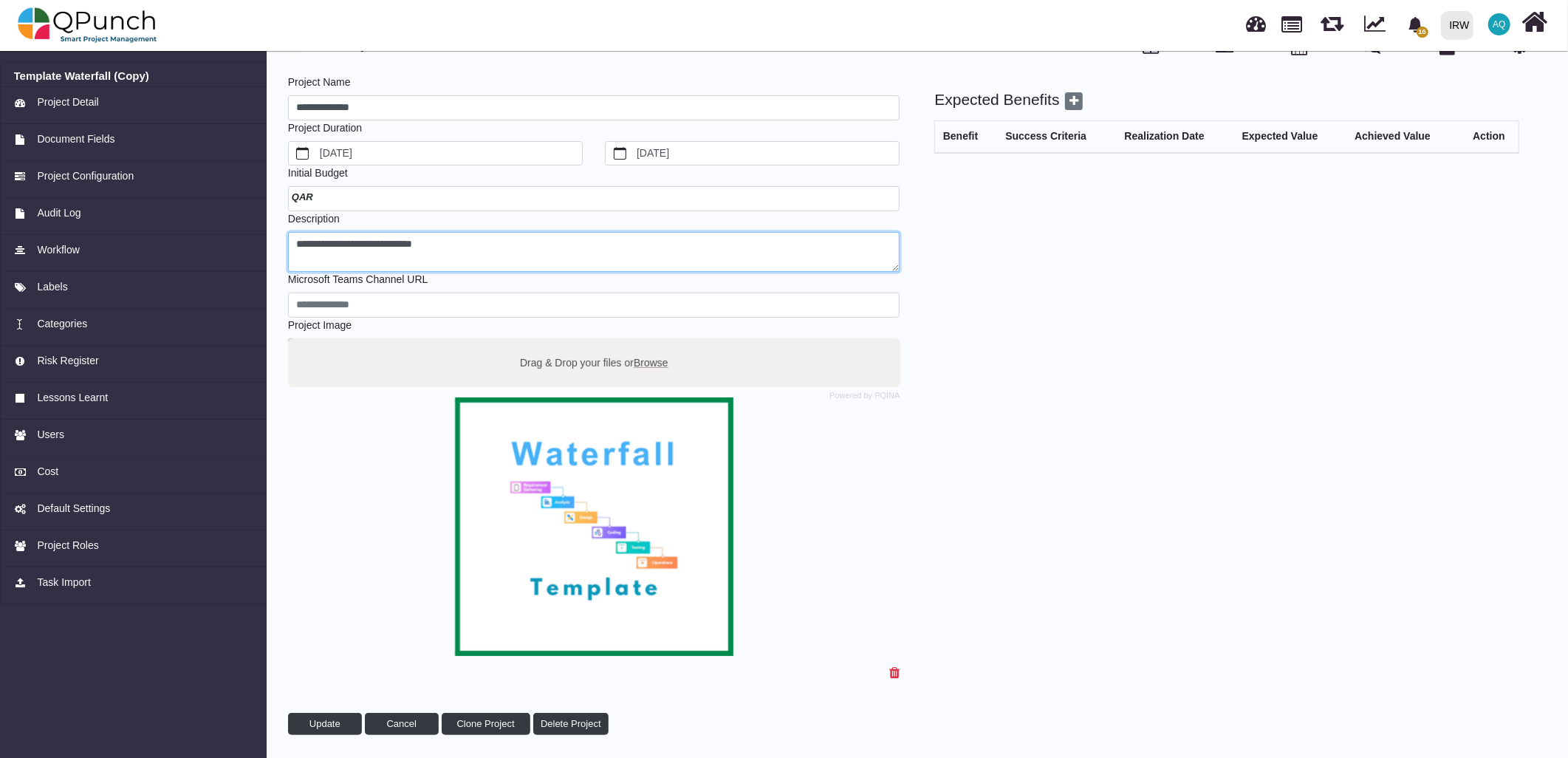
type textarea "**********"
click at [655, 362] on span "Browse" at bounding box center [650, 362] width 35 height 12
click at [655, 343] on input "Drag & Drop your files or Browse" at bounding box center [594, 341] width 612 height 5
type input "**********"
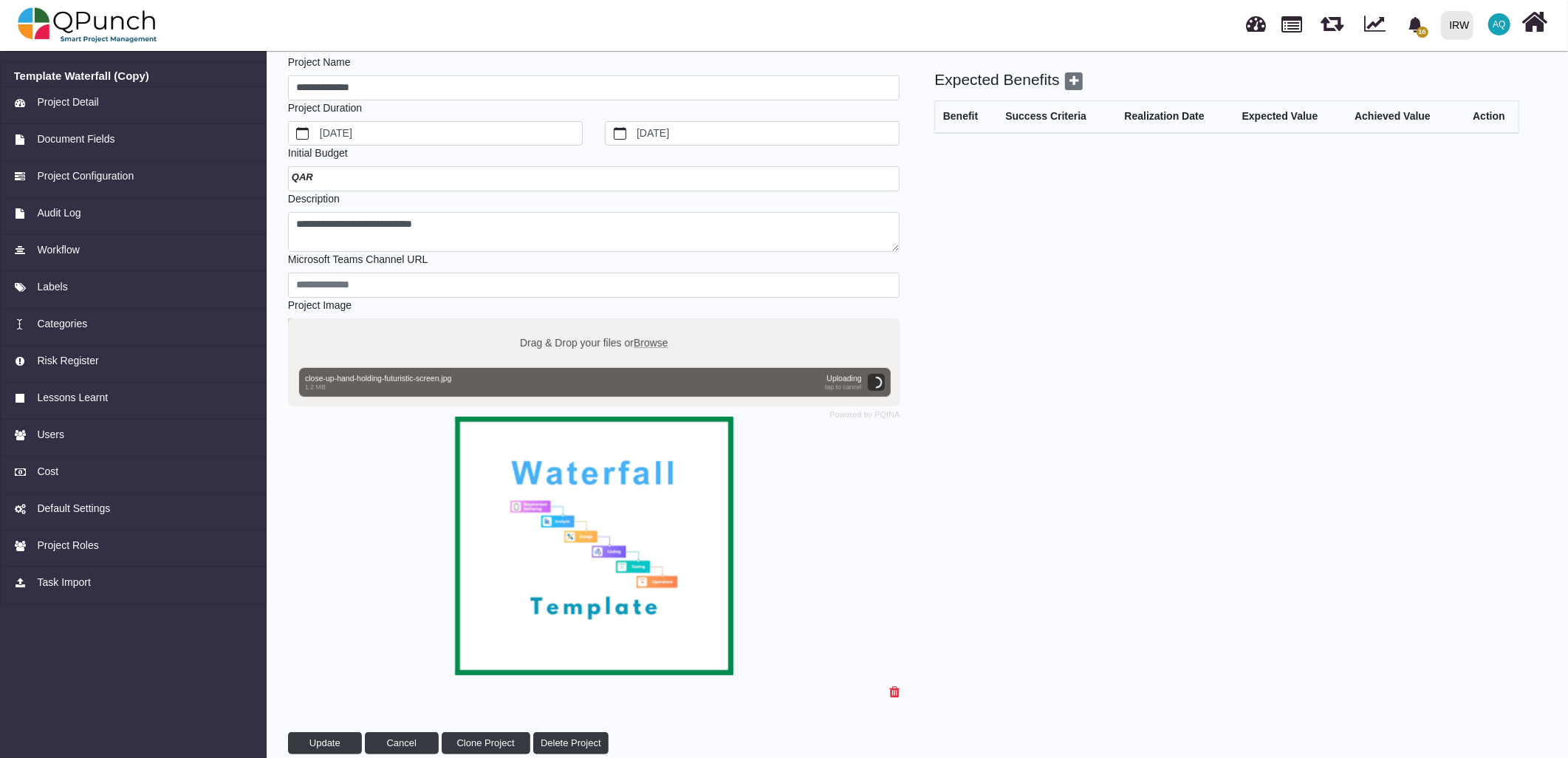
scroll to position [68, 0]
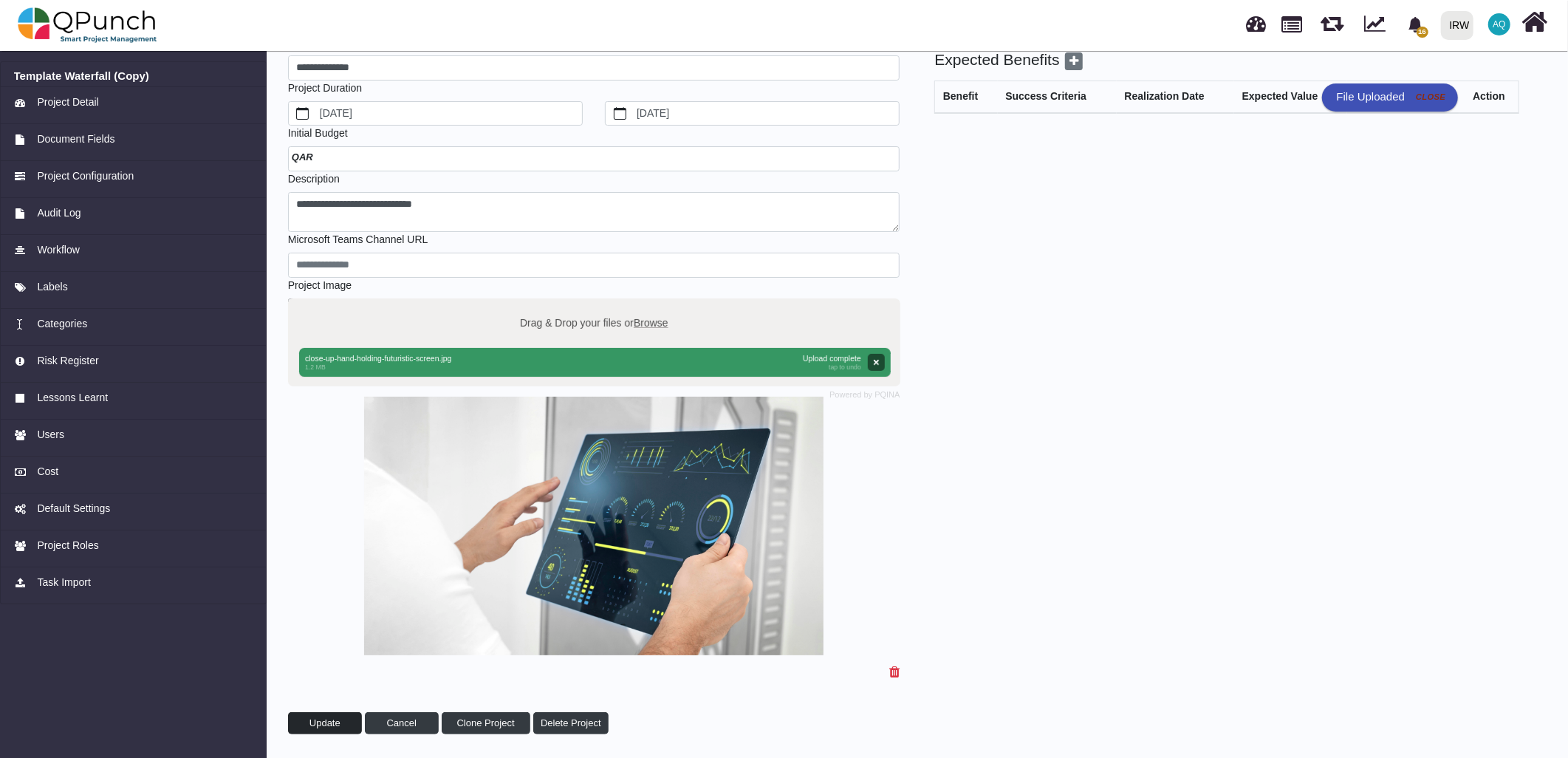
click at [335, 724] on span "Update" at bounding box center [325, 722] width 31 height 11
click at [67, 104] on span "Project Detail" at bounding box center [67, 102] width 61 height 15
click at [109, 156] on link "Document Fields" at bounding box center [133, 142] width 266 height 37
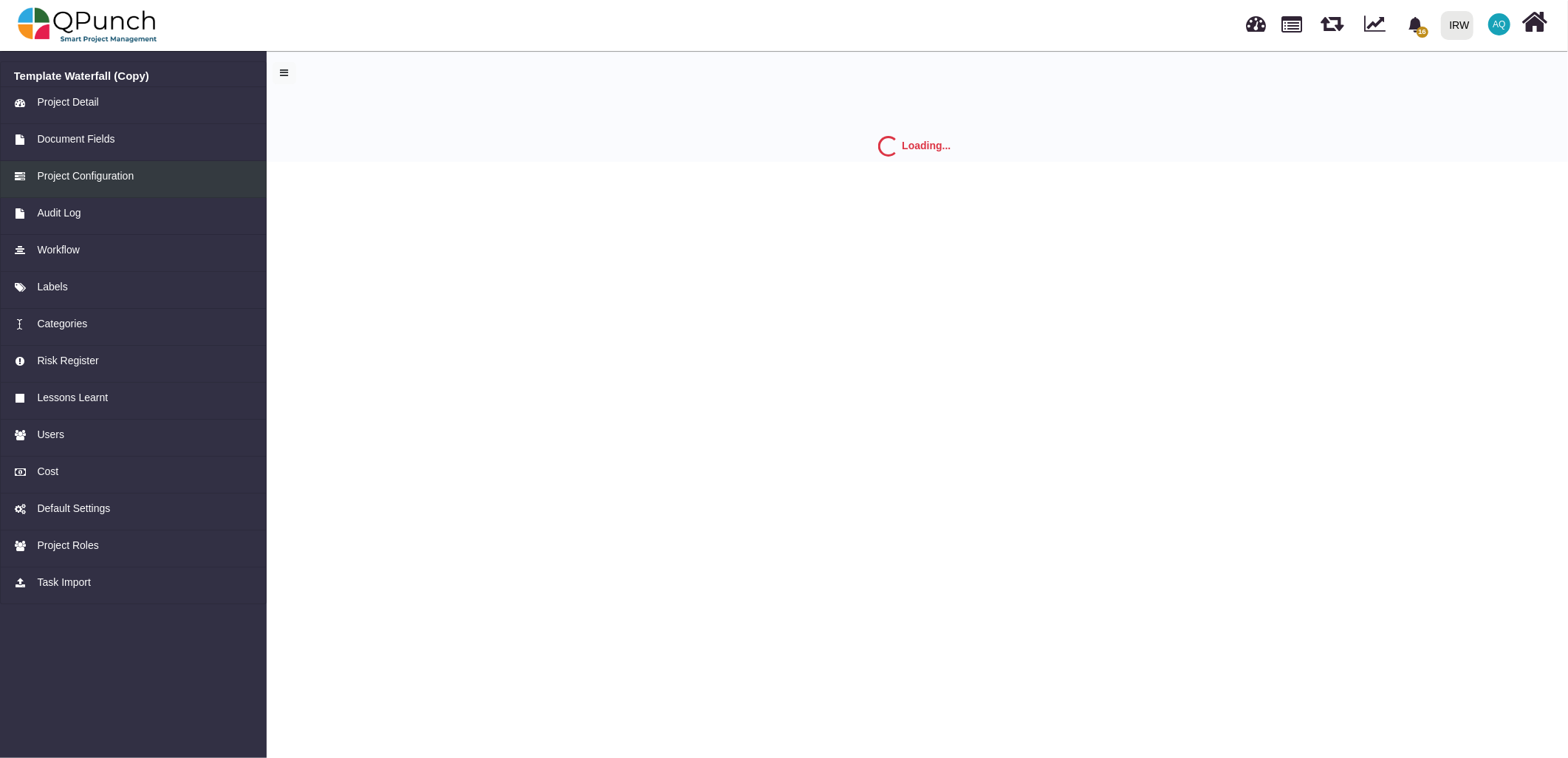
scroll to position [0, 0]
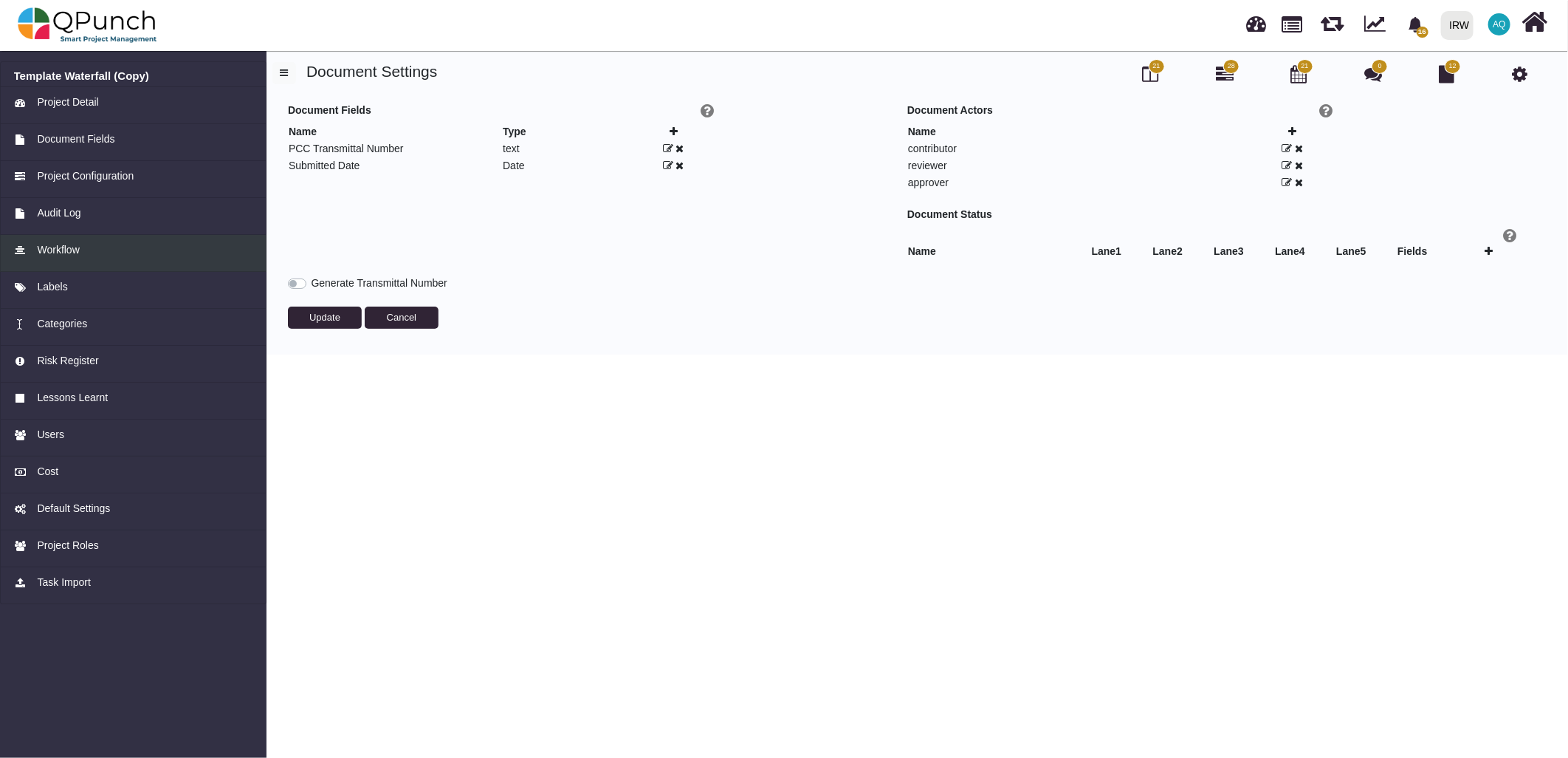
click at [36, 262] on link "Workflow" at bounding box center [133, 253] width 266 height 37
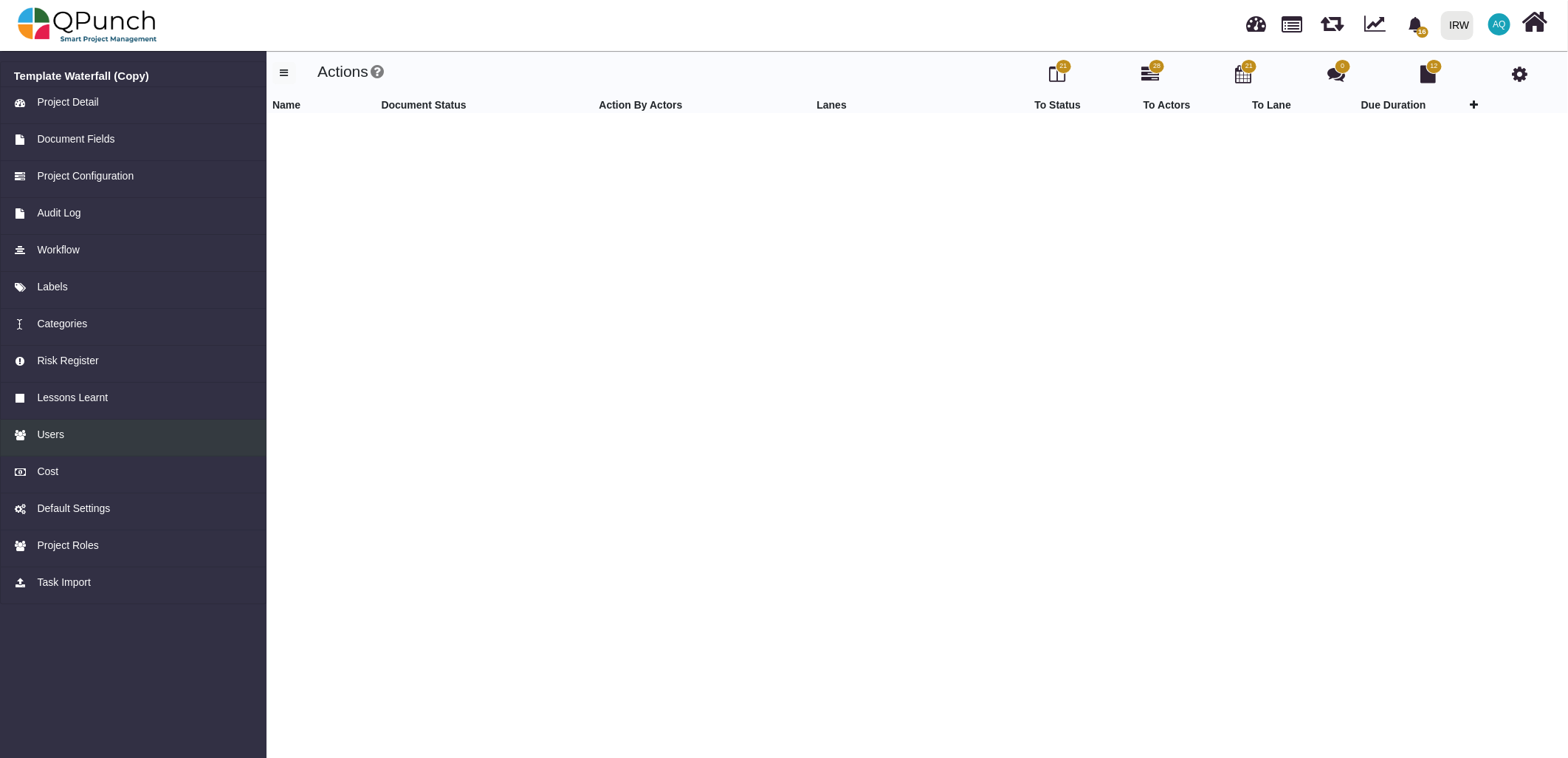
click at [98, 425] on link "Users" at bounding box center [133, 438] width 266 height 37
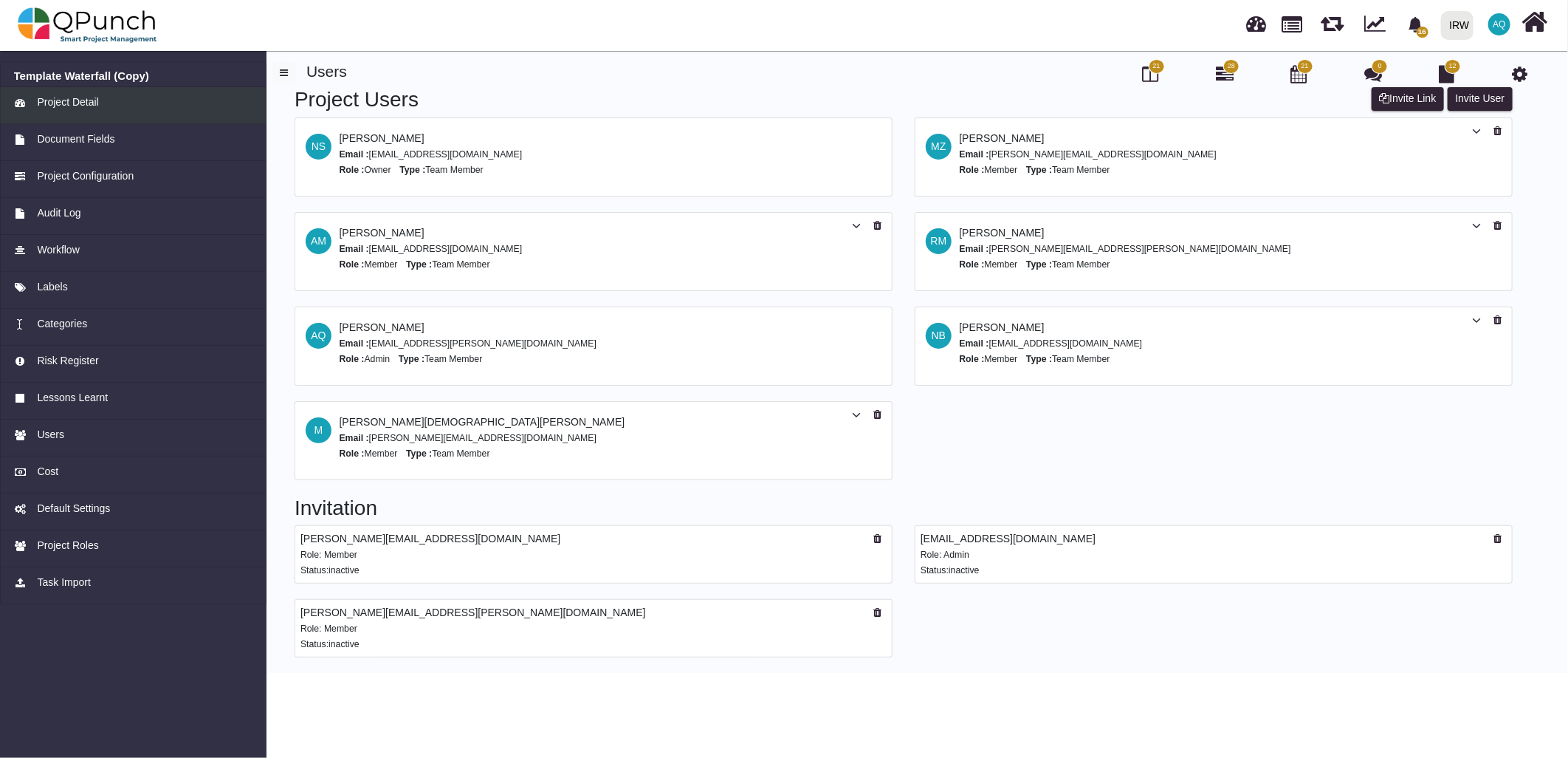
click at [108, 102] on div "Project Detail" at bounding box center [133, 102] width 239 height 15
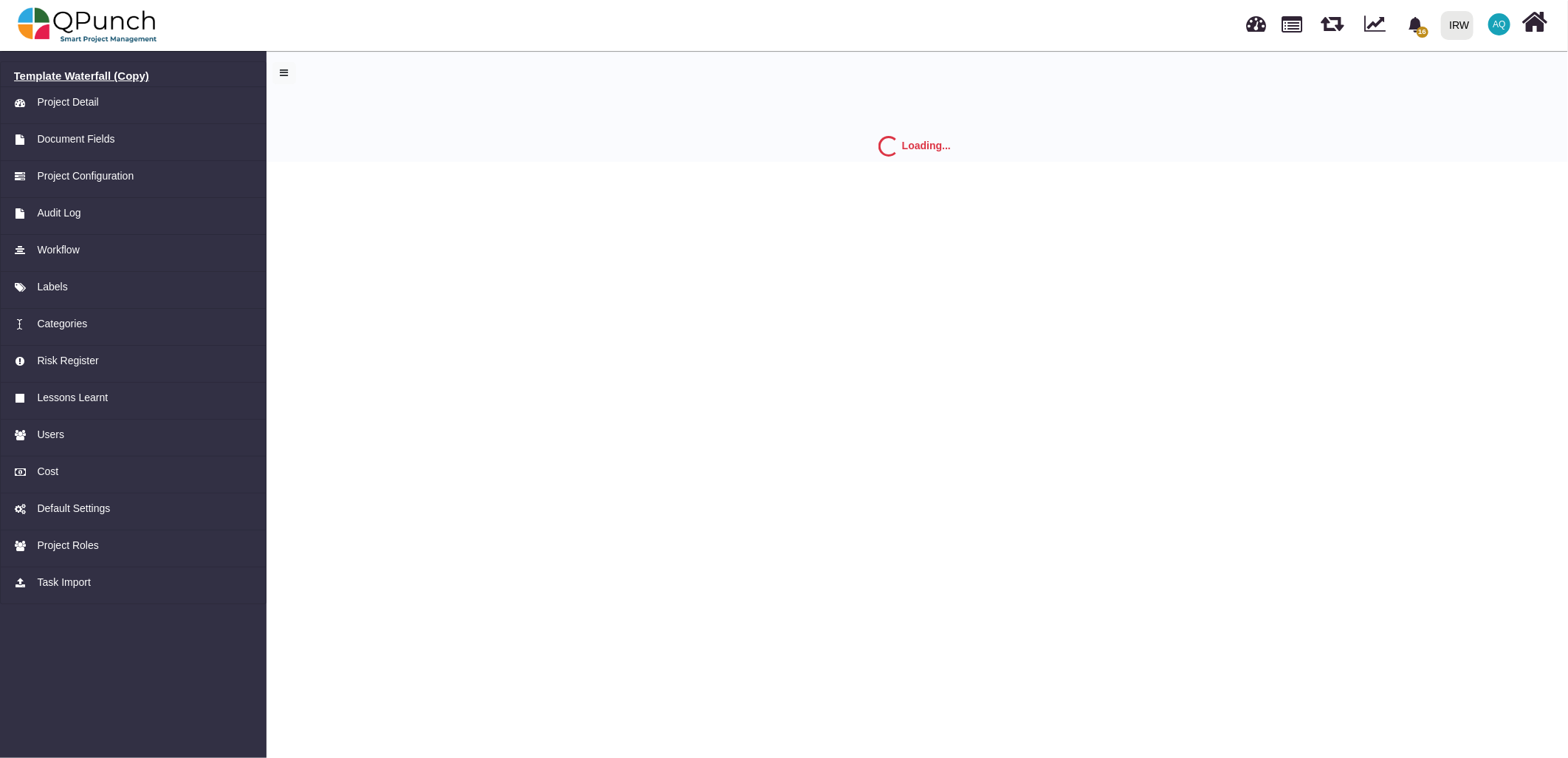
click at [116, 78] on h6 "Template Waterfall (Copy)" at bounding box center [133, 76] width 239 height 13
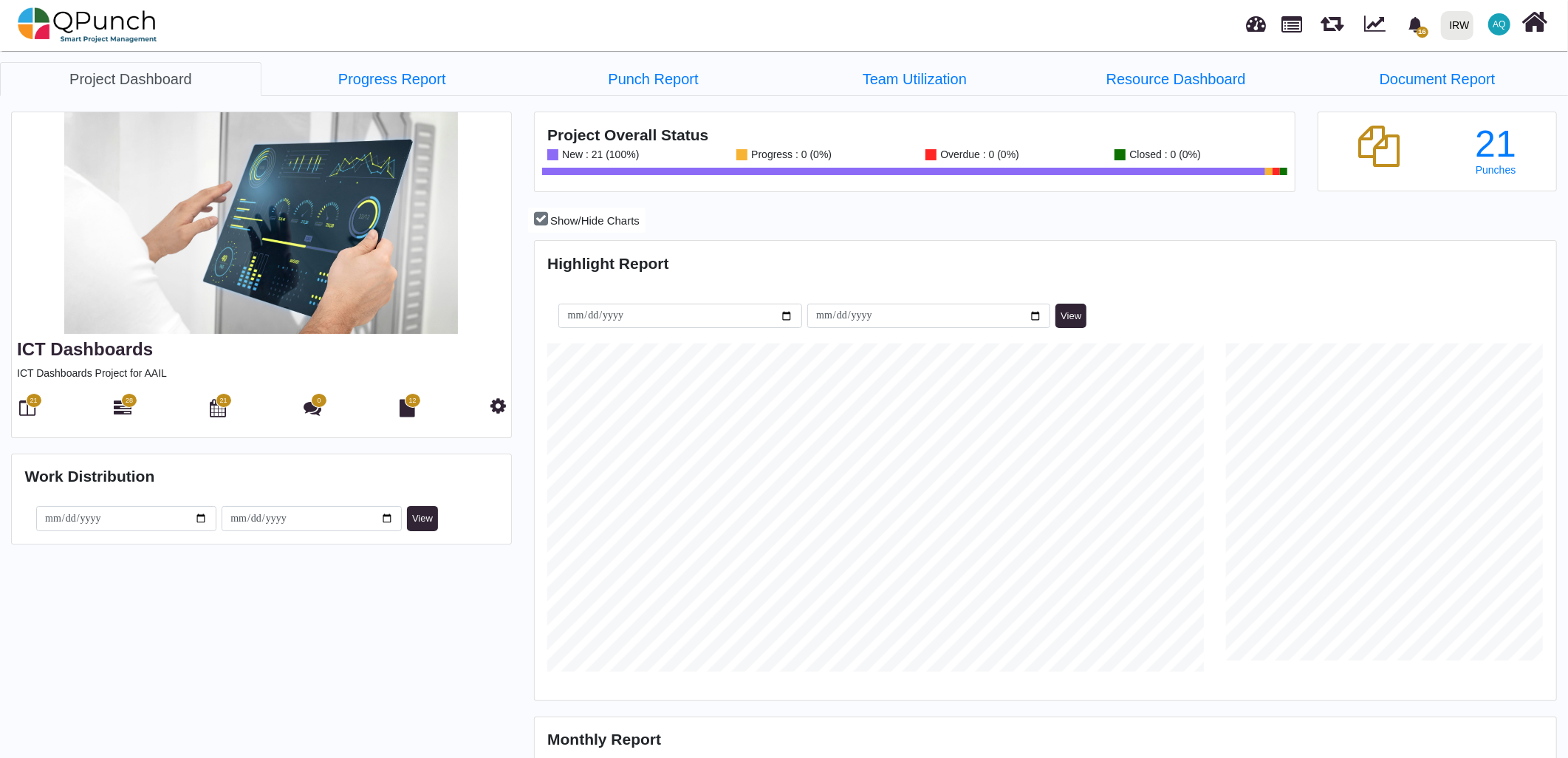
click at [785, 55] on div "**********" at bounding box center [784, 654] width 1568 height 1214
click at [134, 20] on img at bounding box center [87, 25] width 139 height 44
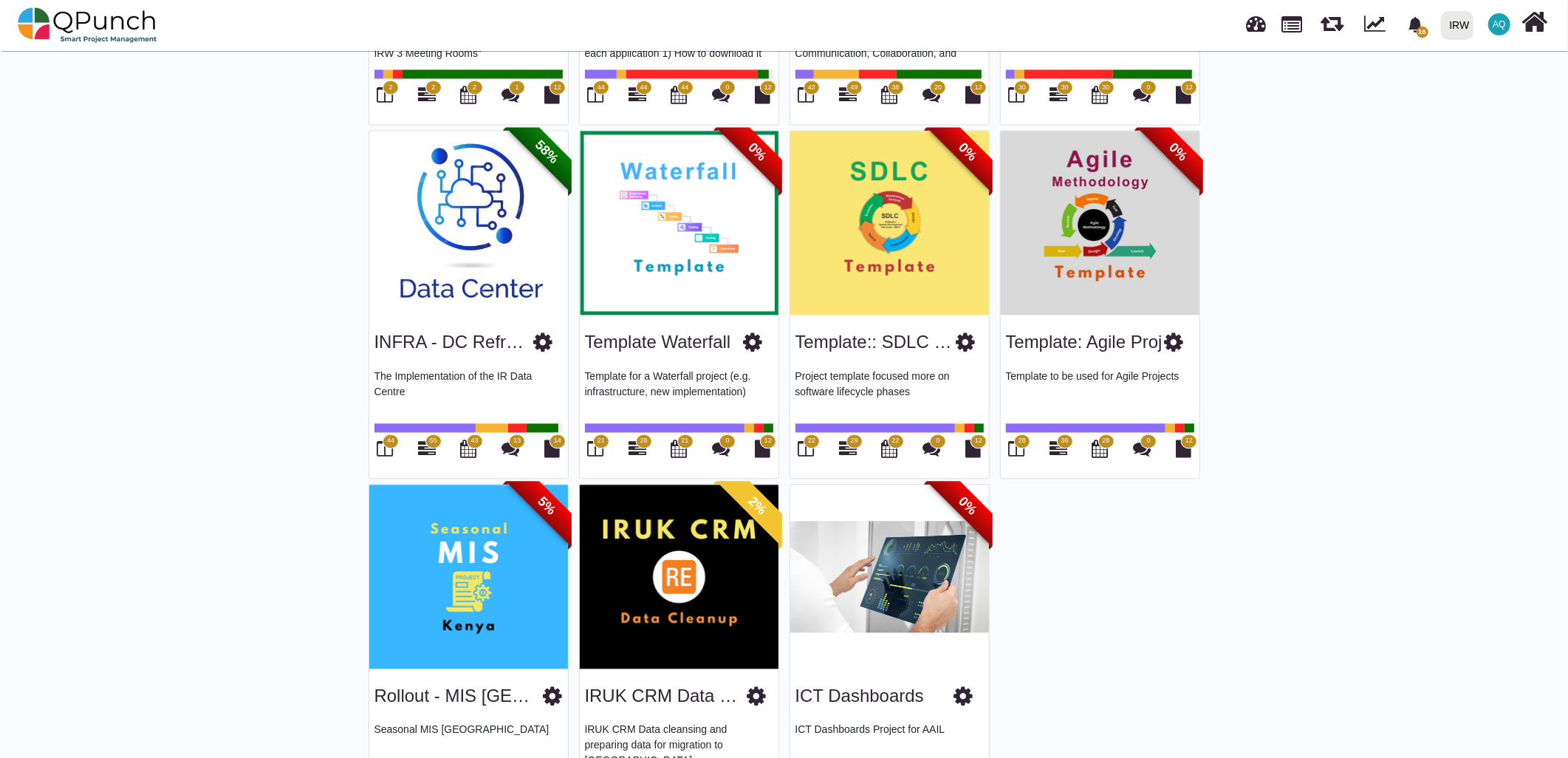
scroll to position [2578, 0]
